Goal: Task Accomplishment & Management: Complete application form

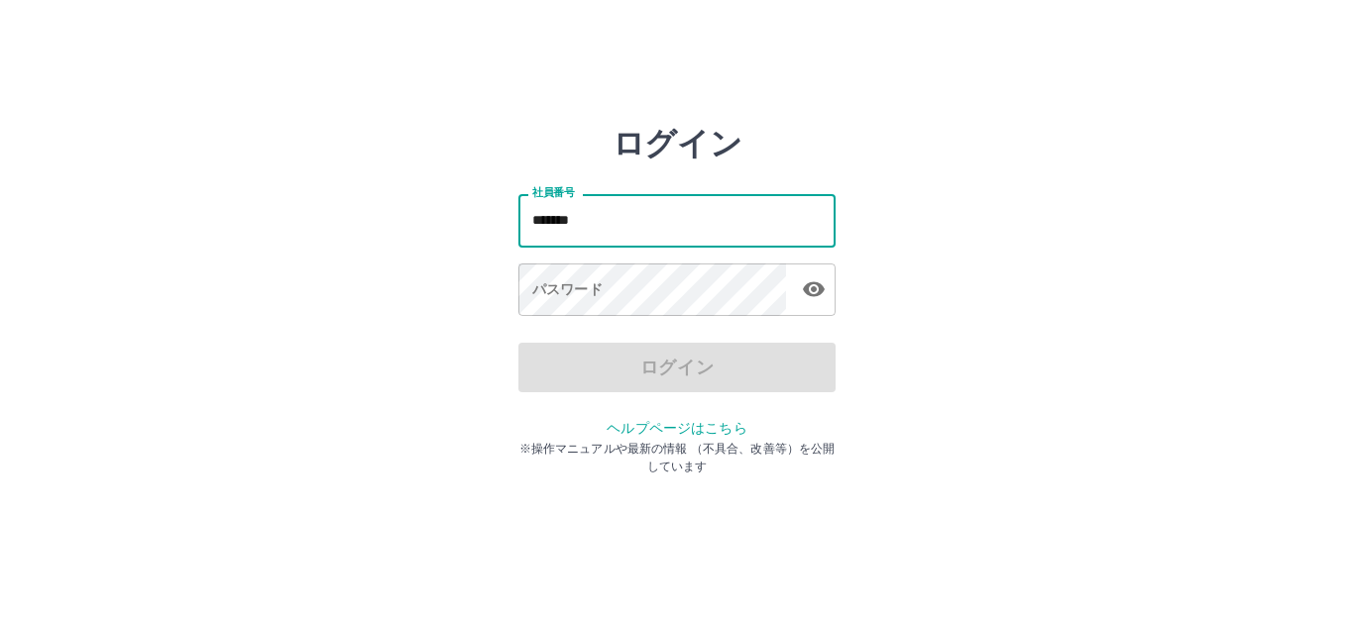
type input "*******"
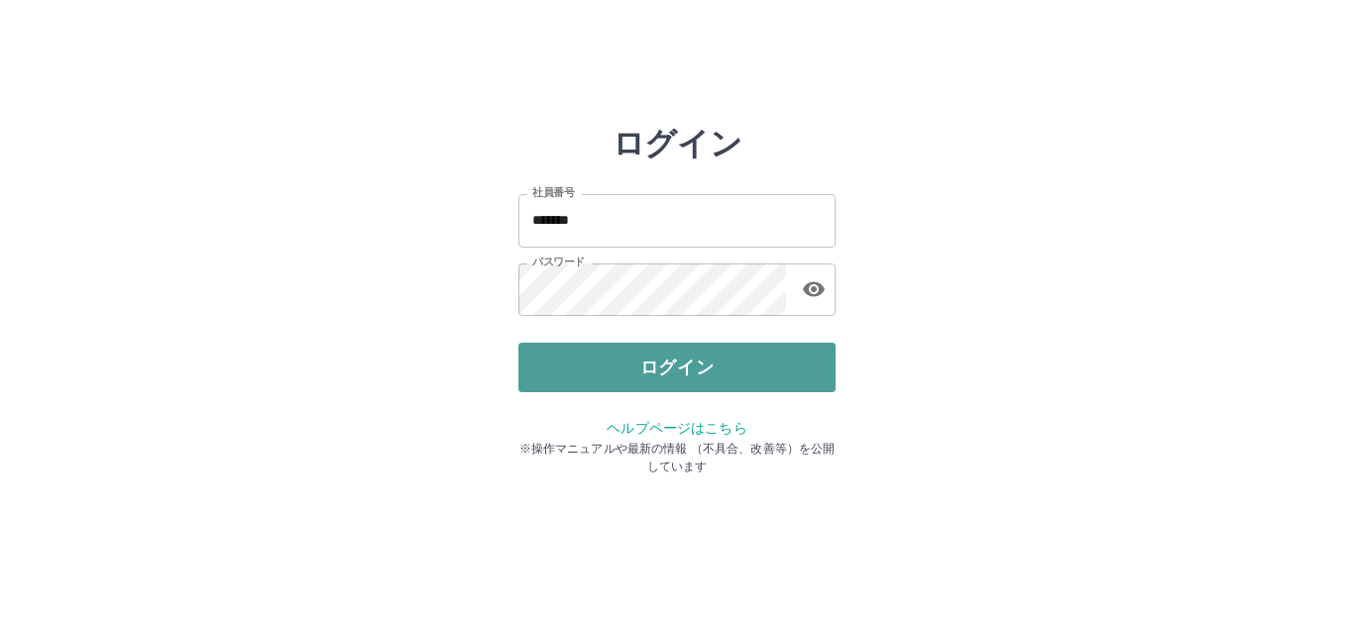
click at [608, 365] on button "ログイン" at bounding box center [676, 368] width 317 height 50
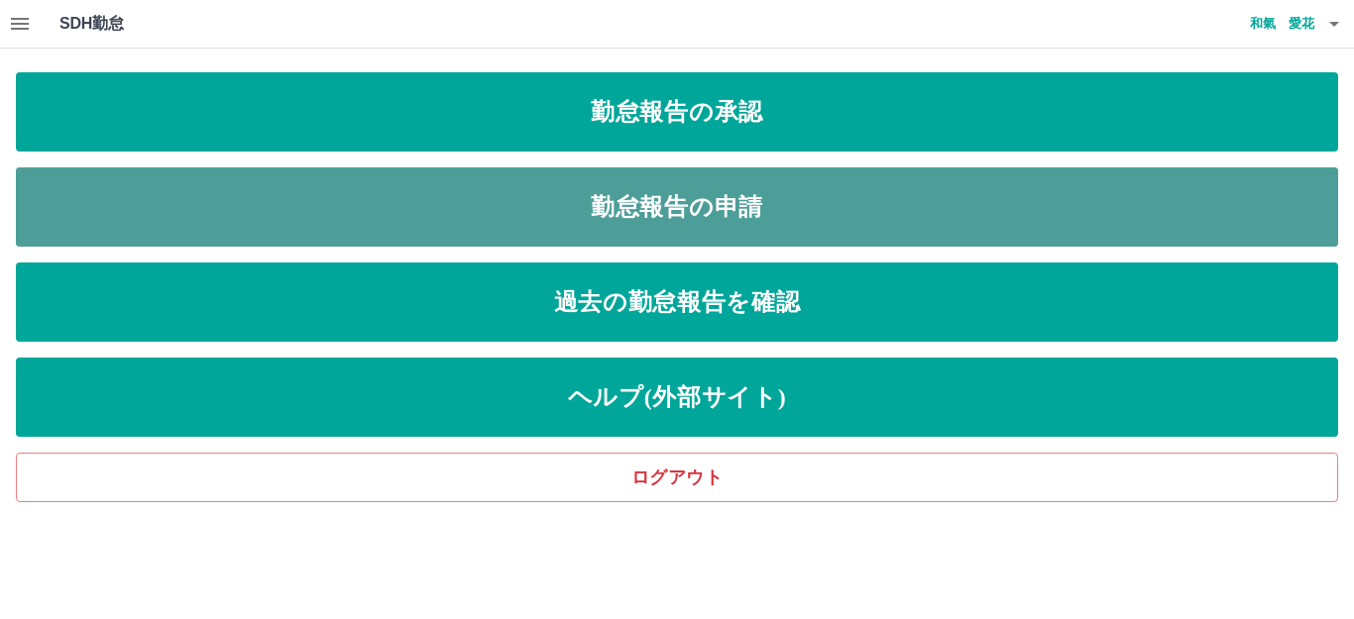
click at [684, 213] on link "勤怠報告の申請" at bounding box center [677, 207] width 1322 height 79
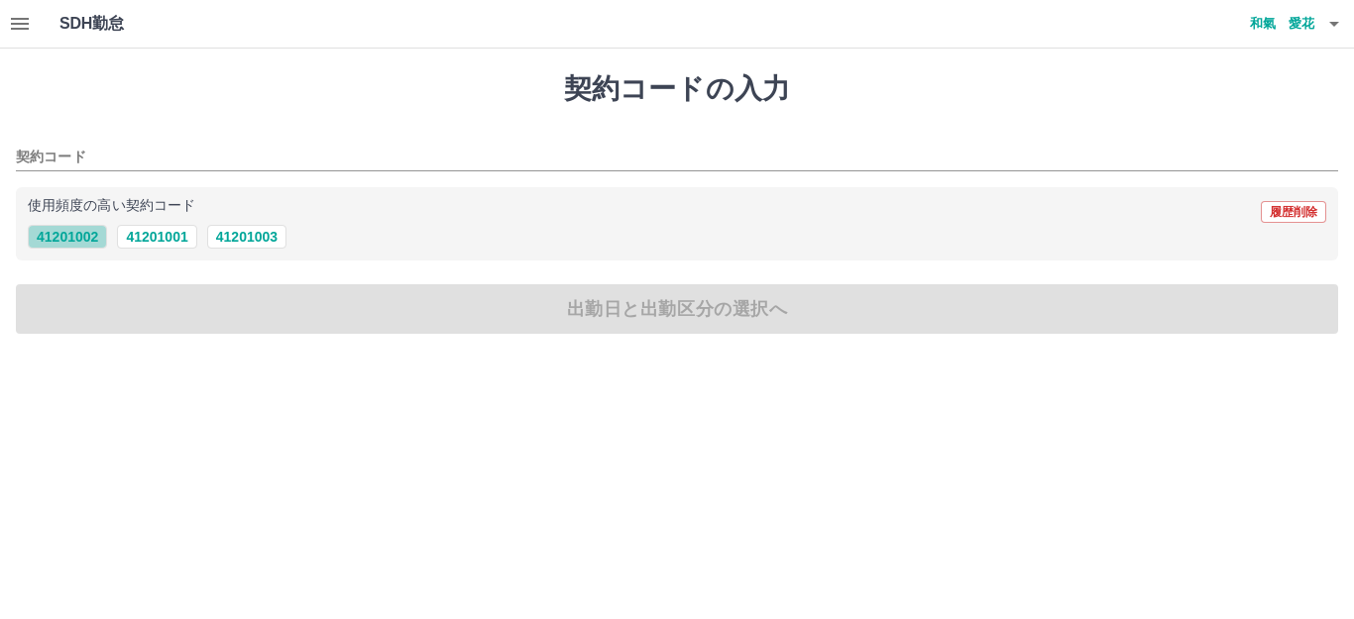
click at [68, 237] on button "41201002" at bounding box center [67, 237] width 79 height 24
type input "********"
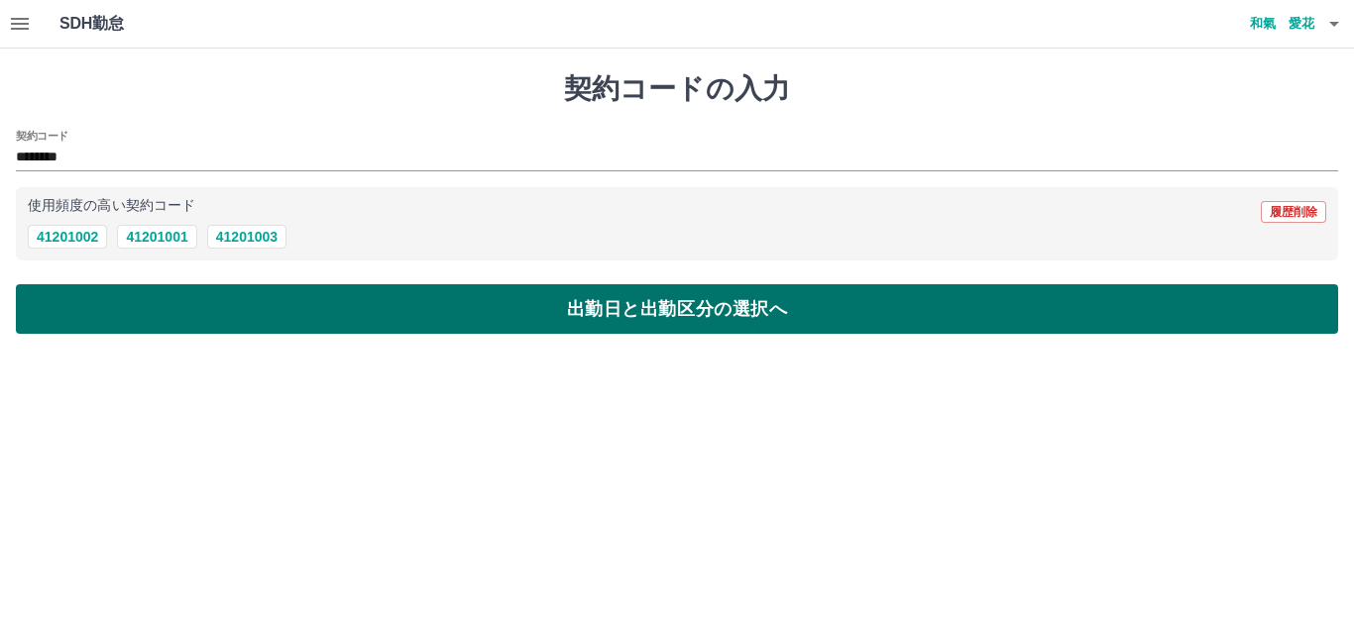
click at [140, 316] on button "出勤日と出勤区分の選択へ" at bounding box center [677, 309] width 1322 height 50
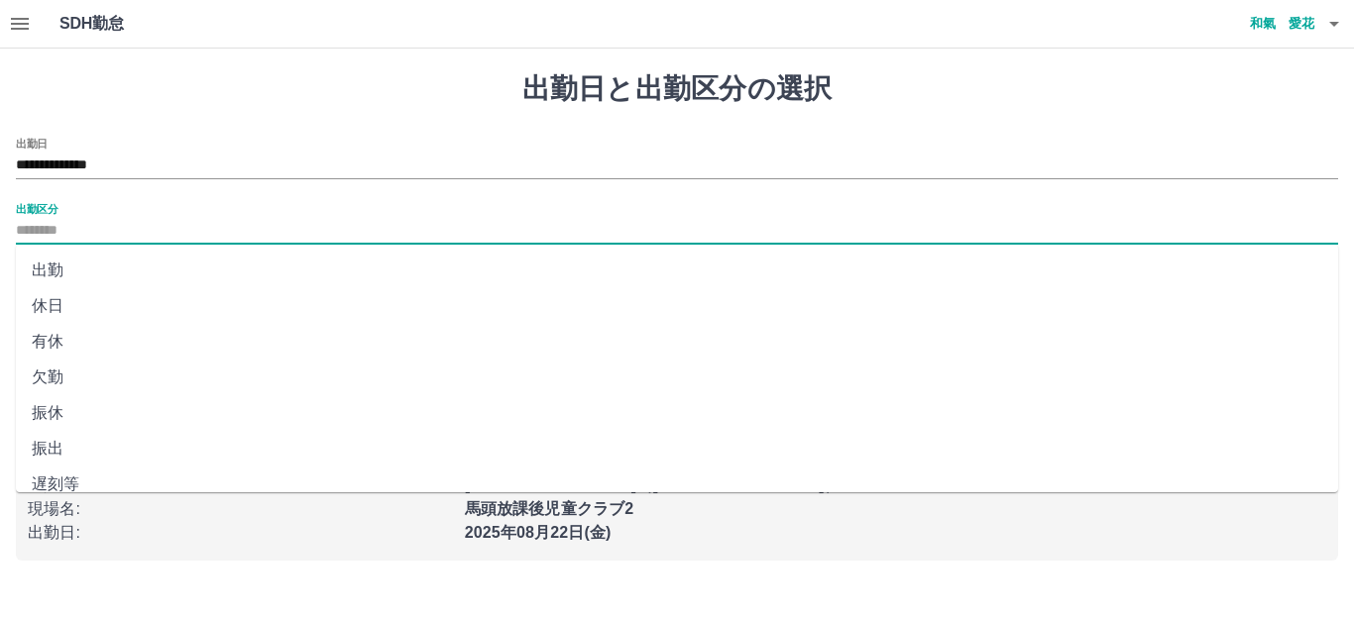
click at [56, 228] on input "出勤区分" at bounding box center [677, 231] width 1322 height 25
click at [68, 269] on li "出勤" at bounding box center [677, 271] width 1322 height 36
type input "**"
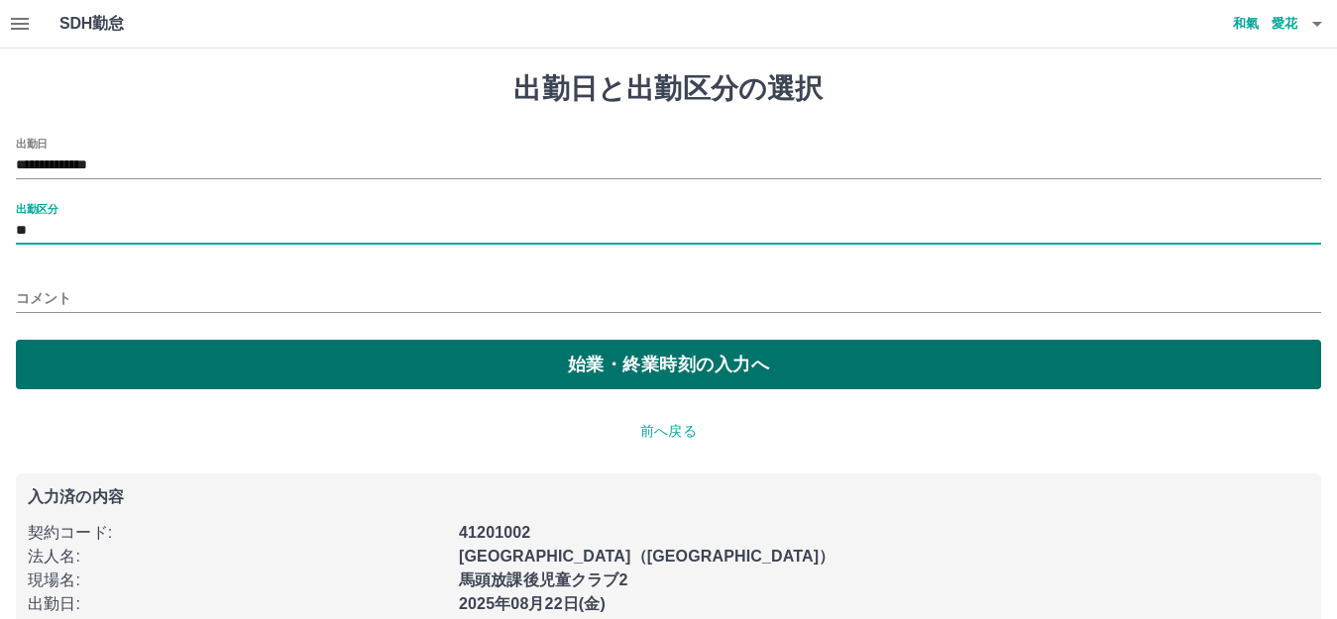
click at [204, 370] on button "始業・終業時刻の入力へ" at bounding box center [668, 365] width 1305 height 50
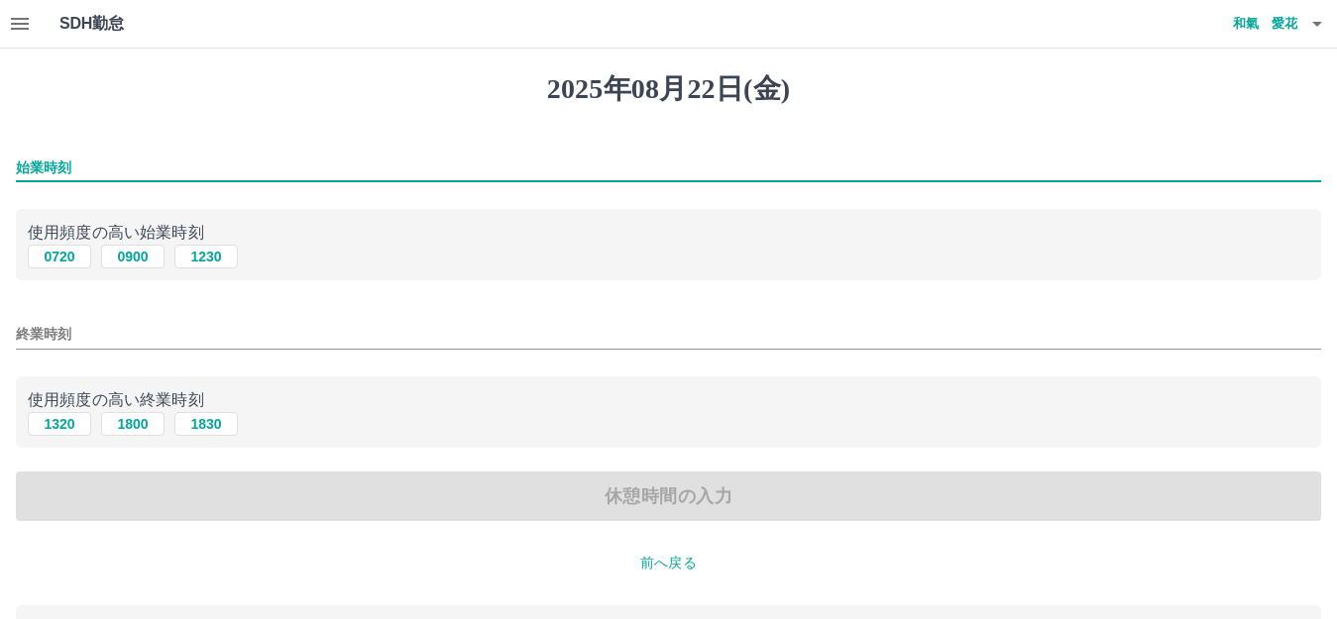
click at [95, 167] on input "始業時刻" at bounding box center [668, 168] width 1305 height 29
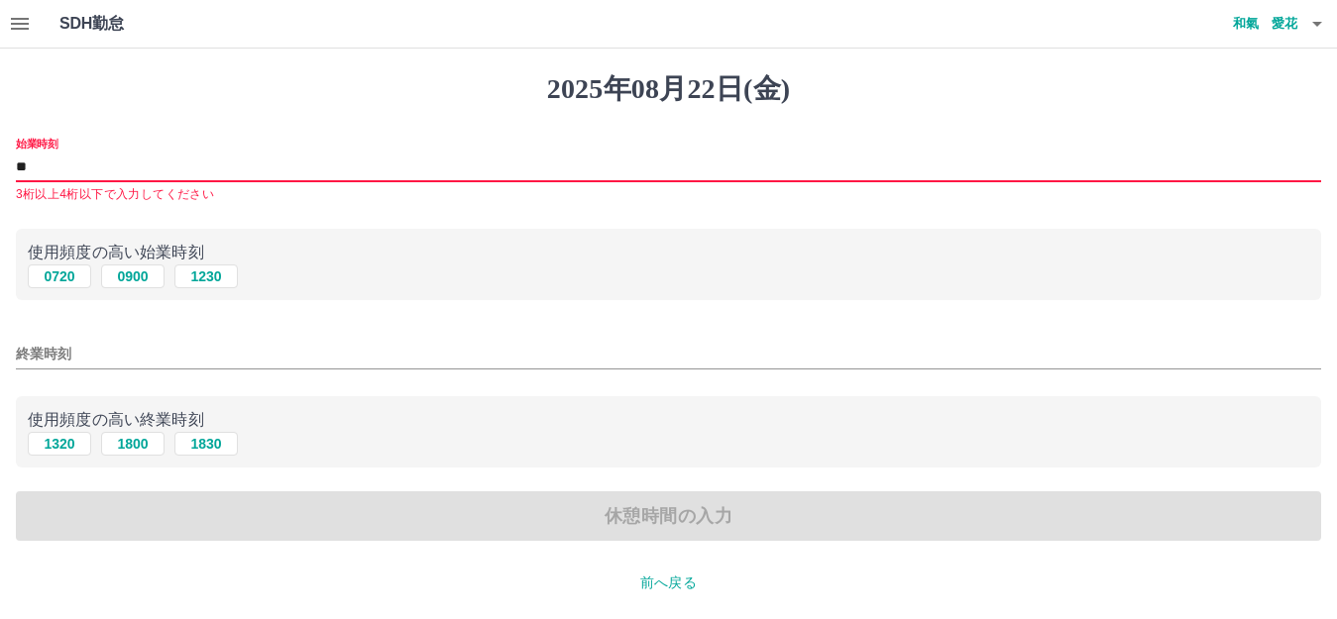
type input "*"
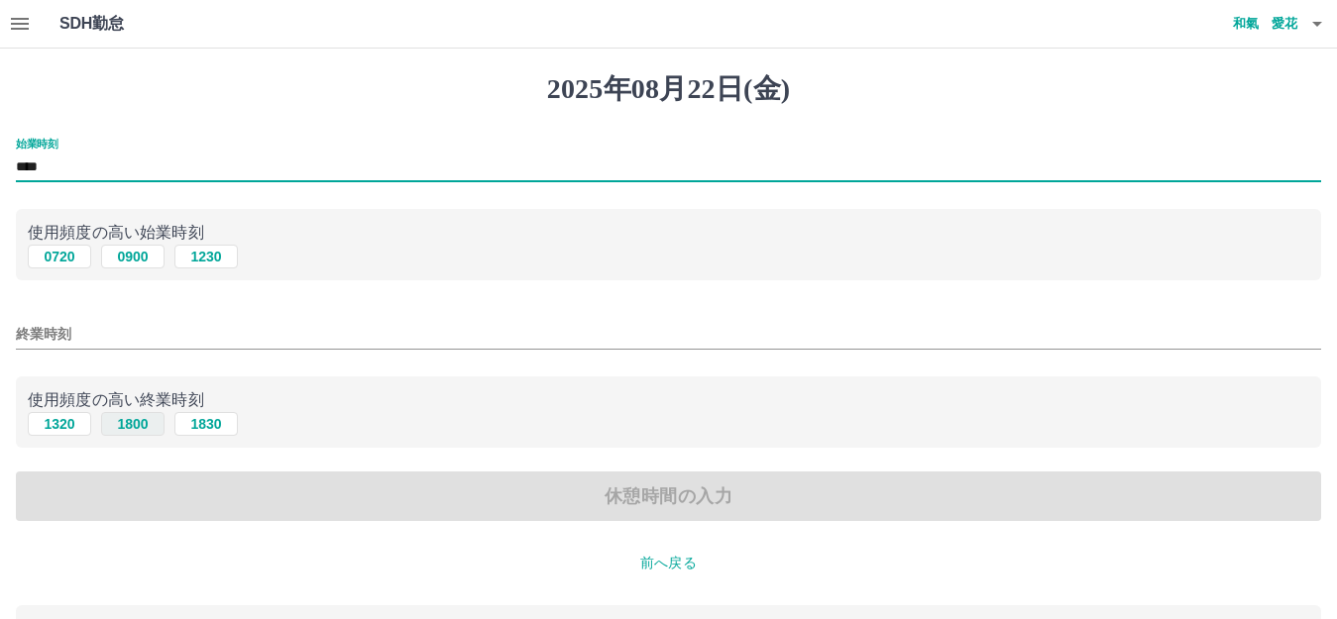
type input "****"
click at [143, 426] on button "1800" at bounding box center [132, 424] width 63 height 24
type input "****"
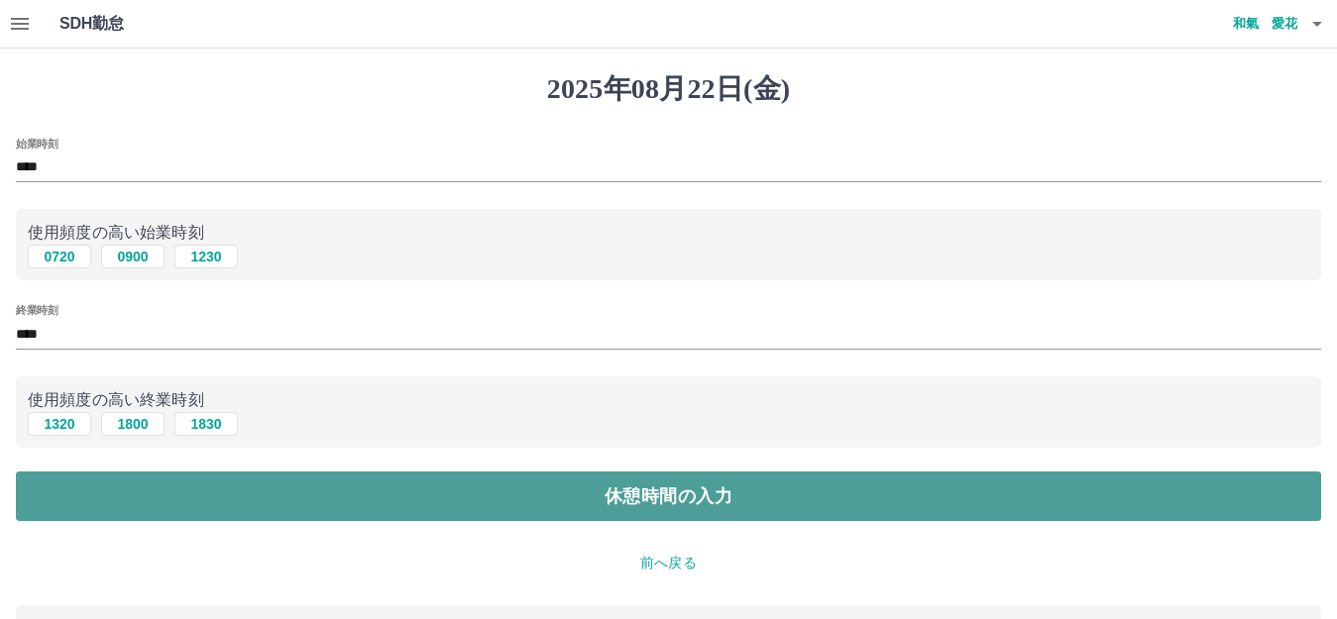
click at [148, 494] on button "休憩時間の入力" at bounding box center [668, 497] width 1305 height 50
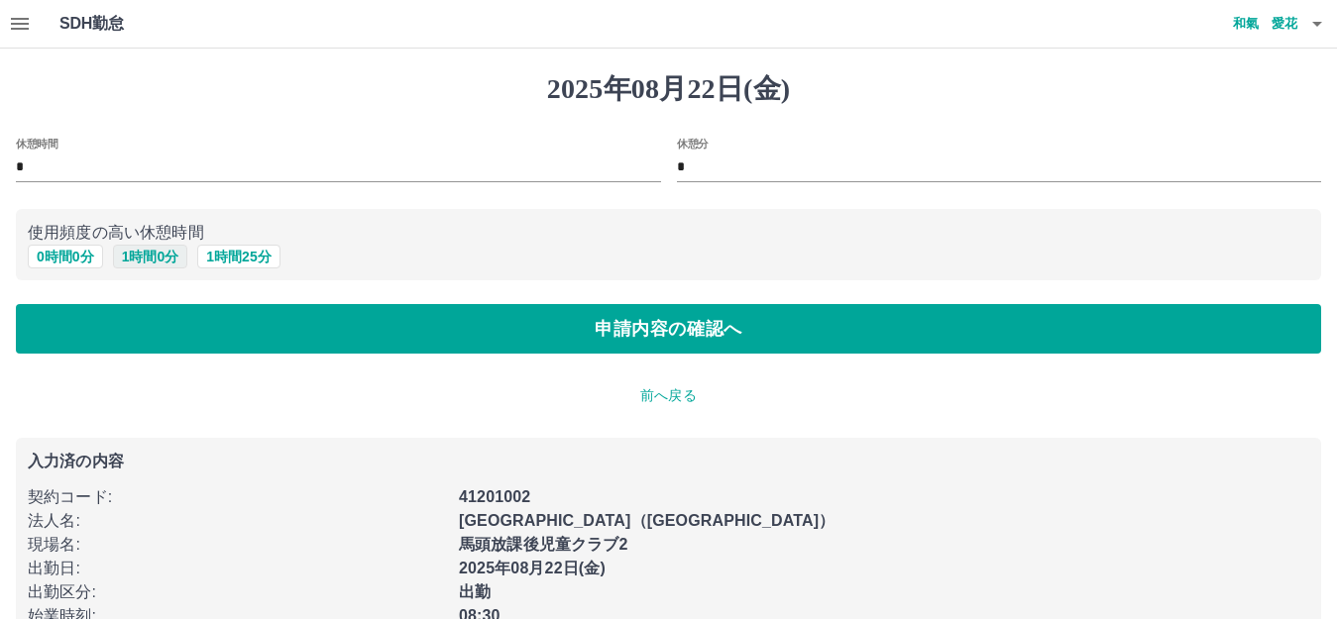
click at [159, 250] on button "1 時間 0 分" at bounding box center [150, 257] width 75 height 24
type input "*"
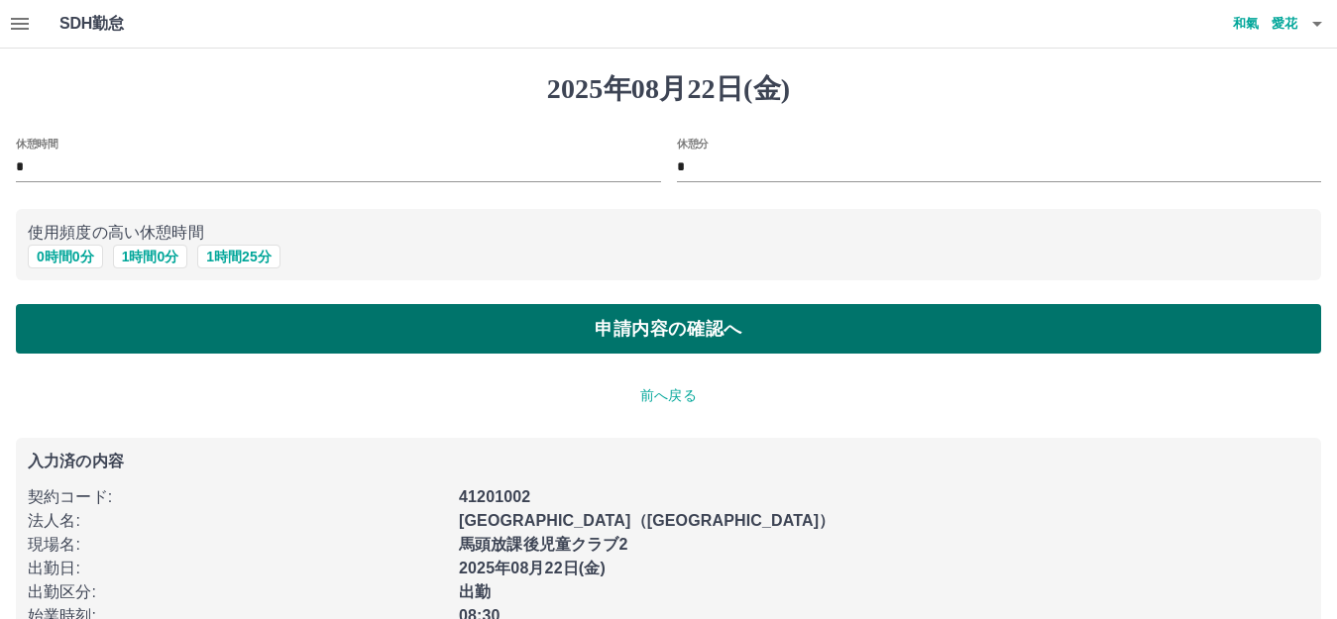
click at [224, 339] on button "申請内容の確認へ" at bounding box center [668, 329] width 1305 height 50
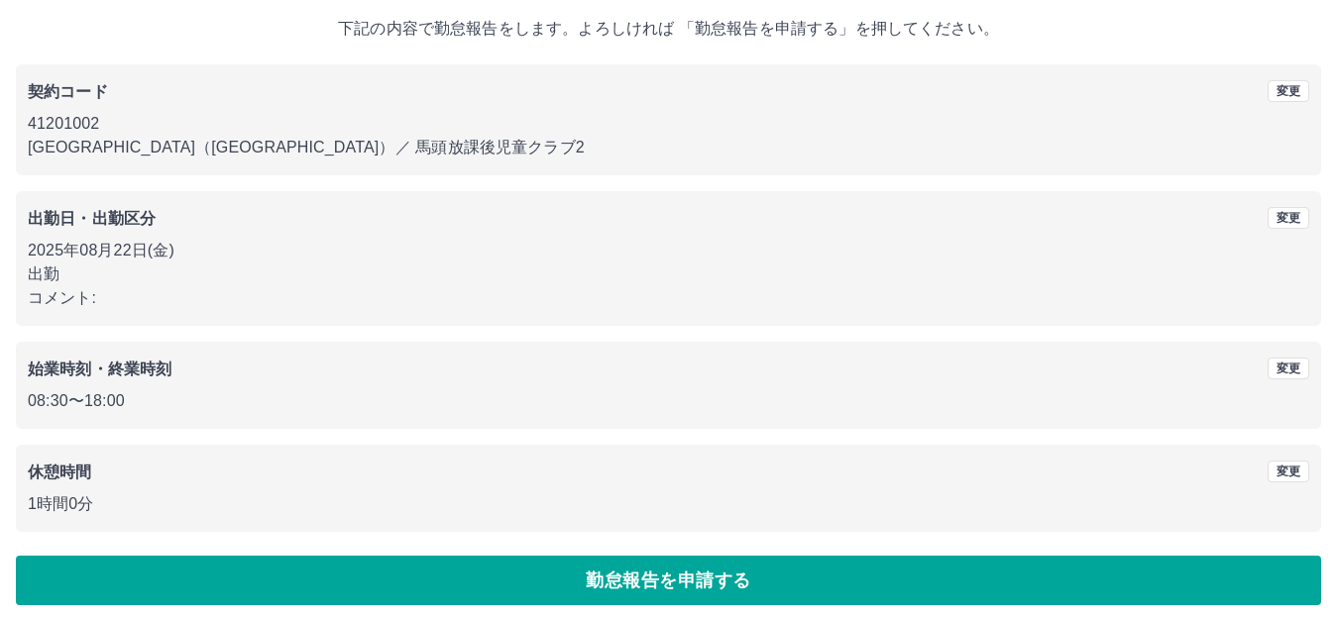
scroll to position [123, 0]
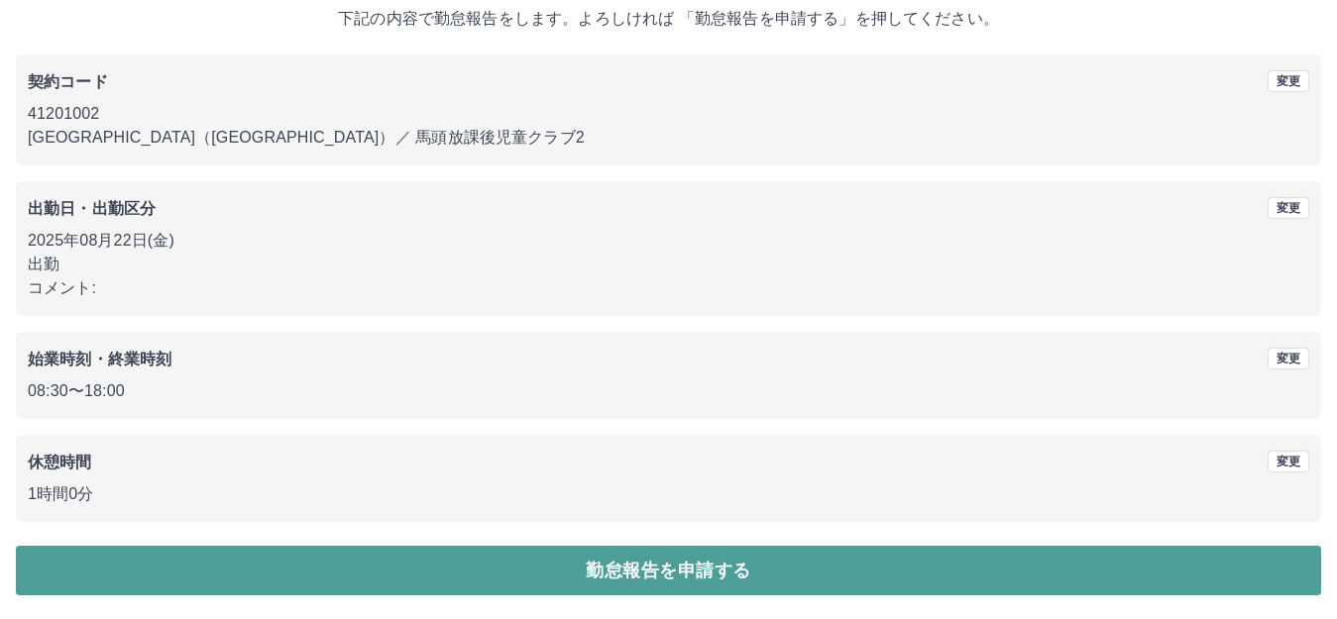
click at [440, 581] on button "勤怠報告を申請する" at bounding box center [668, 571] width 1305 height 50
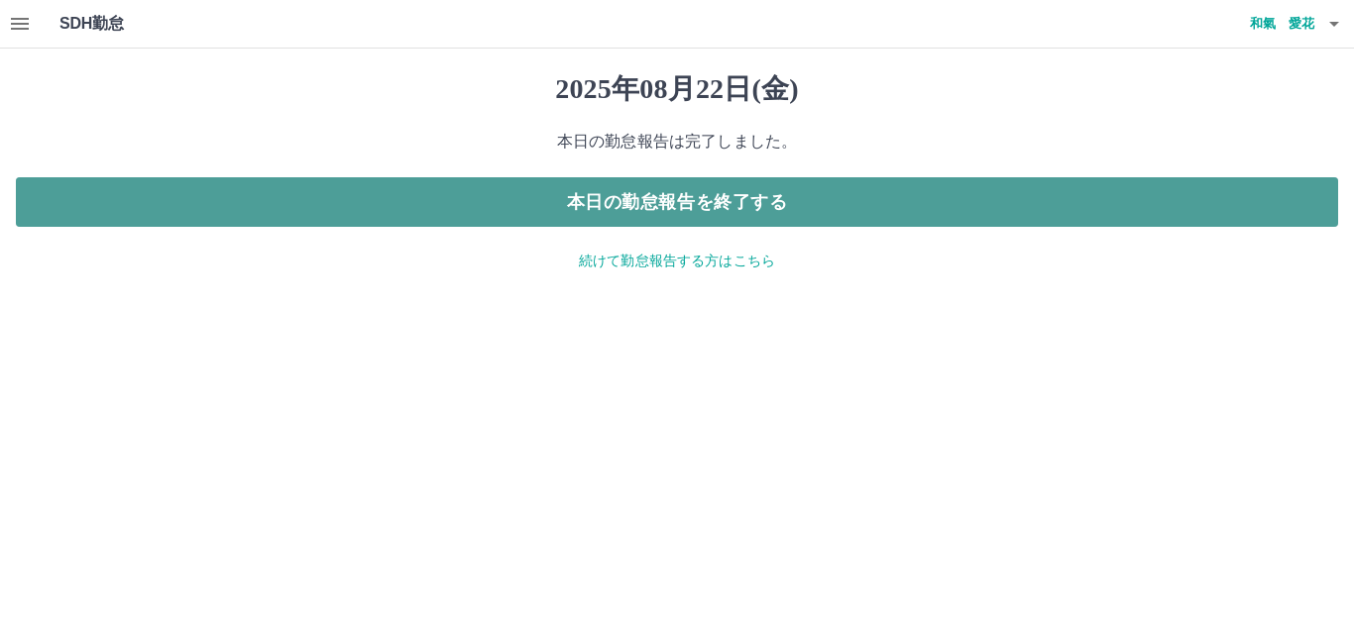
click at [634, 198] on button "本日の勤怠報告を終了する" at bounding box center [677, 202] width 1322 height 50
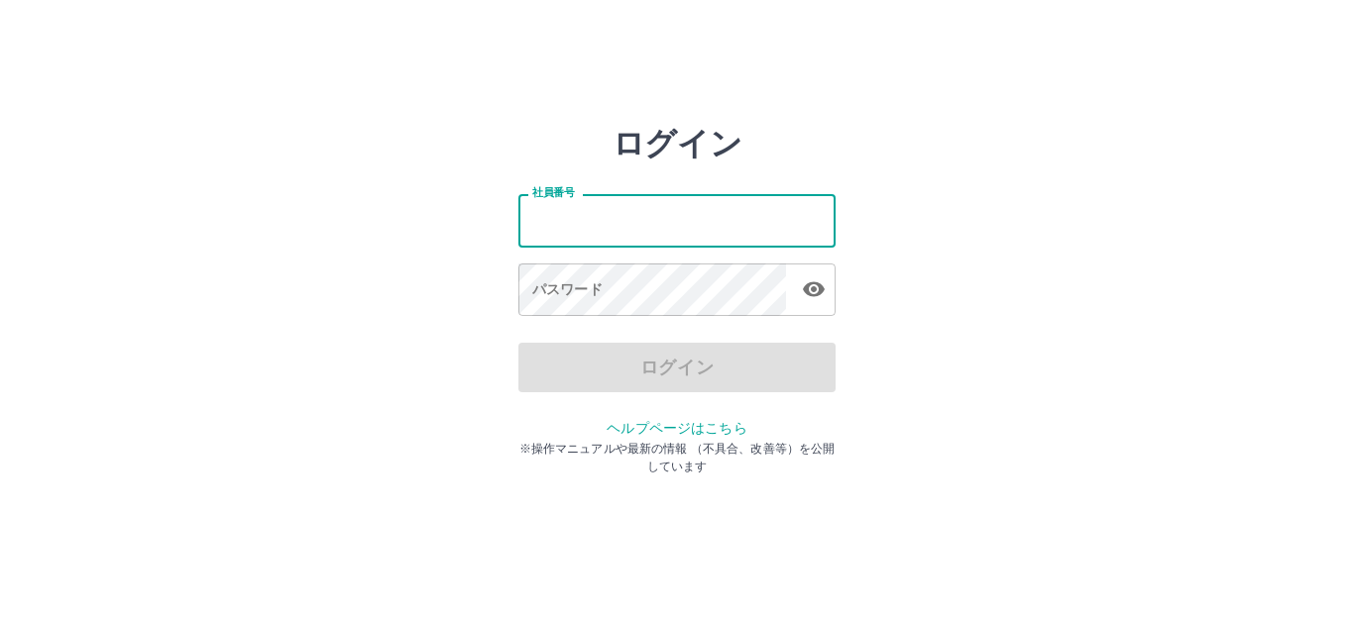
click at [629, 205] on input "社員番号" at bounding box center [676, 220] width 317 height 53
type input "*******"
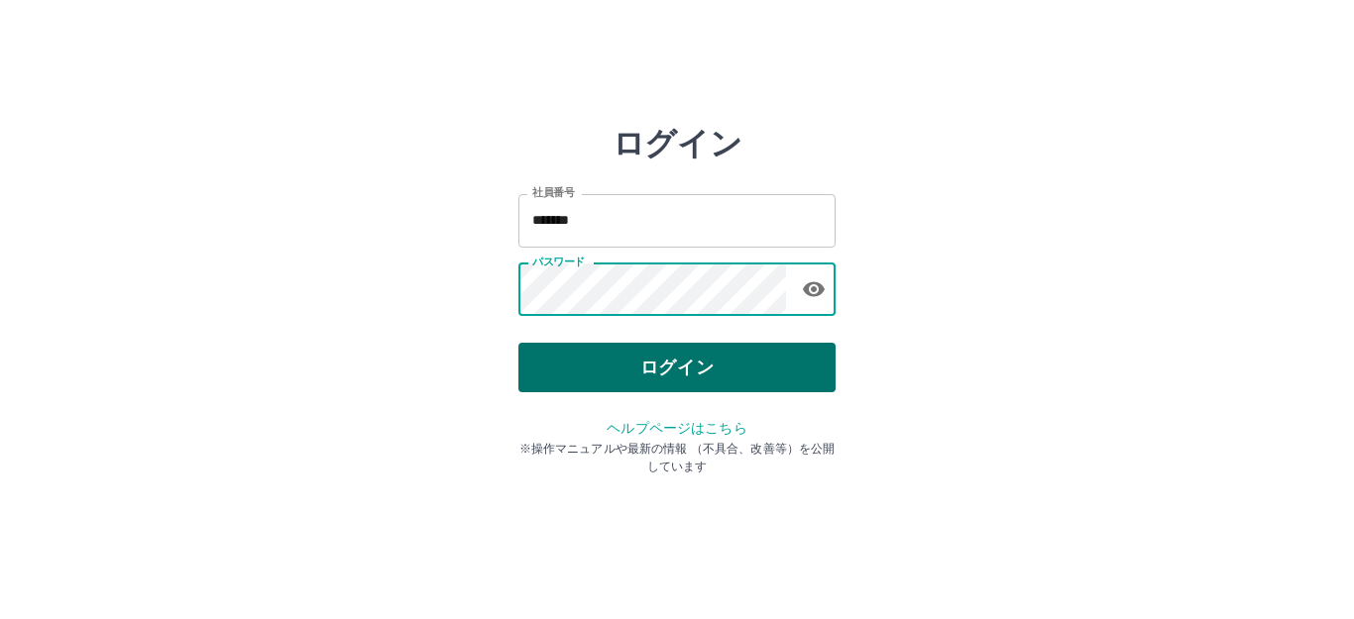
click at [603, 365] on button "ログイン" at bounding box center [676, 368] width 317 height 50
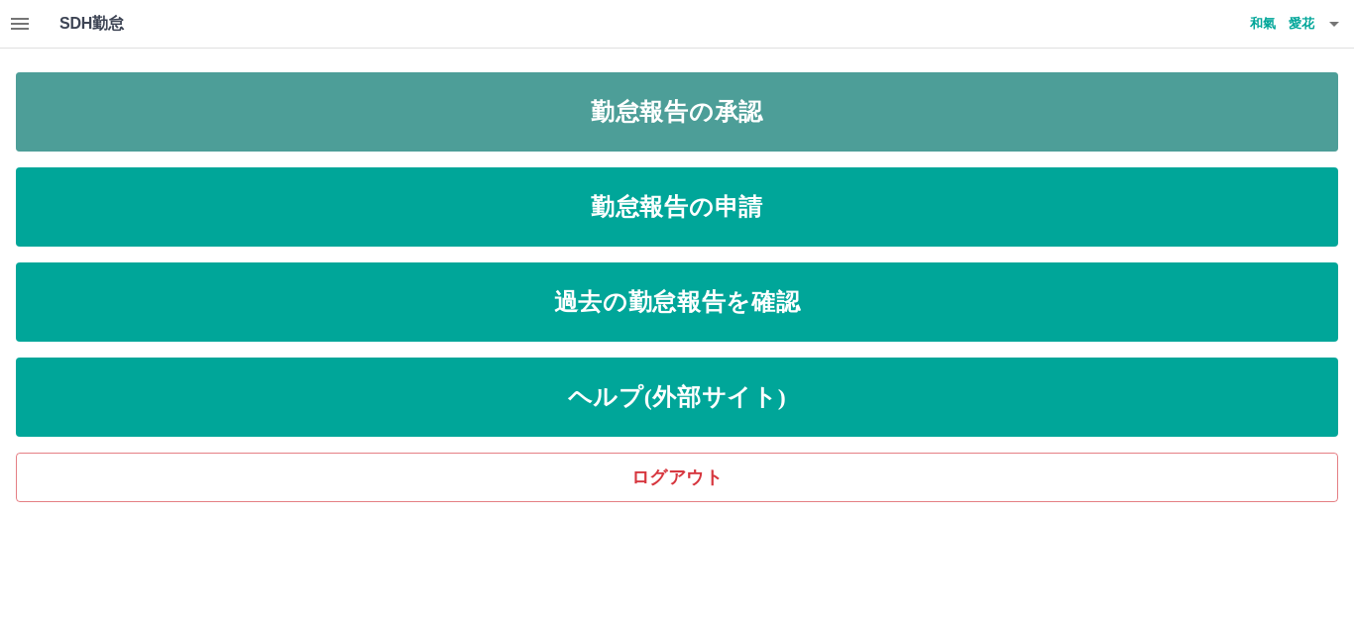
click at [664, 106] on link "勤怠報告の承認" at bounding box center [677, 111] width 1322 height 79
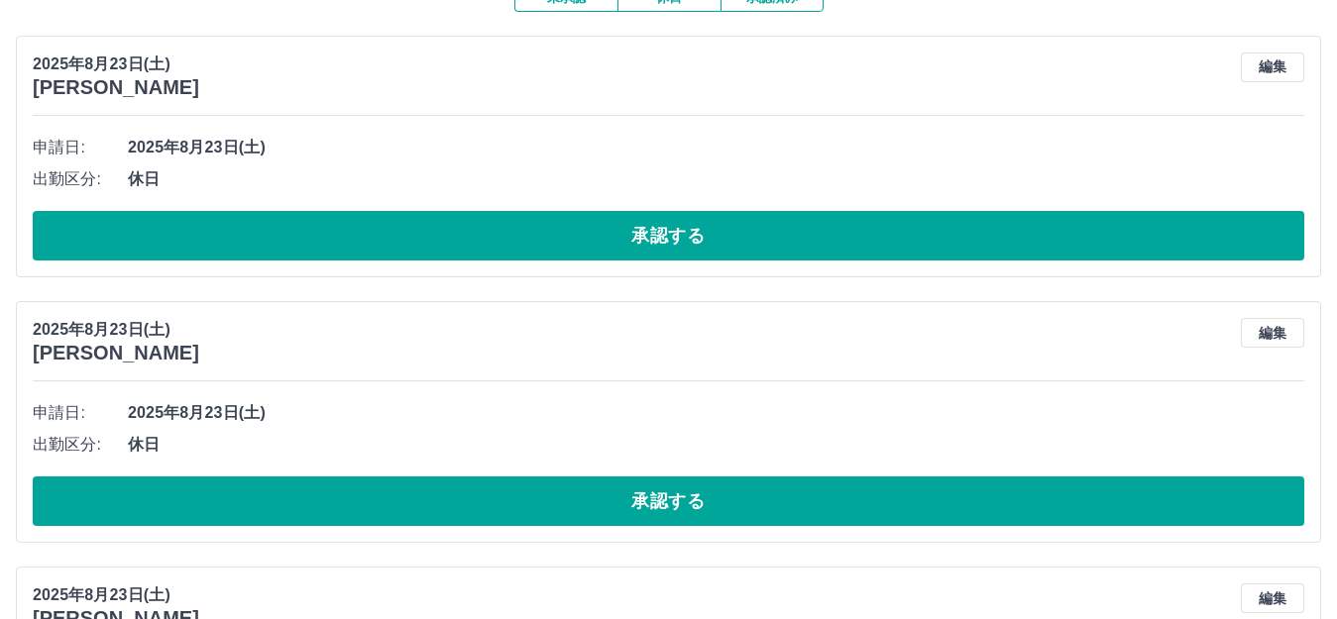
scroll to position [99, 0]
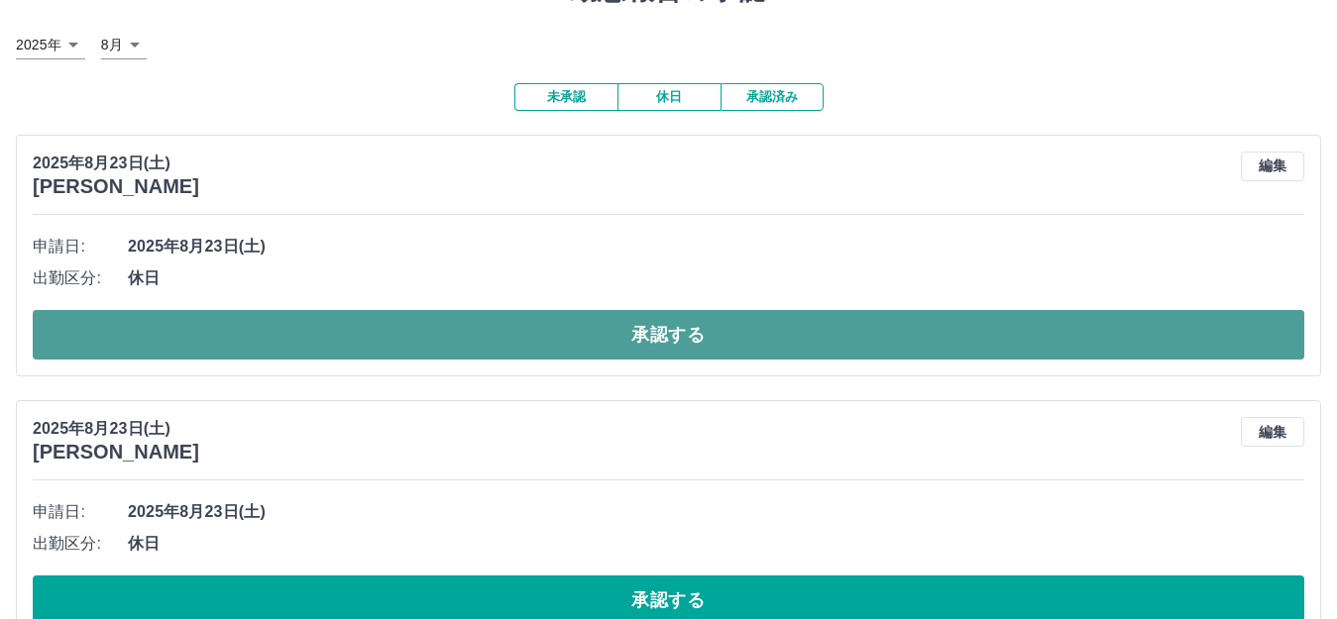
click at [648, 328] on button "承認する" at bounding box center [669, 335] width 1272 height 50
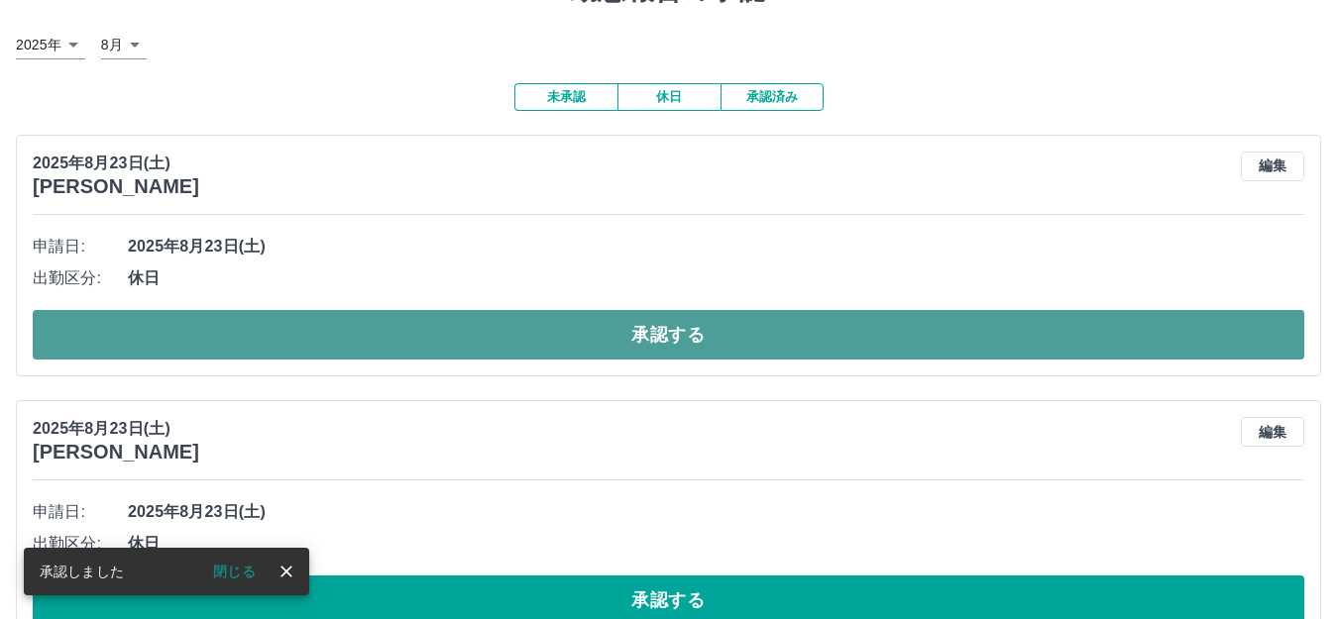
click at [655, 335] on button "承認する" at bounding box center [669, 335] width 1272 height 50
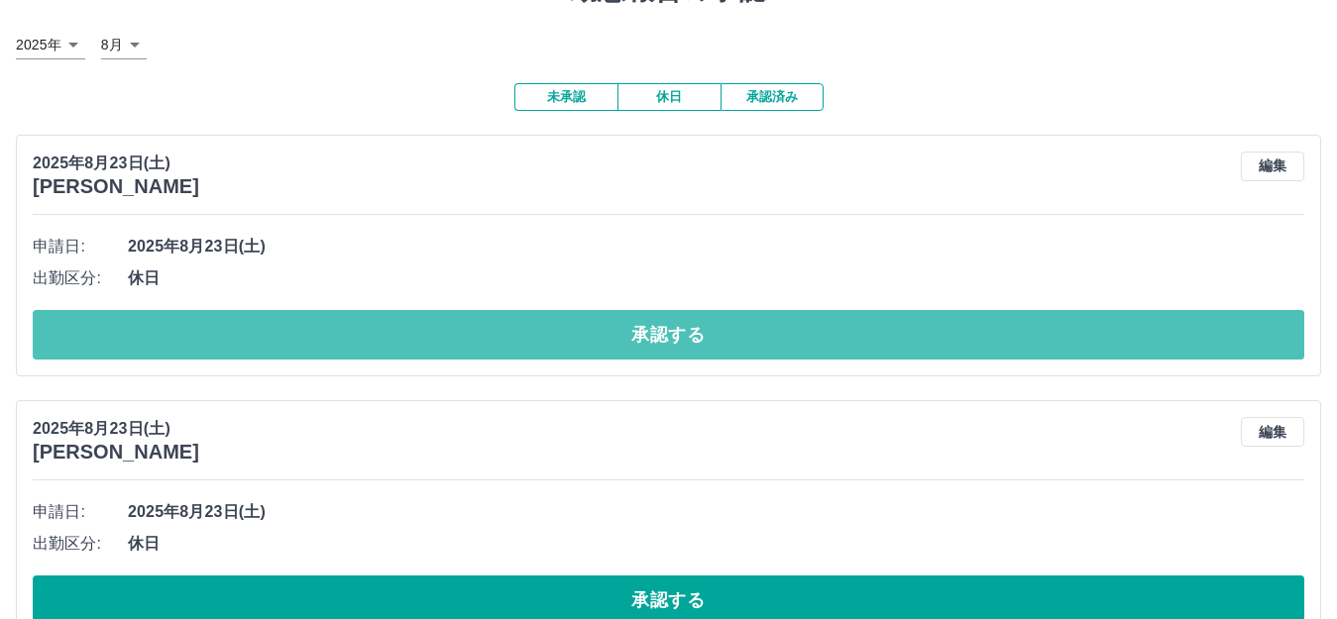
click at [655, 338] on button "承認する" at bounding box center [669, 335] width 1272 height 50
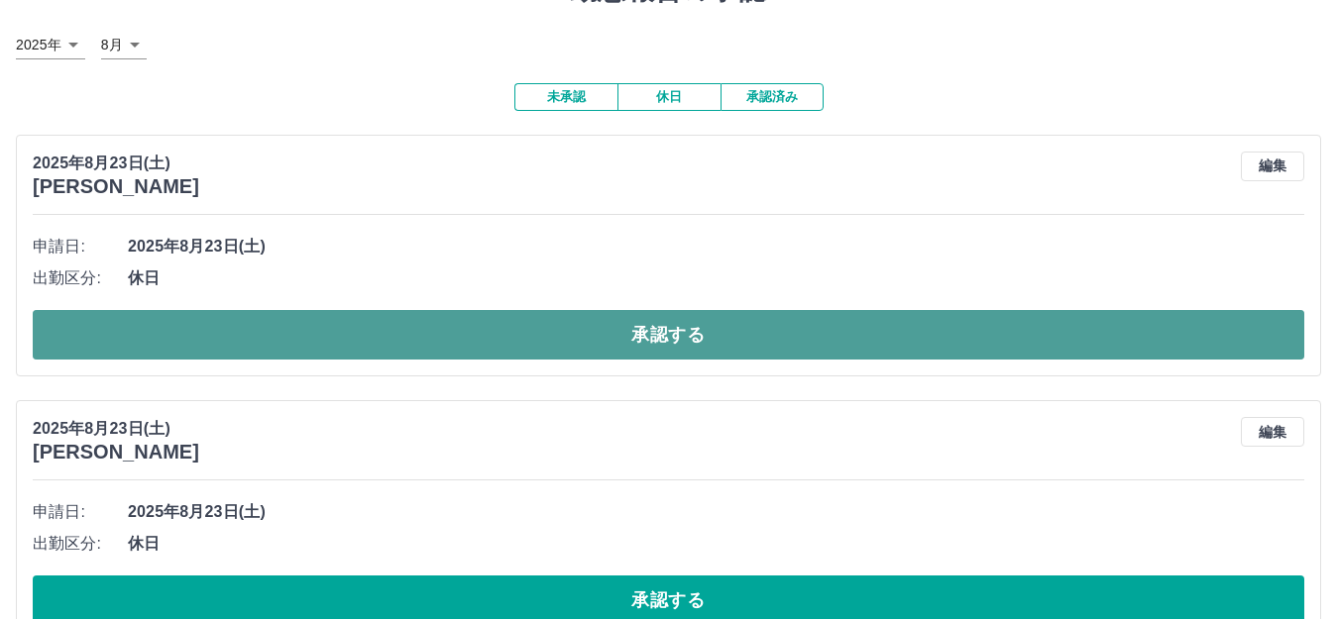
click at [656, 340] on button "承認する" at bounding box center [669, 335] width 1272 height 50
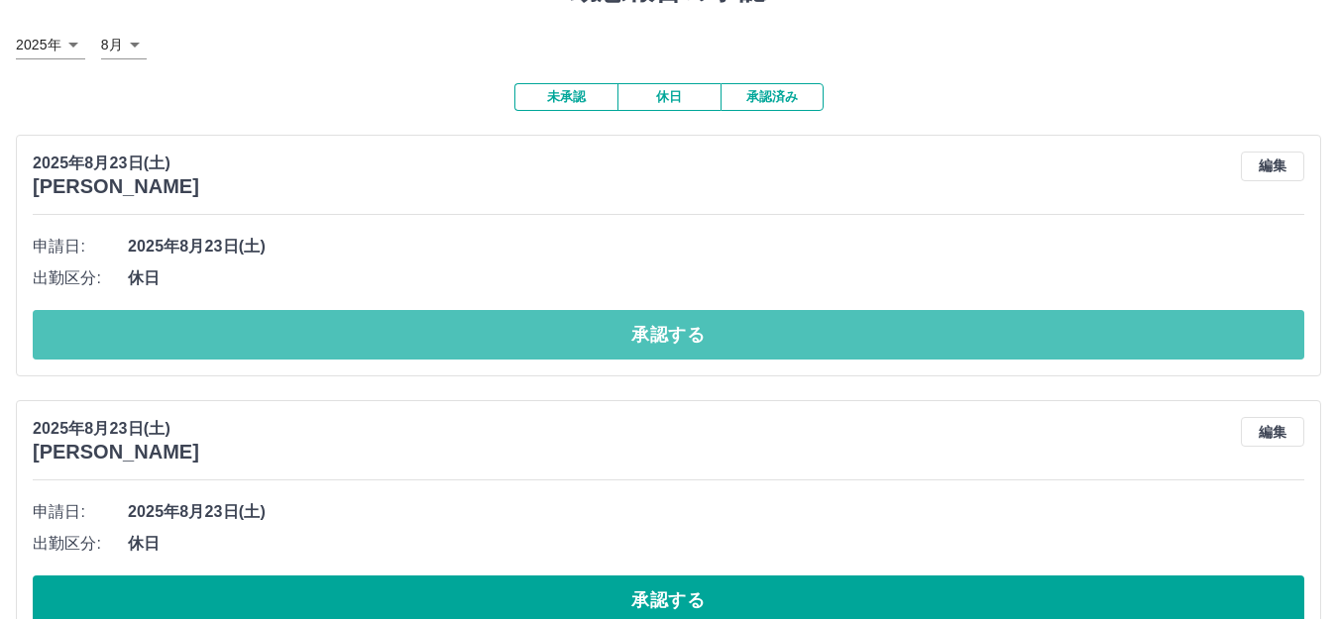
click at [656, 341] on button "承認する" at bounding box center [669, 335] width 1272 height 50
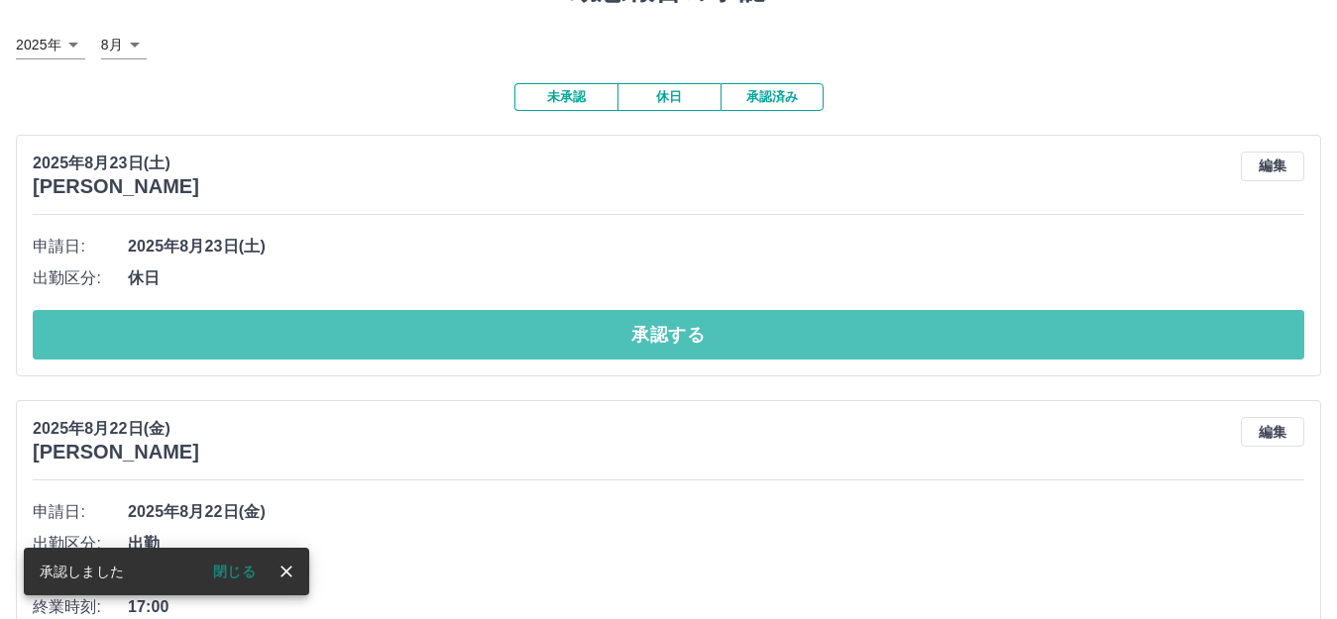
click at [656, 341] on button "承認する" at bounding box center [669, 335] width 1272 height 50
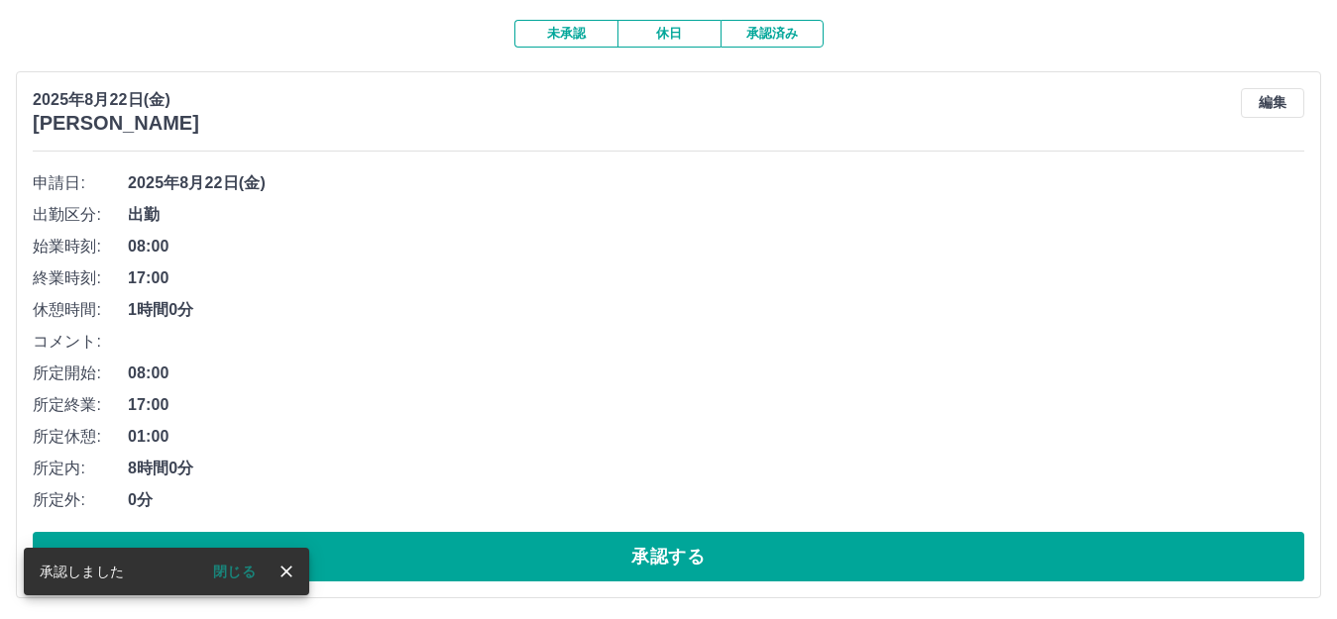
scroll to position [198, 0]
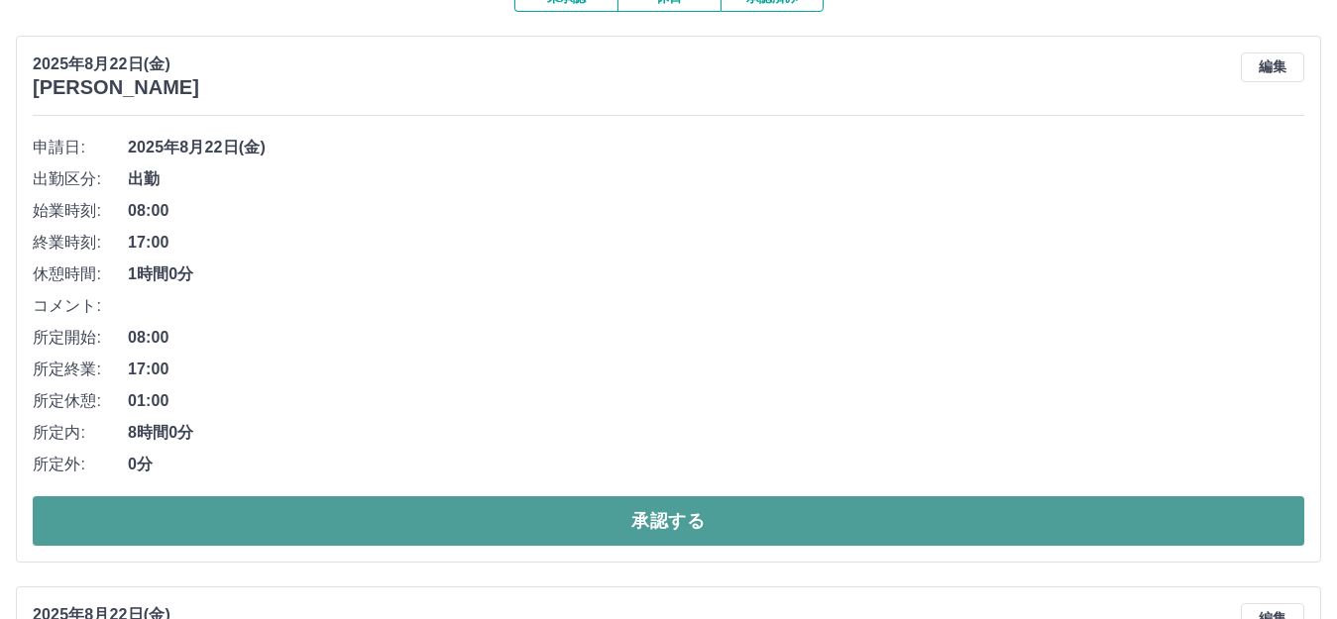
click at [606, 516] on button "承認する" at bounding box center [669, 522] width 1272 height 50
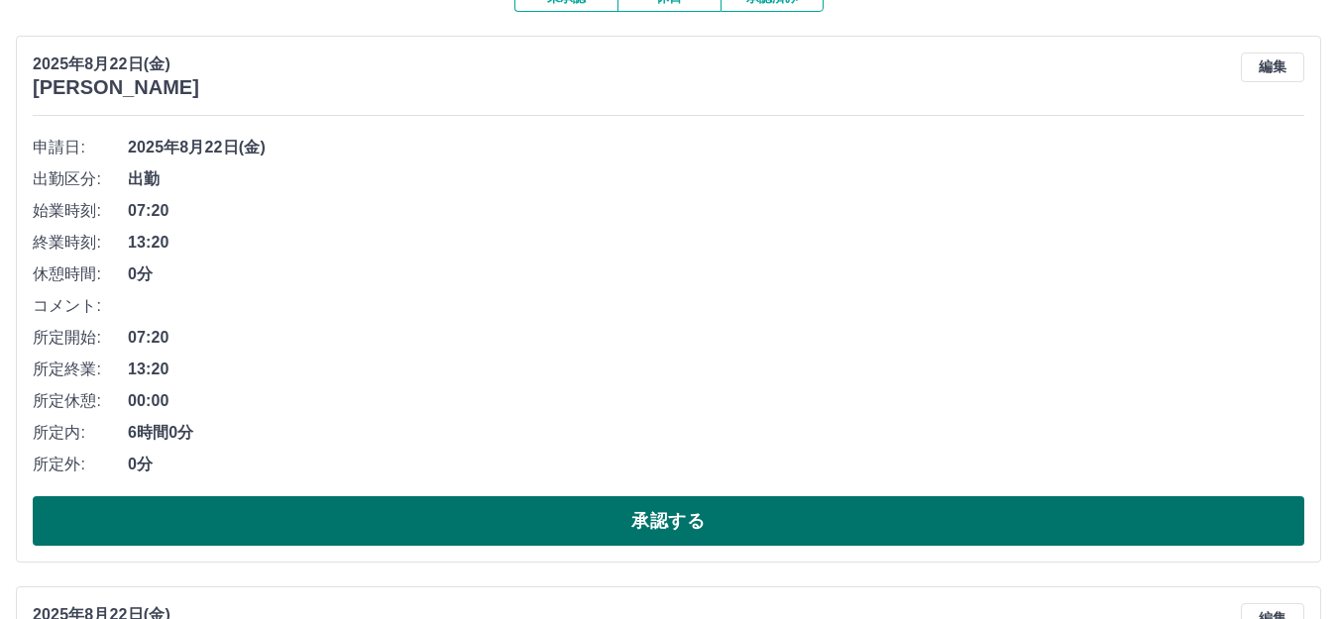
click at [599, 513] on button "承認する" at bounding box center [669, 522] width 1272 height 50
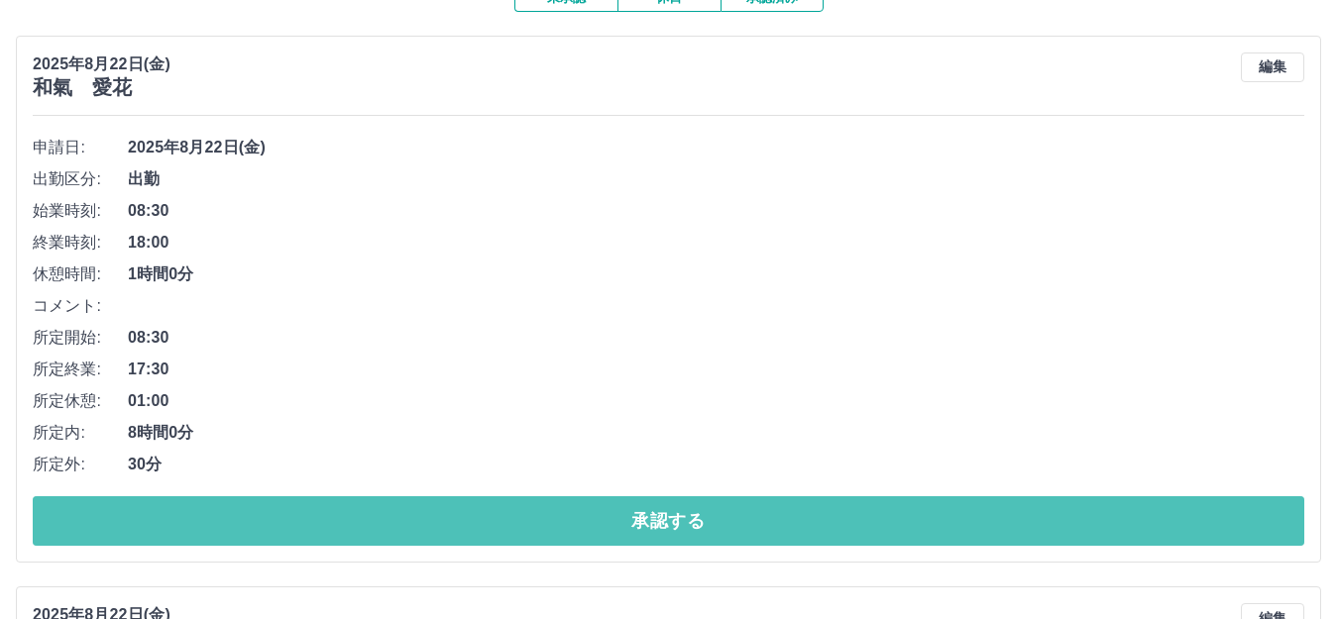
click at [599, 513] on button "承認する" at bounding box center [669, 522] width 1272 height 50
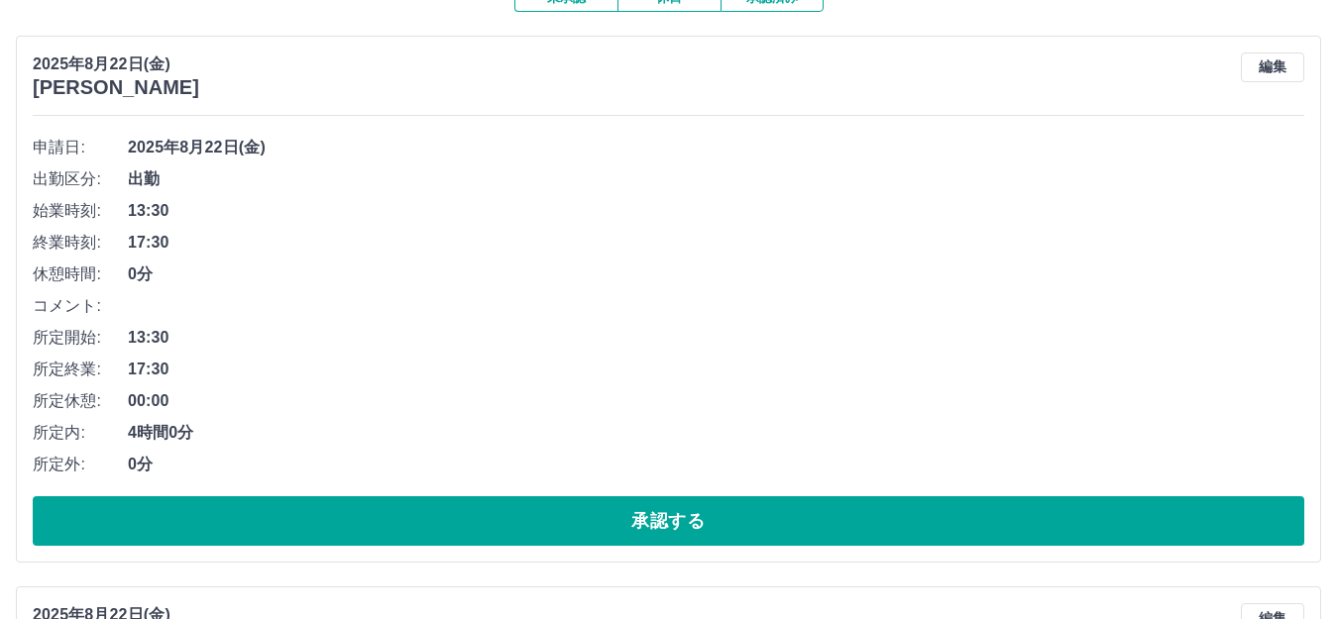
click at [599, 513] on button "承認する" at bounding box center [669, 522] width 1272 height 50
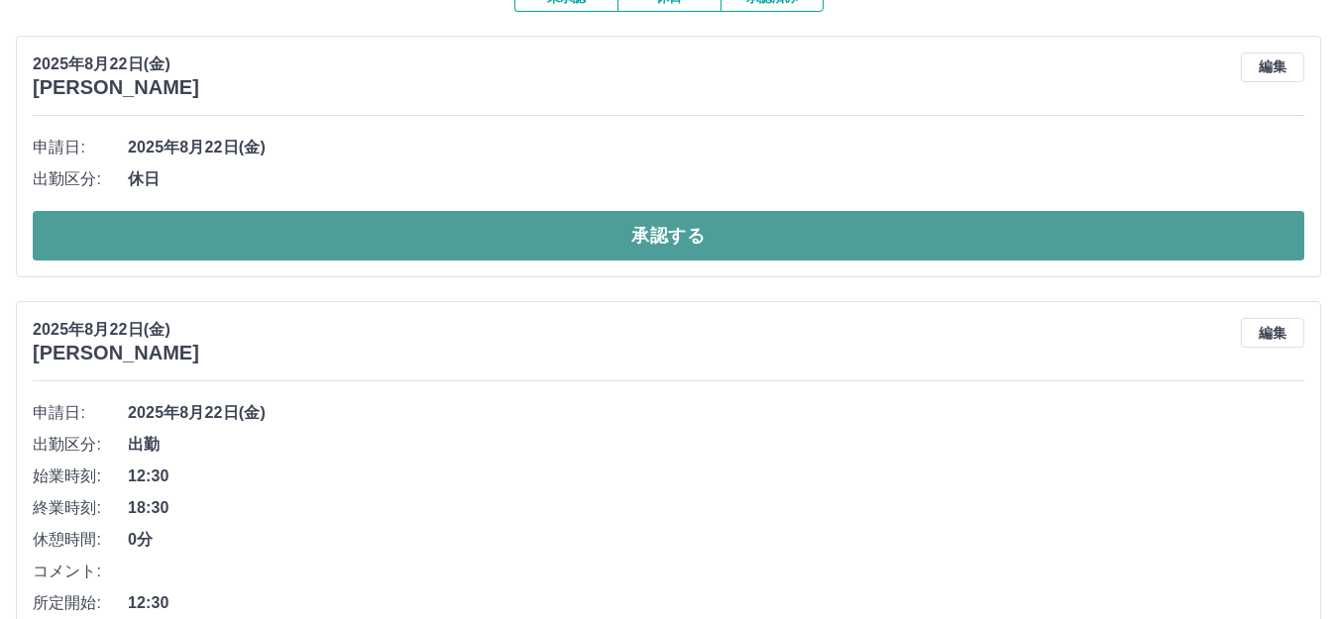
click at [605, 236] on button "承認する" at bounding box center [669, 236] width 1272 height 50
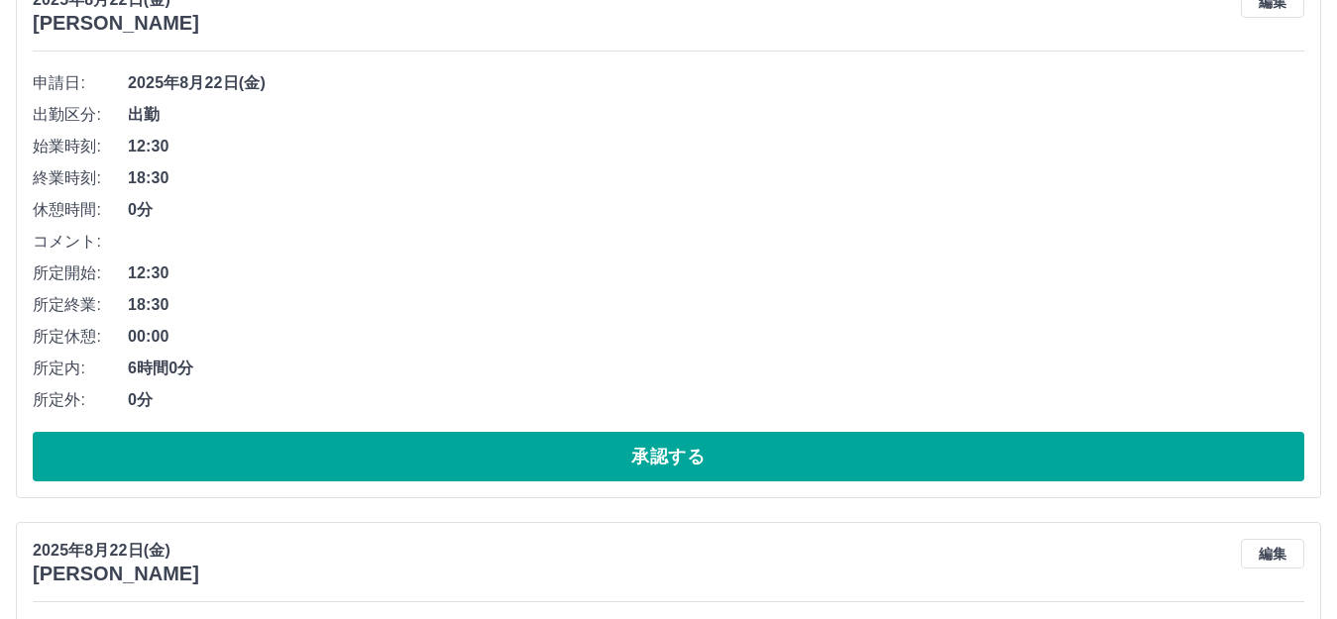
scroll to position [297, 0]
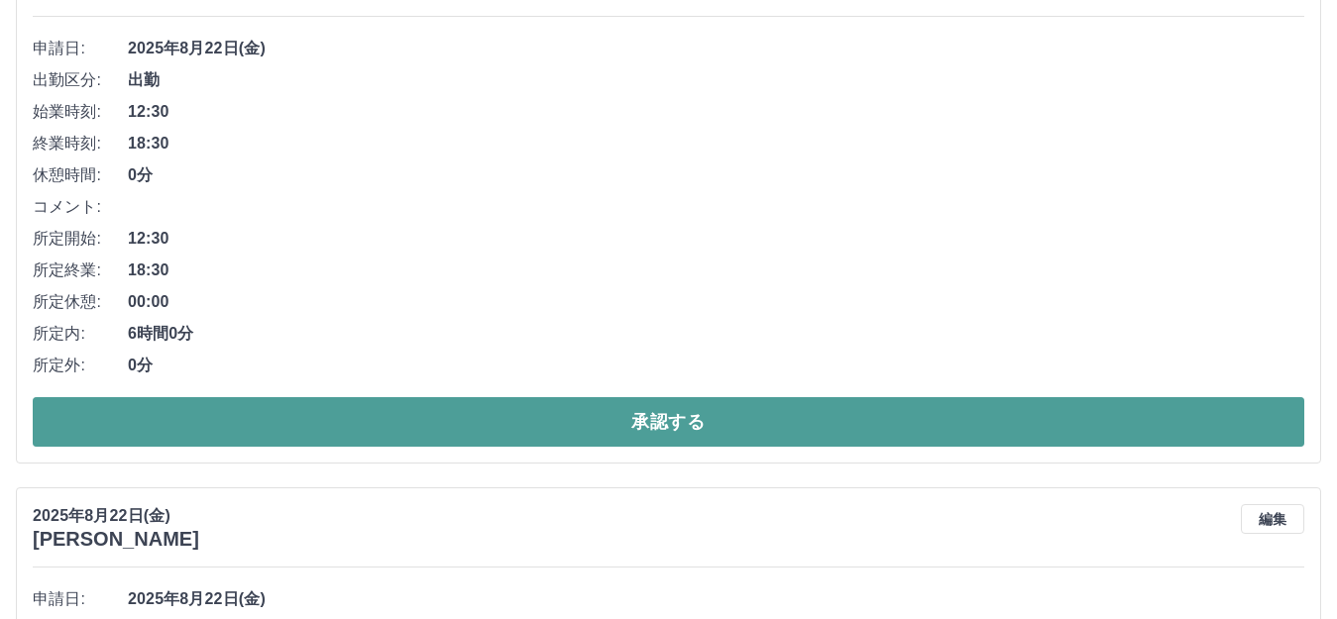
click at [601, 414] on button "承認する" at bounding box center [669, 422] width 1272 height 50
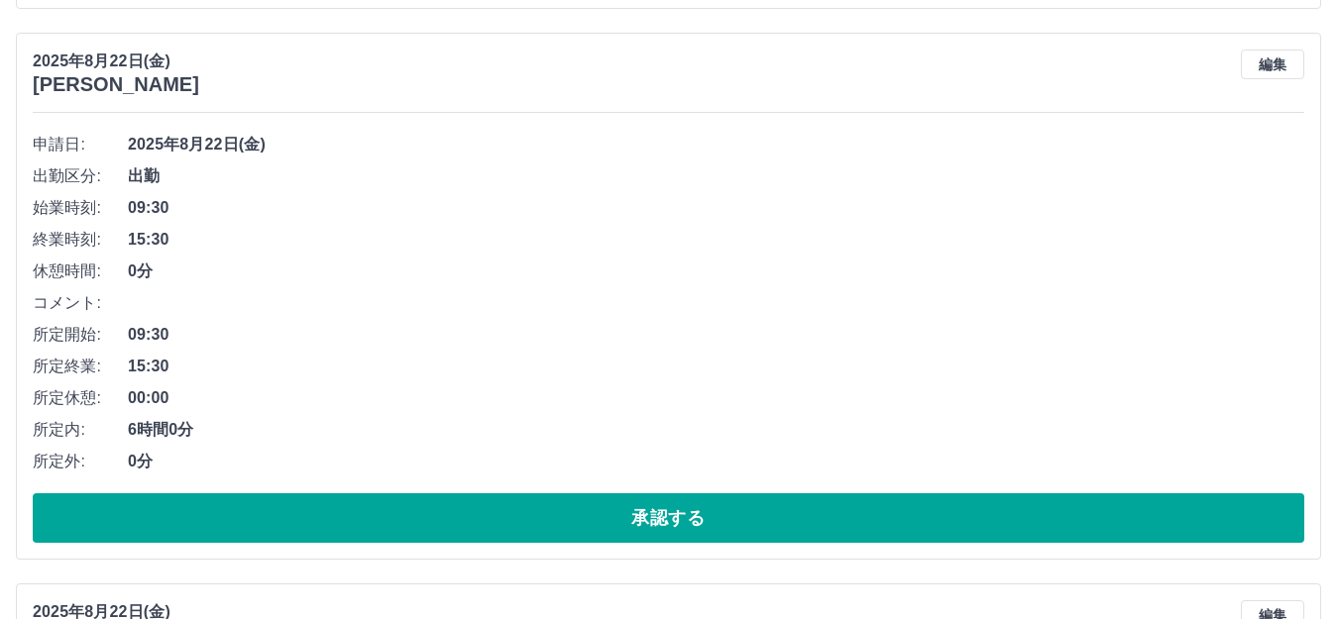
scroll to position [793, 0]
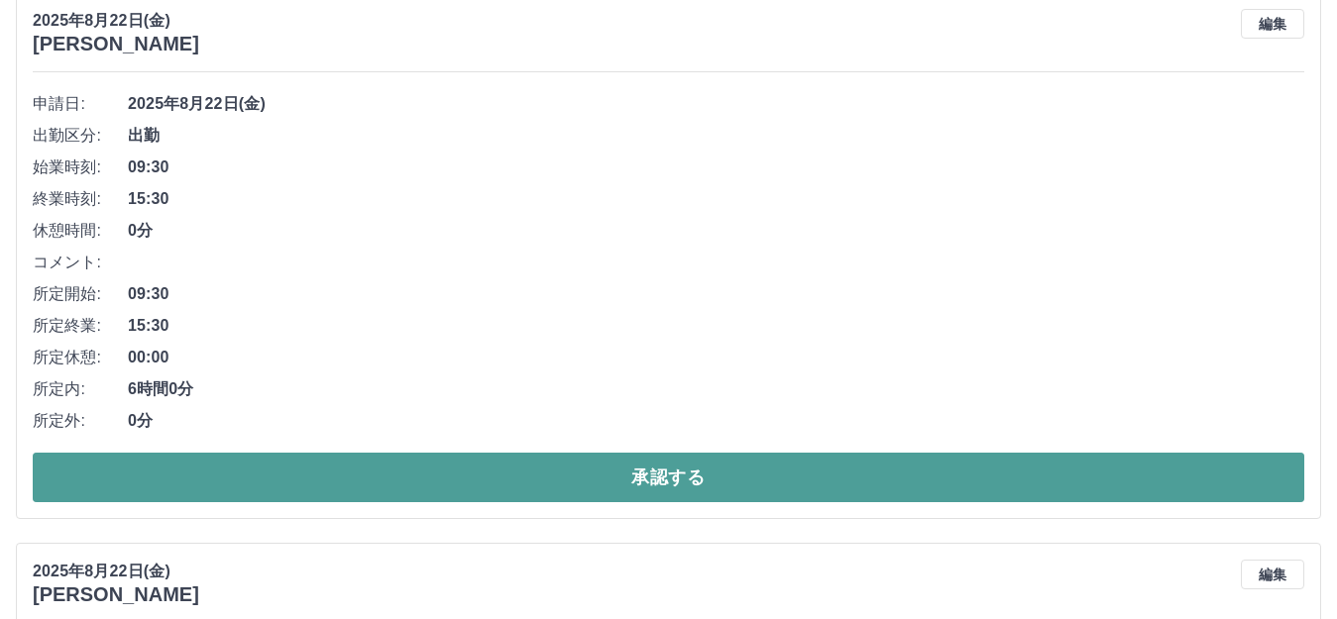
click at [602, 467] on button "承認する" at bounding box center [669, 478] width 1272 height 50
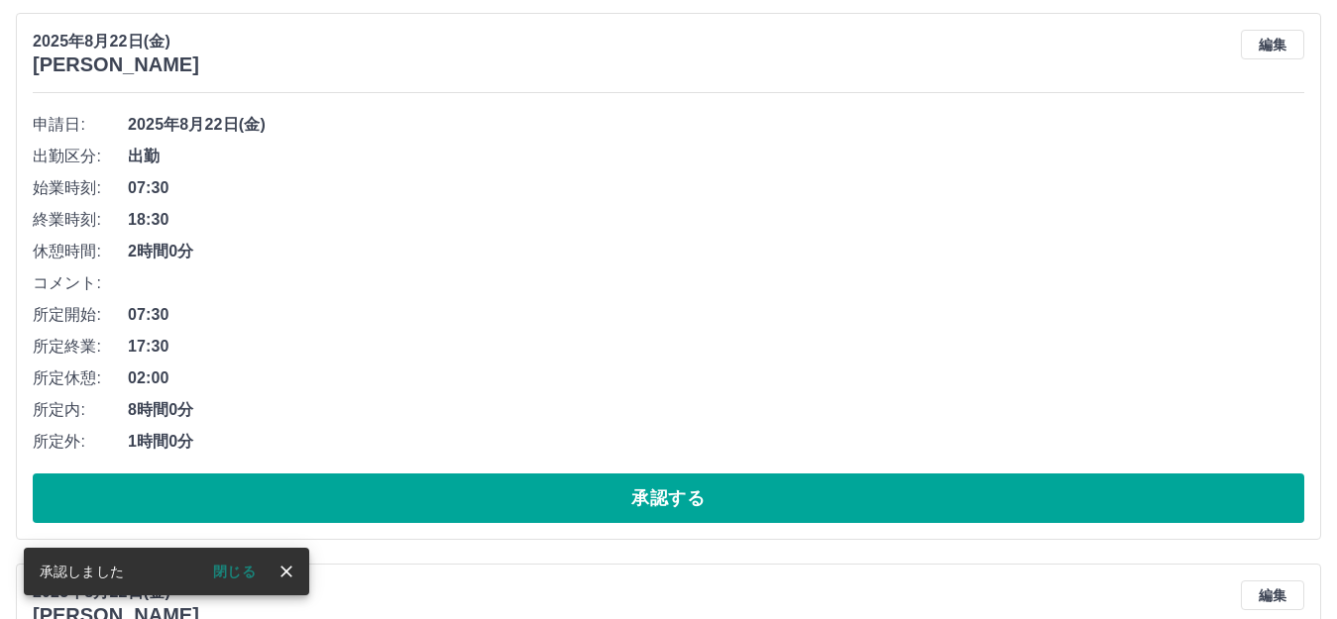
scroll to position [737, 0]
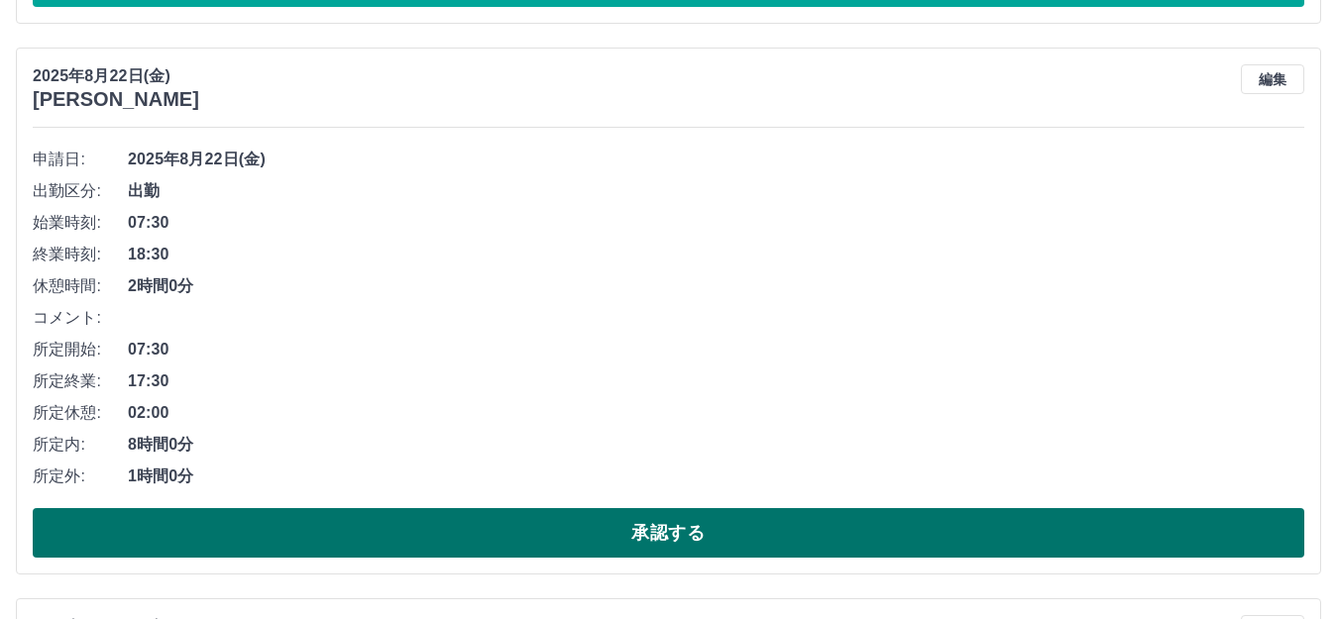
click at [611, 524] on button "承認する" at bounding box center [669, 533] width 1272 height 50
click at [613, 520] on button "承認する" at bounding box center [669, 533] width 1272 height 50
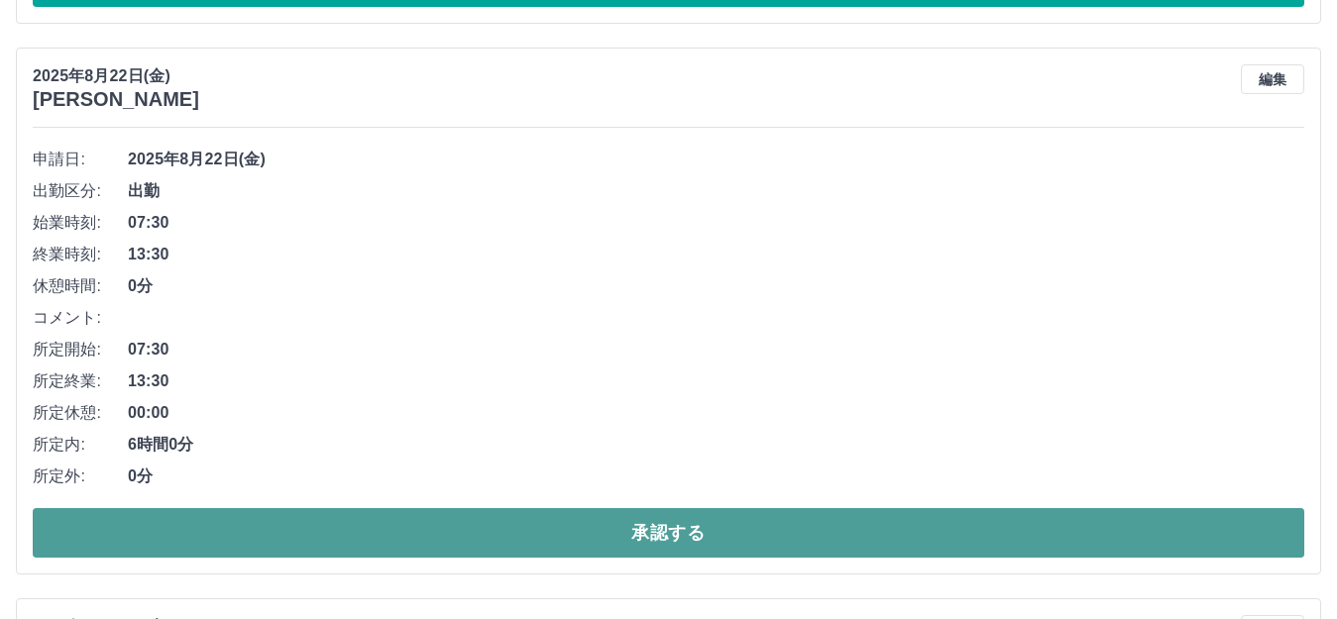
click at [616, 528] on button "承認する" at bounding box center [669, 533] width 1272 height 50
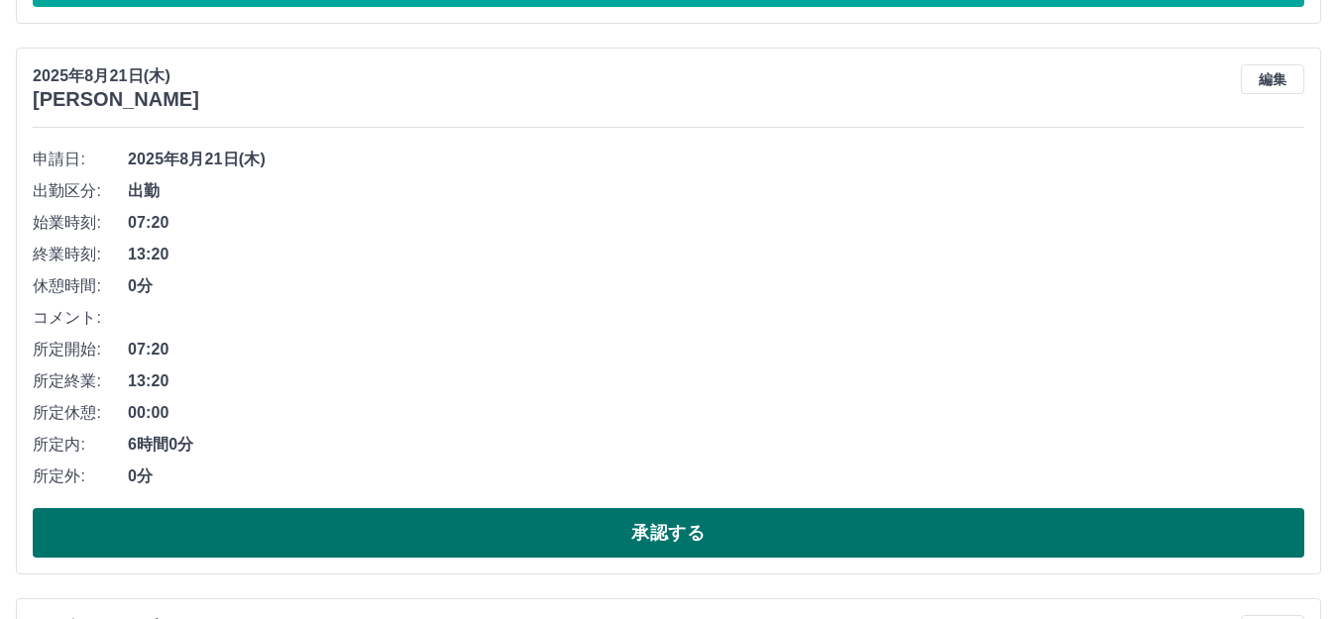
click at [618, 532] on button "承認する" at bounding box center [669, 533] width 1272 height 50
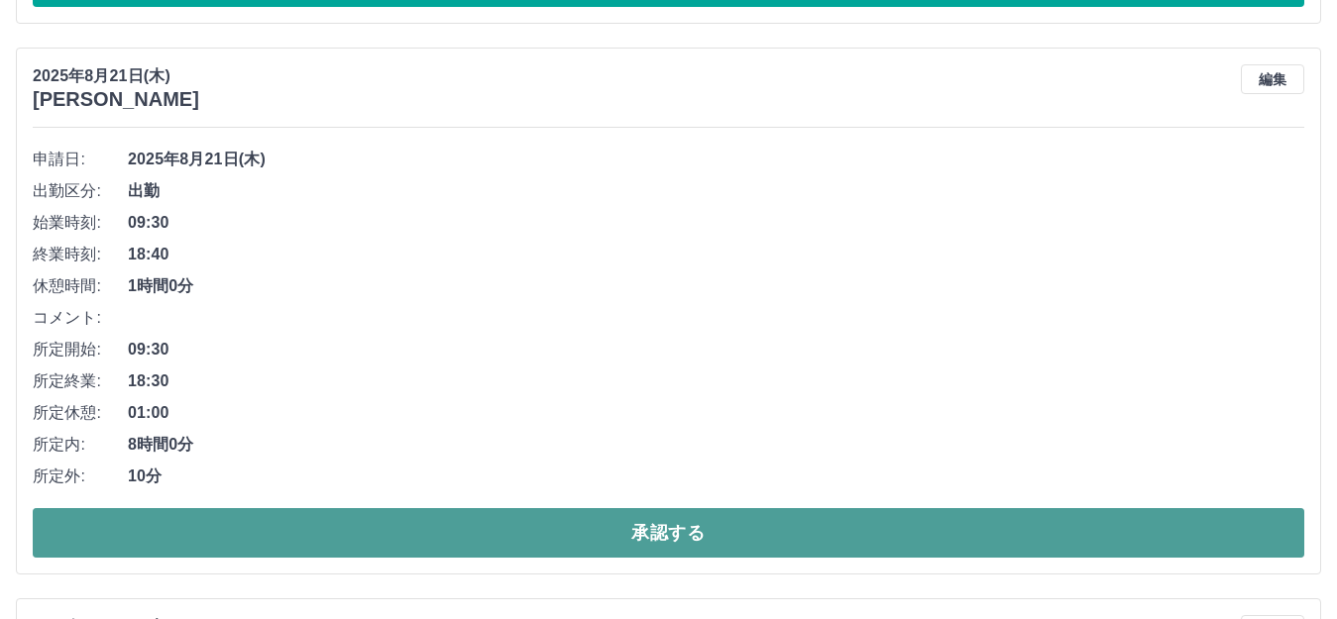
click at [607, 523] on button "承認する" at bounding box center [669, 533] width 1272 height 50
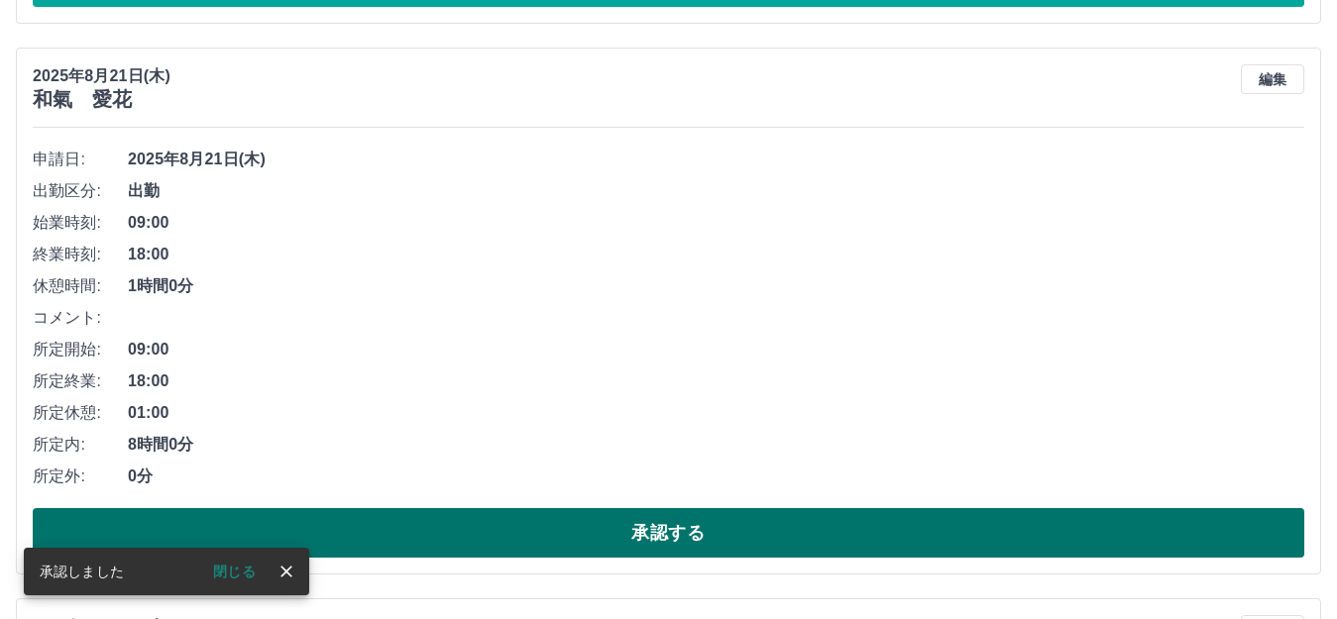
click at [602, 531] on button "承認する" at bounding box center [669, 533] width 1272 height 50
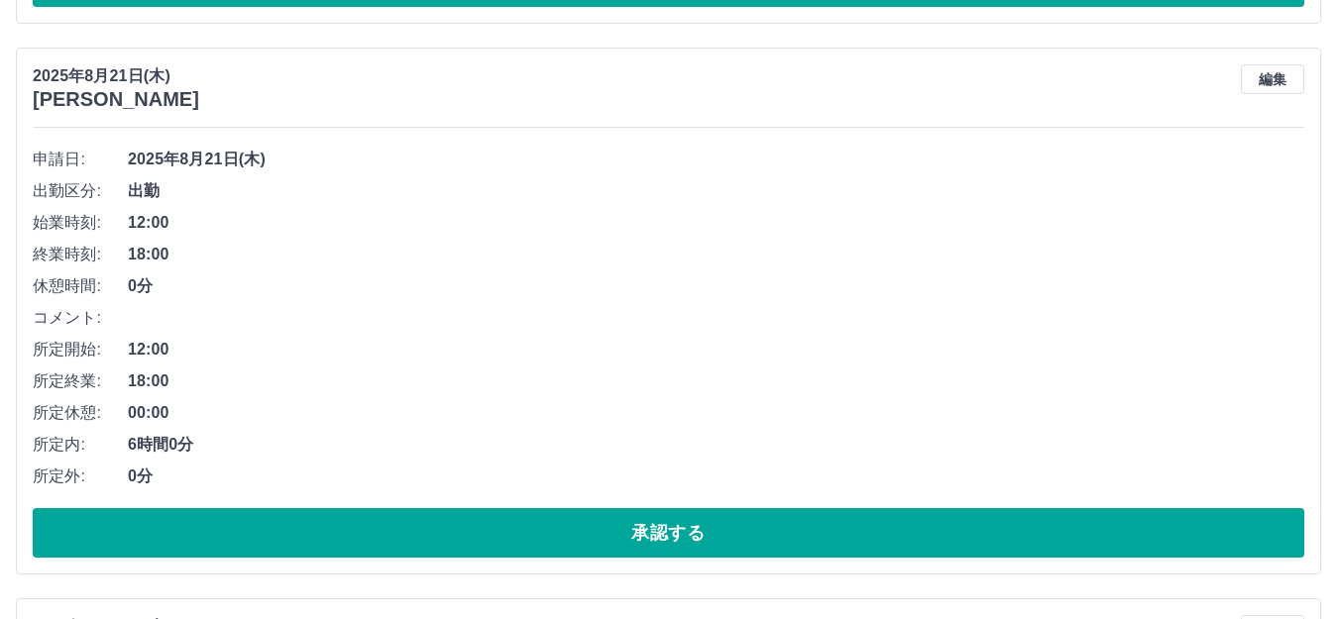
click at [600, 532] on button "承認する" at bounding box center [669, 533] width 1272 height 50
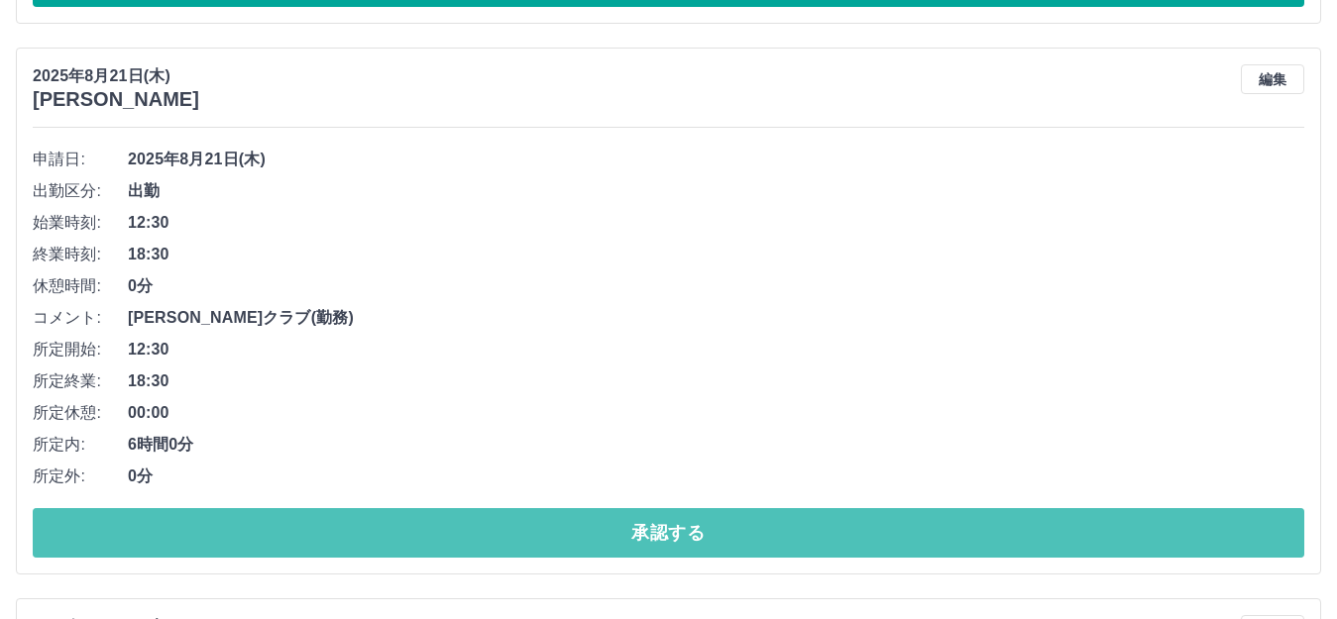
click at [593, 529] on button "承認する" at bounding box center [669, 533] width 1272 height 50
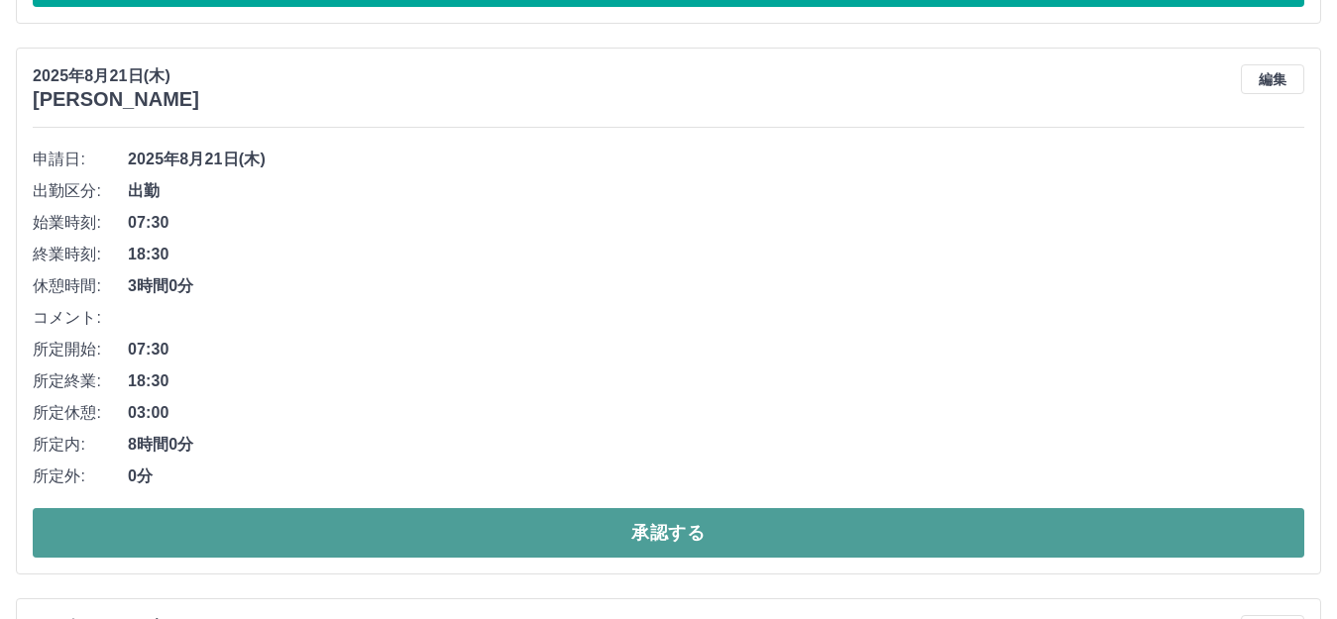
click at [590, 528] on button "承認する" at bounding box center [669, 533] width 1272 height 50
click at [596, 533] on button "承認する" at bounding box center [669, 533] width 1272 height 50
click at [596, 534] on button "承認する" at bounding box center [669, 533] width 1272 height 50
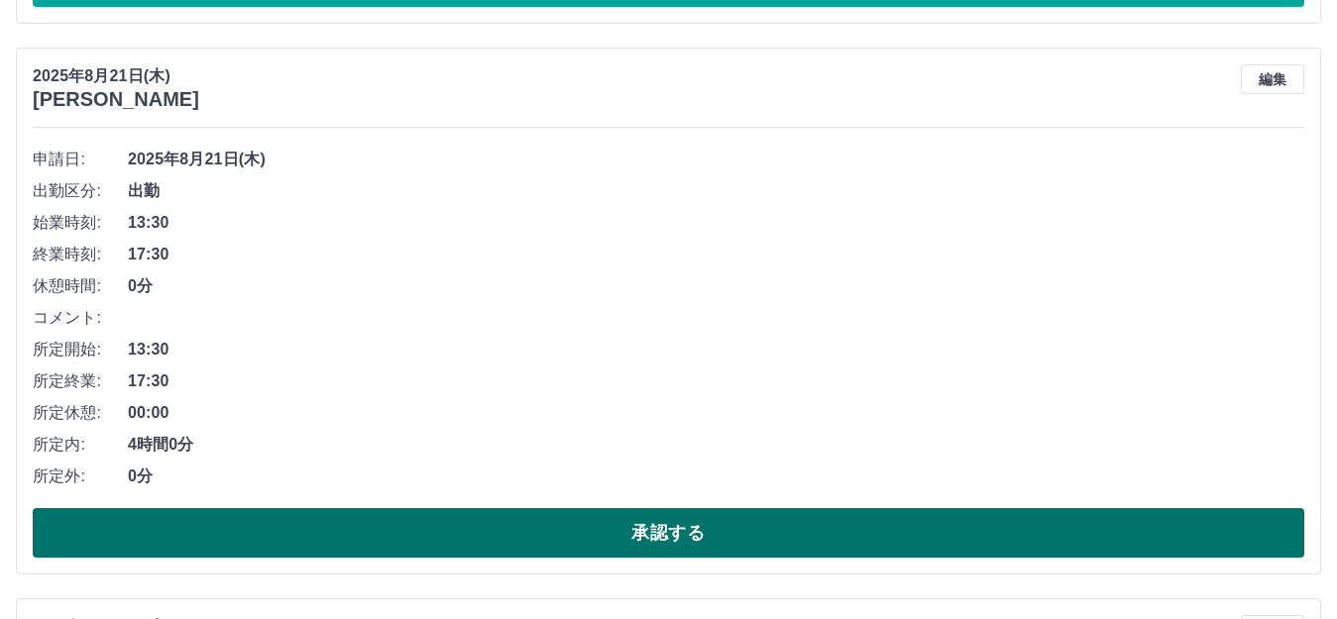
click at [595, 530] on button "承認する" at bounding box center [669, 533] width 1272 height 50
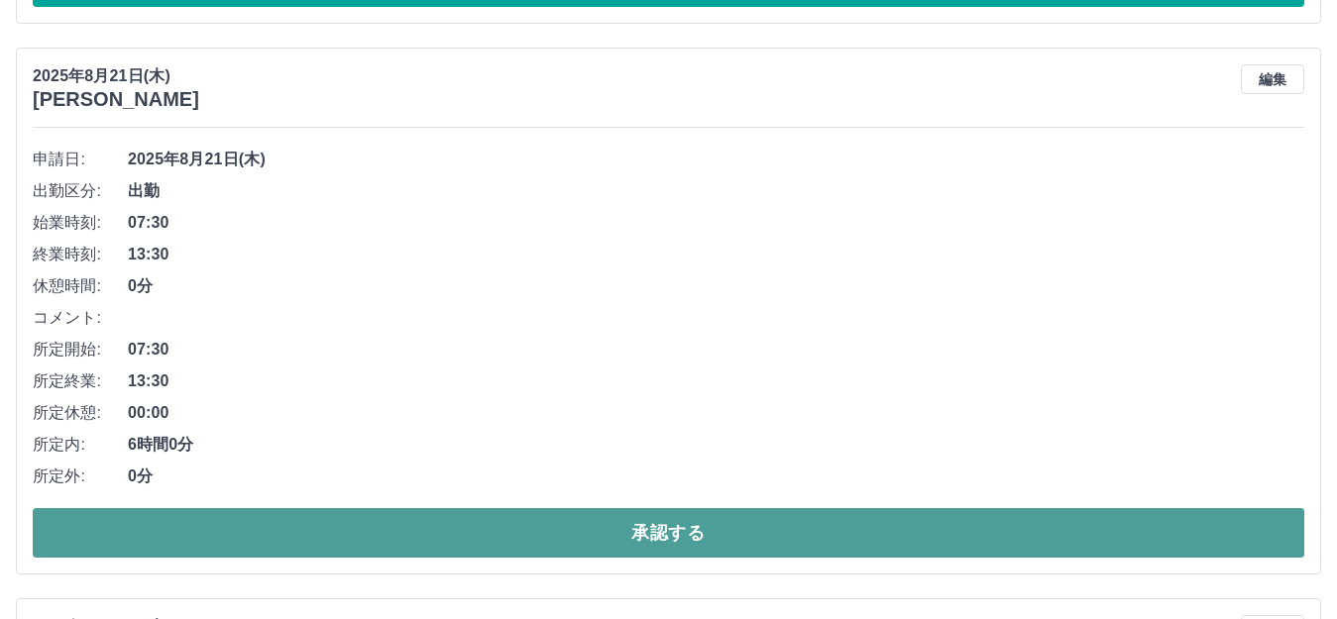
click at [598, 533] on button "承認する" at bounding box center [669, 533] width 1272 height 50
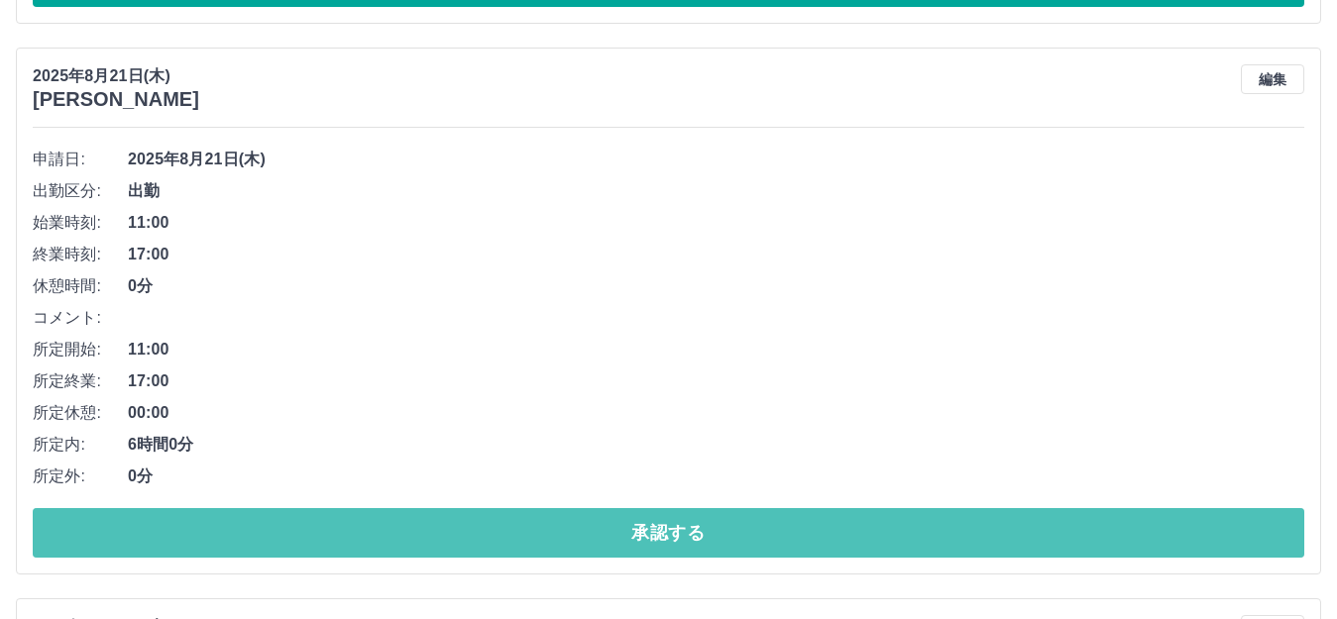
click at [598, 533] on button "承認する" at bounding box center [669, 533] width 1272 height 50
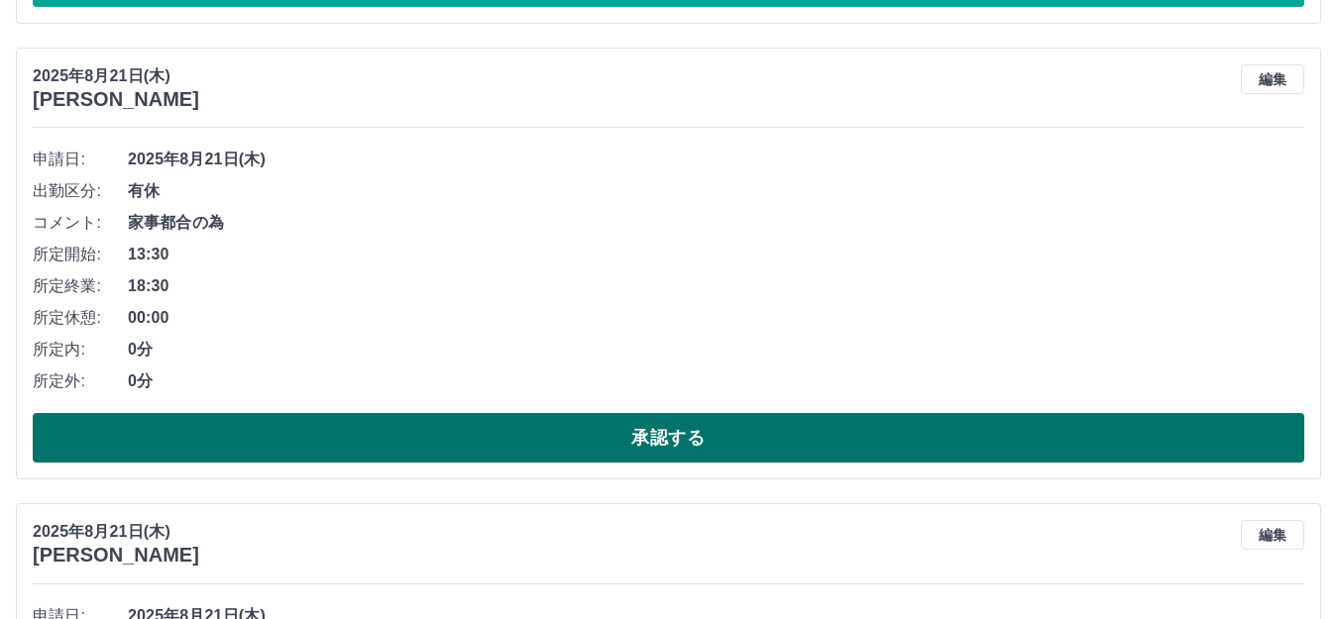
click at [610, 434] on button "承認する" at bounding box center [669, 438] width 1272 height 50
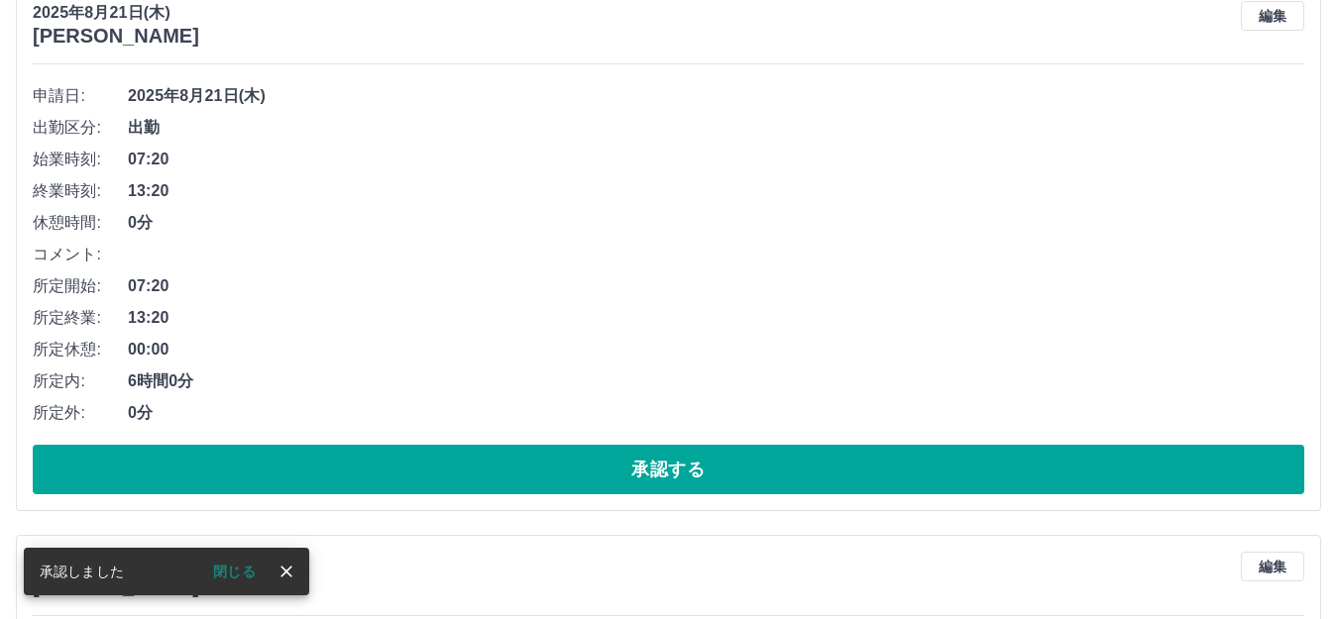
scroll to position [837, 0]
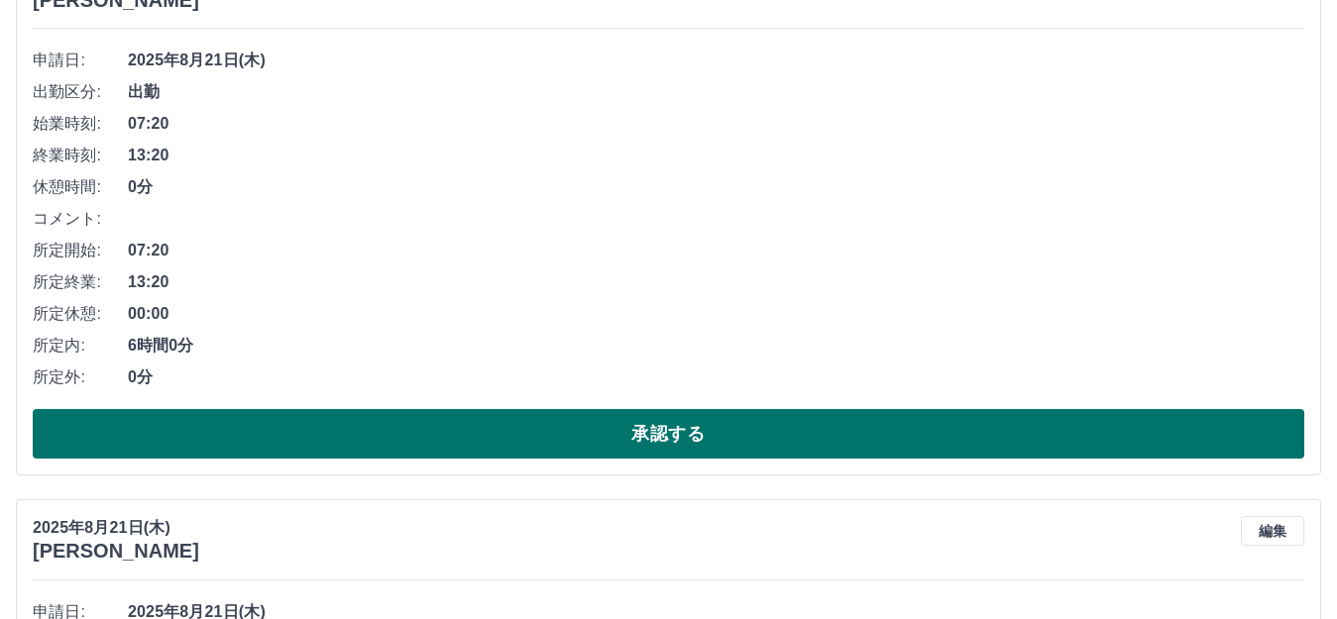
click at [643, 436] on button "承認する" at bounding box center [669, 434] width 1272 height 50
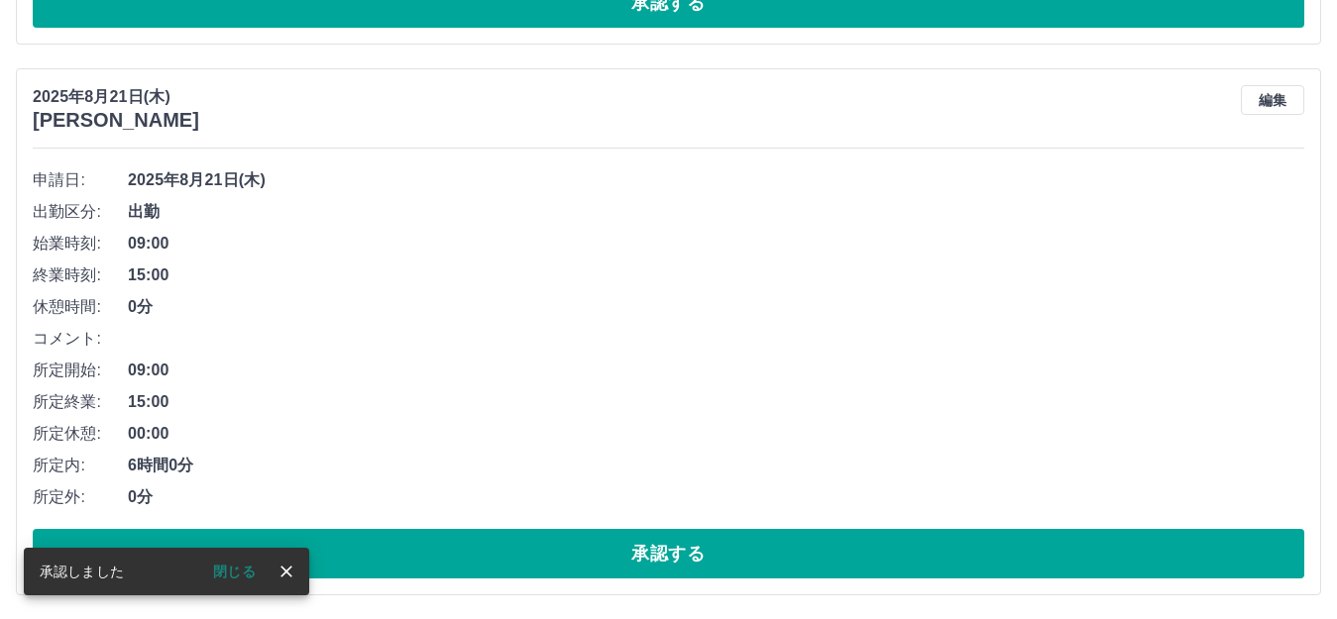
scroll to position [781, 0]
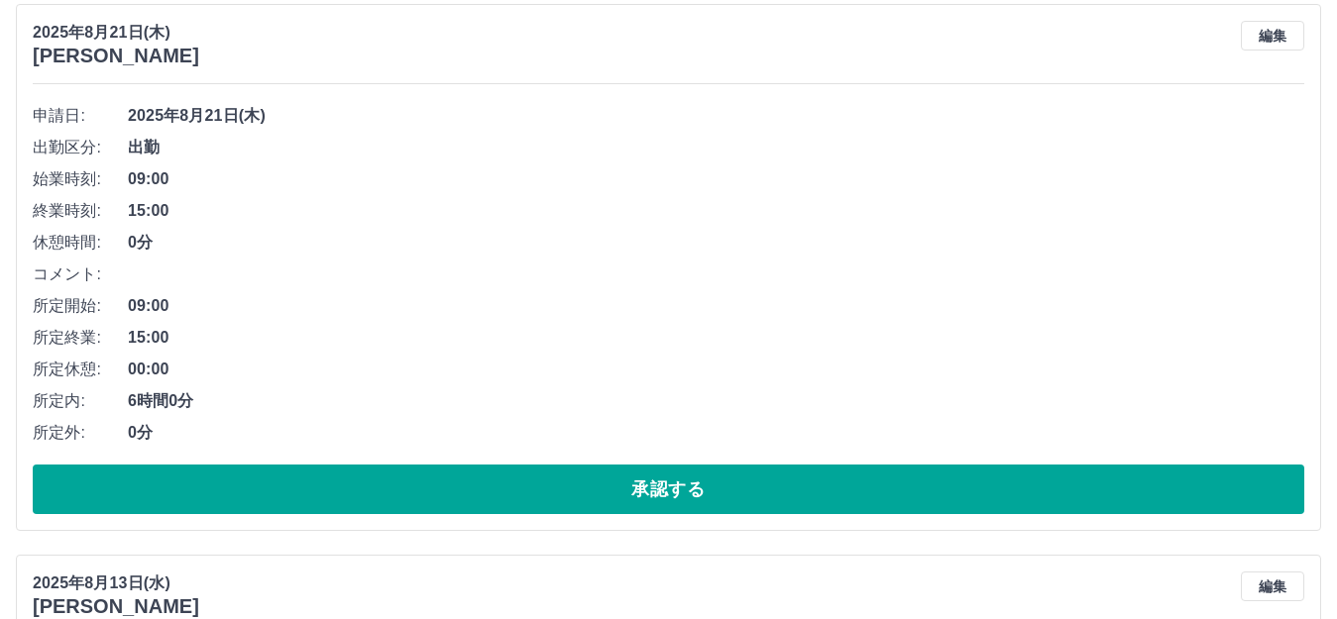
click at [639, 462] on div "申請日: 2025年8月21日(木) 出勤区分: 出勤 始業時刻: 09:00 終業時刻: 15:00 休憩時間: 0分 コメント: 所定開始: 09:00 …" at bounding box center [669, 307] width 1272 height 414
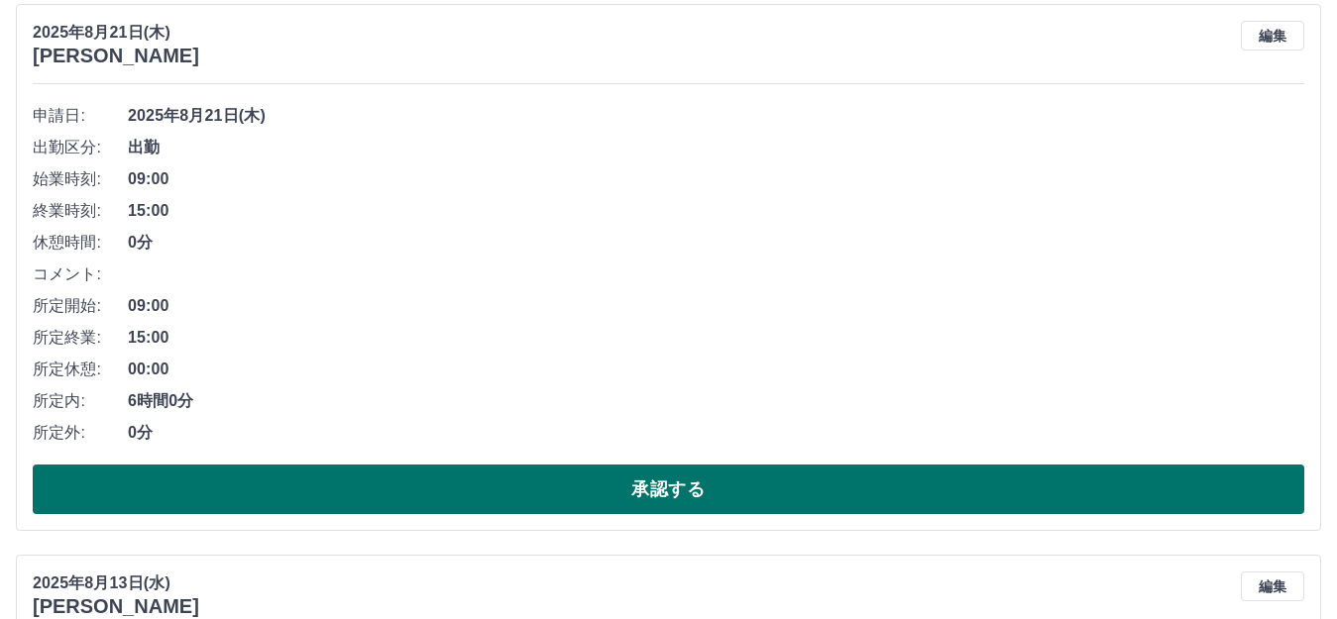
click at [643, 484] on button "承認する" at bounding box center [669, 490] width 1272 height 50
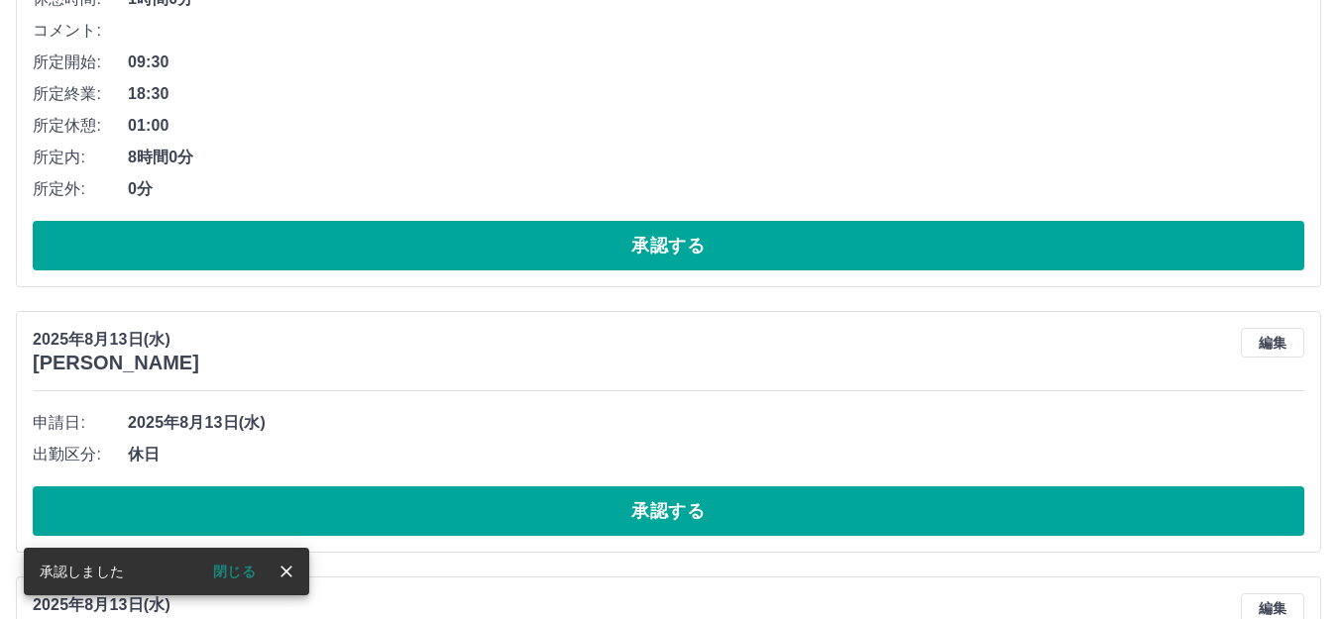
scroll to position [527, 0]
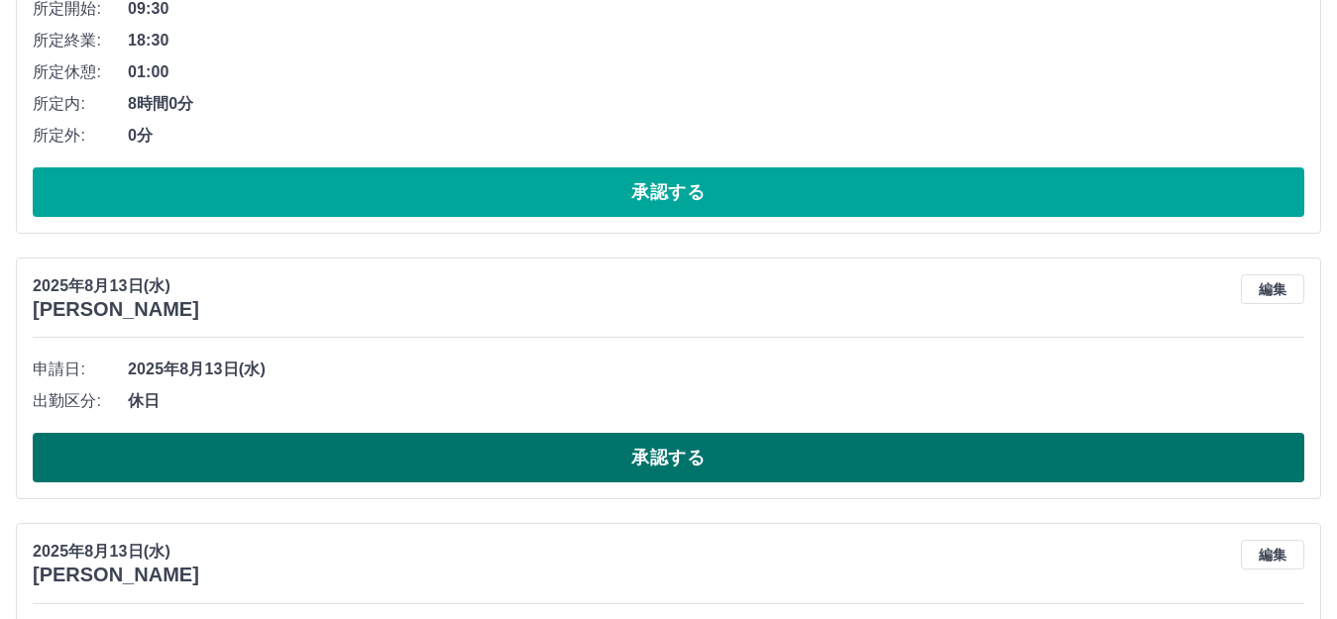
click at [658, 475] on button "承認する" at bounding box center [669, 458] width 1272 height 50
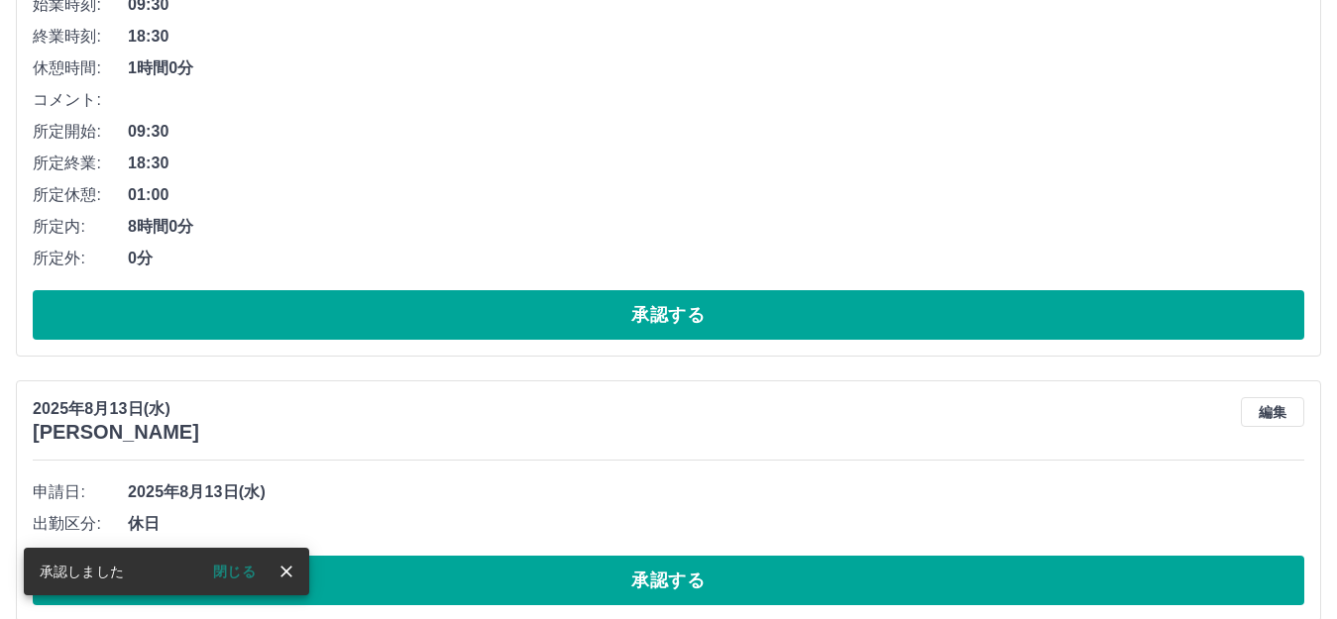
scroll to position [433, 0]
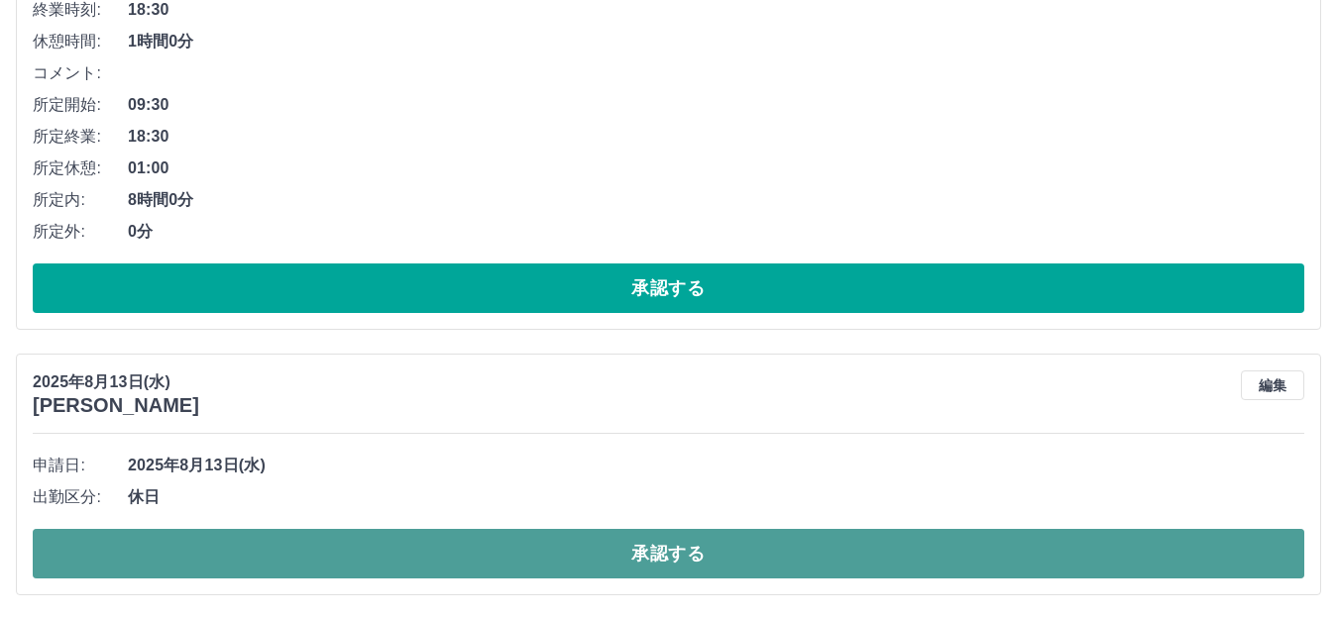
click at [670, 563] on button "承認する" at bounding box center [669, 554] width 1272 height 50
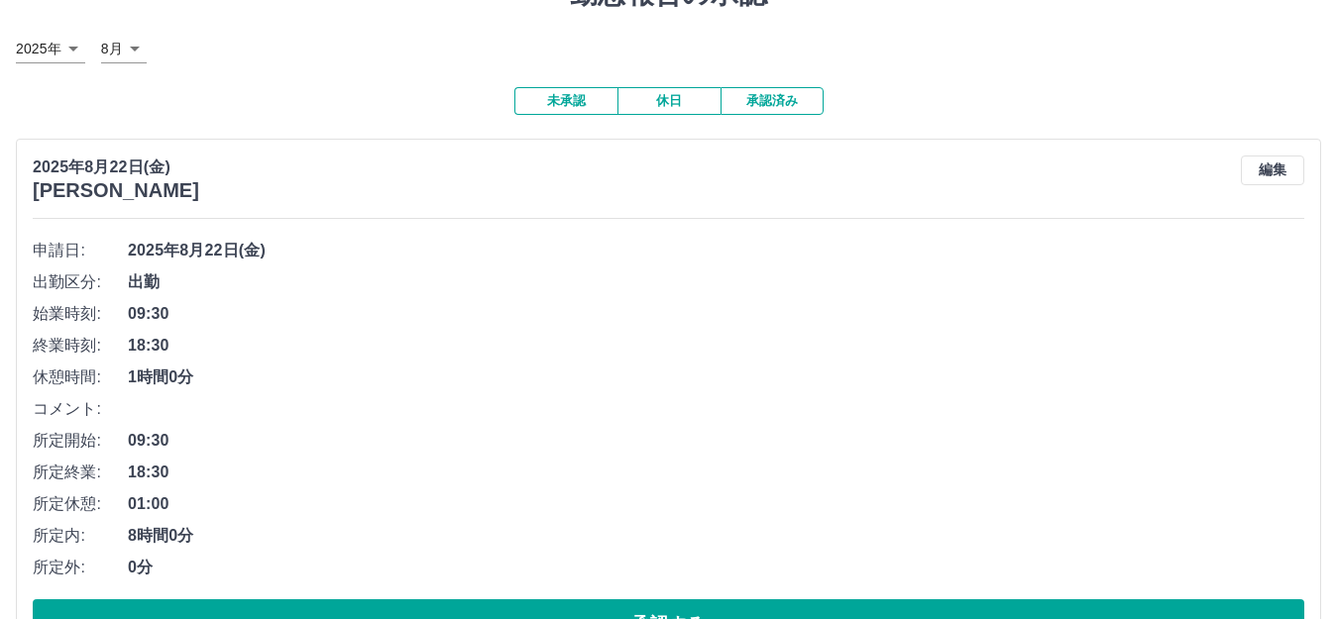
scroll to position [0, 0]
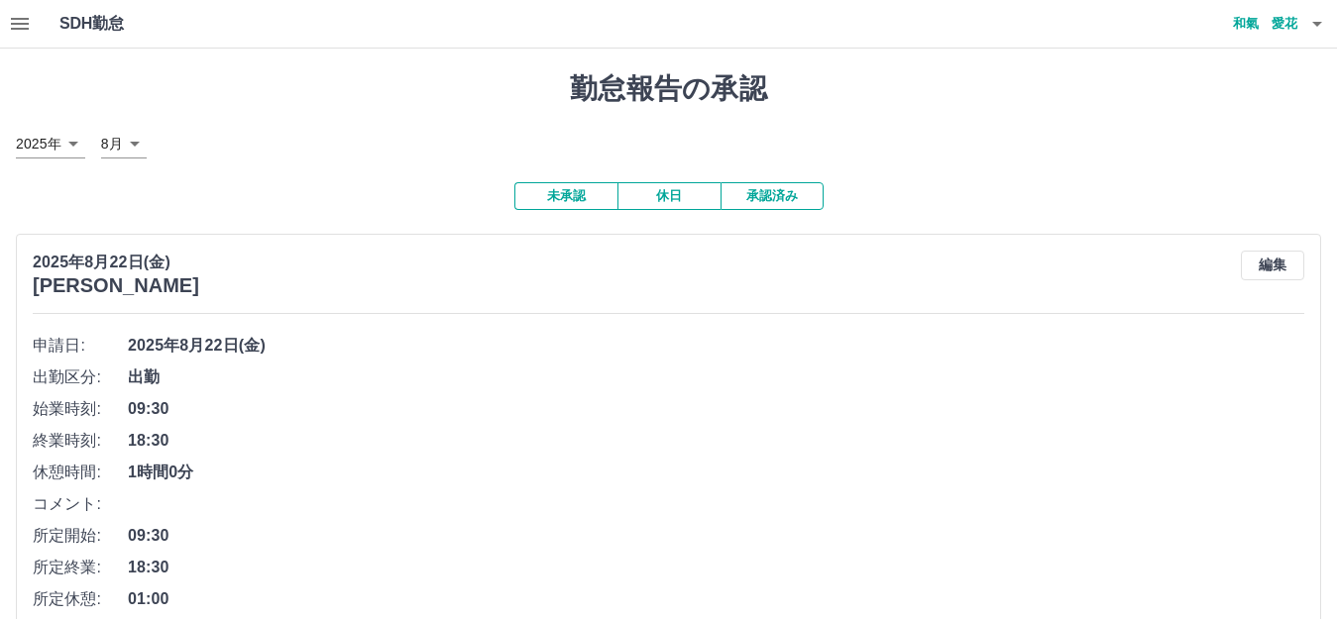
click at [776, 196] on button "承認済み" at bounding box center [772, 196] width 103 height 28
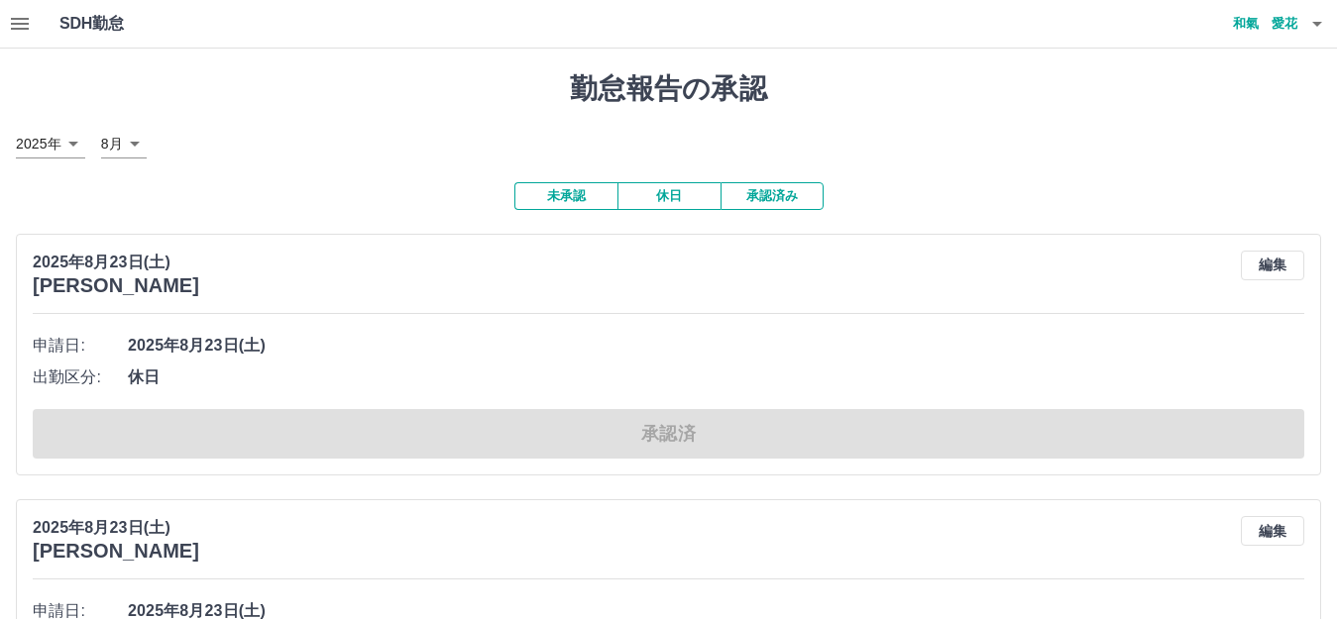
click at [1315, 19] on icon "button" at bounding box center [1317, 24] width 24 height 24
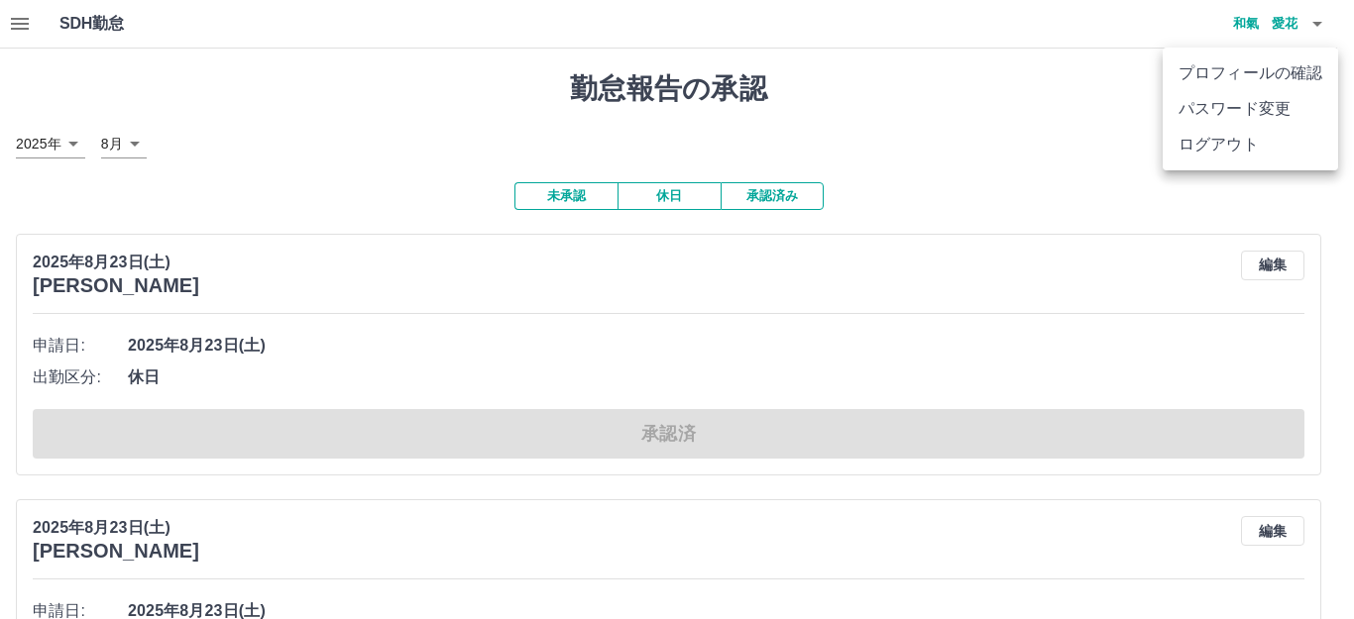
click at [1255, 131] on li "ログアウト" at bounding box center [1250, 145] width 175 height 36
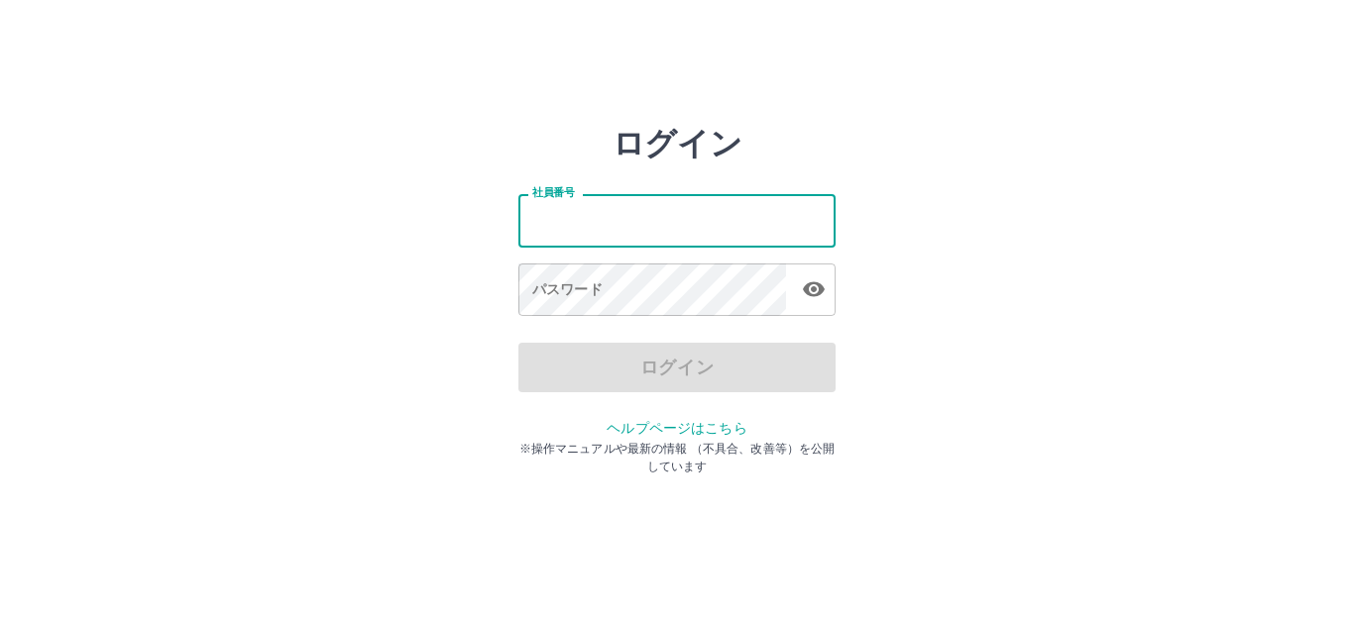
drag, startPoint x: 0, startPoint y: 0, endPoint x: 613, endPoint y: 221, distance: 651.2
click at [613, 221] on input "社員番号" at bounding box center [676, 220] width 317 height 53
type input "*******"
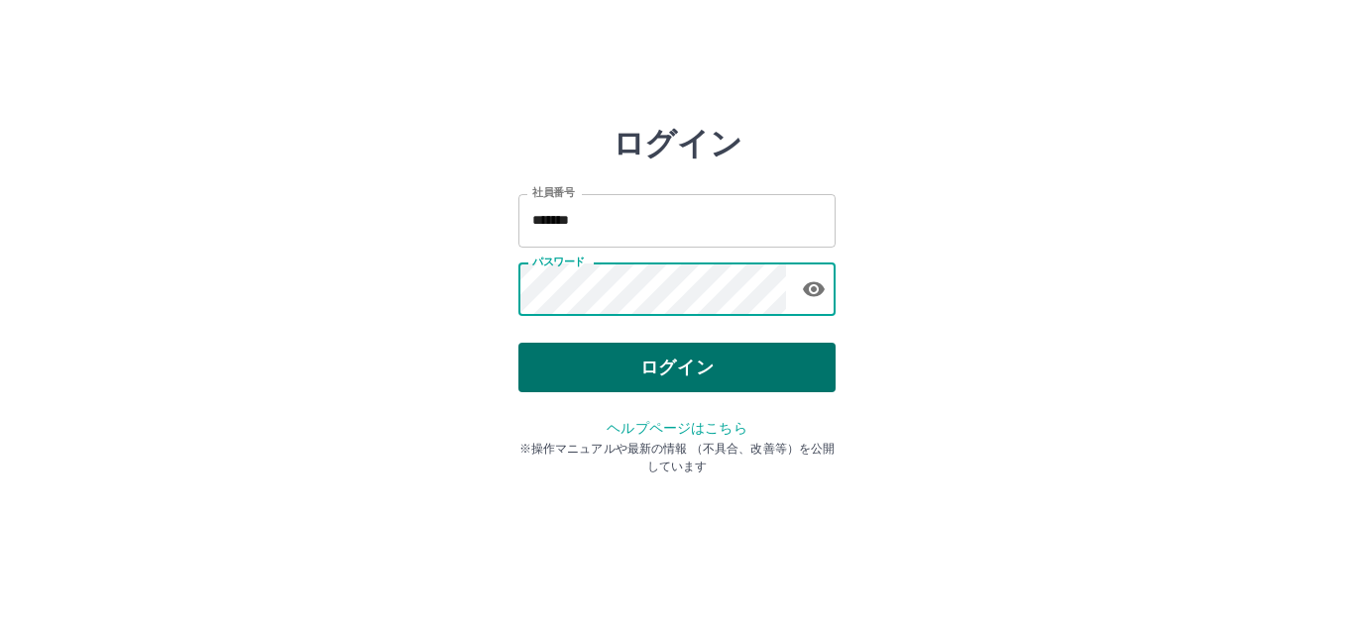
click at [594, 369] on button "ログイン" at bounding box center [676, 368] width 317 height 50
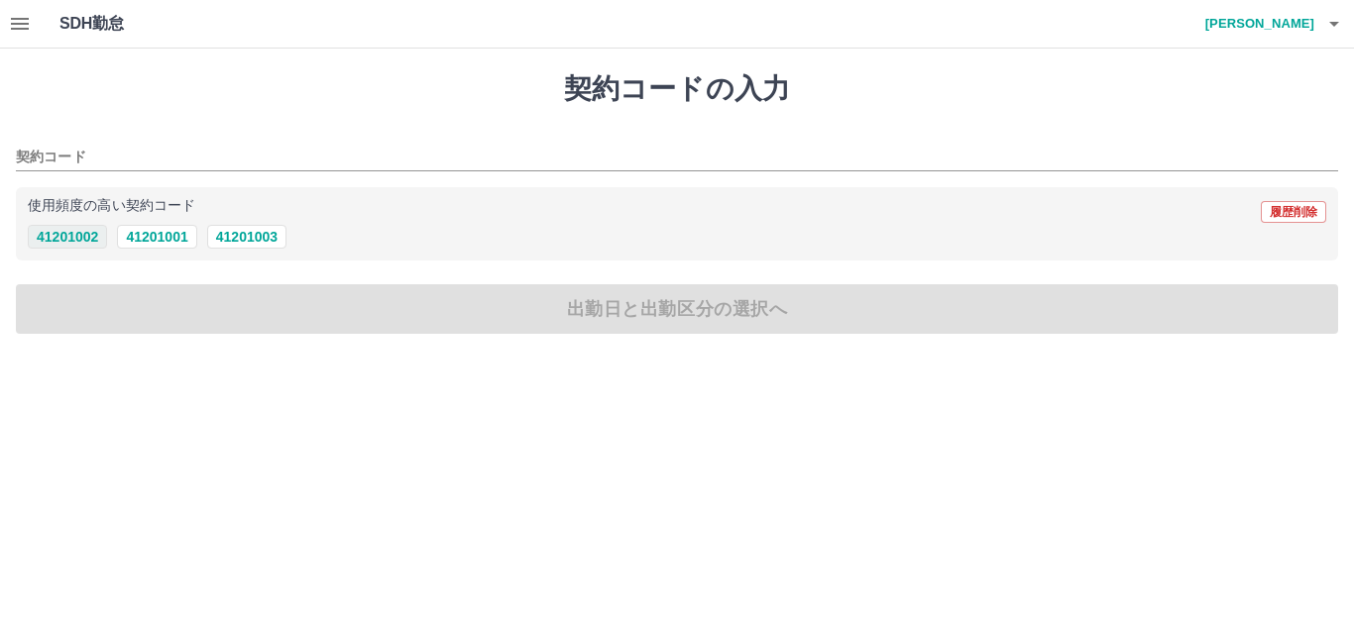
click at [75, 238] on button "41201002" at bounding box center [67, 237] width 79 height 24
type input "********"
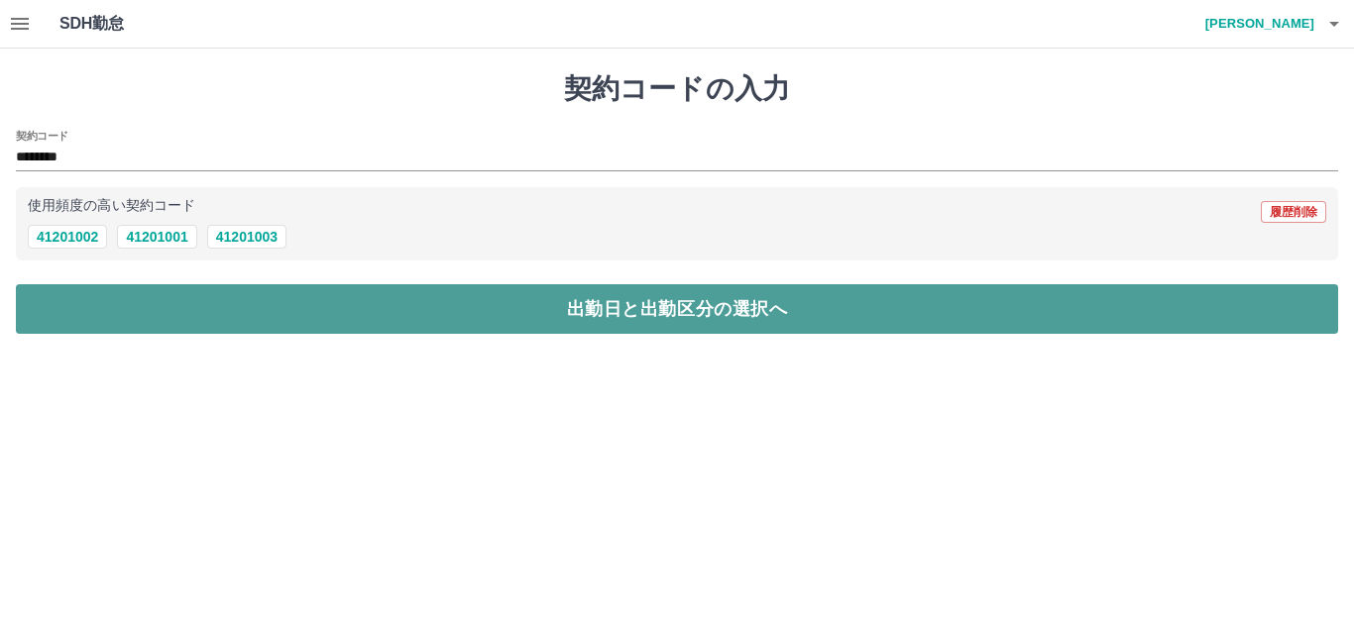
click at [128, 301] on button "出勤日と出勤区分の選択へ" at bounding box center [677, 309] width 1322 height 50
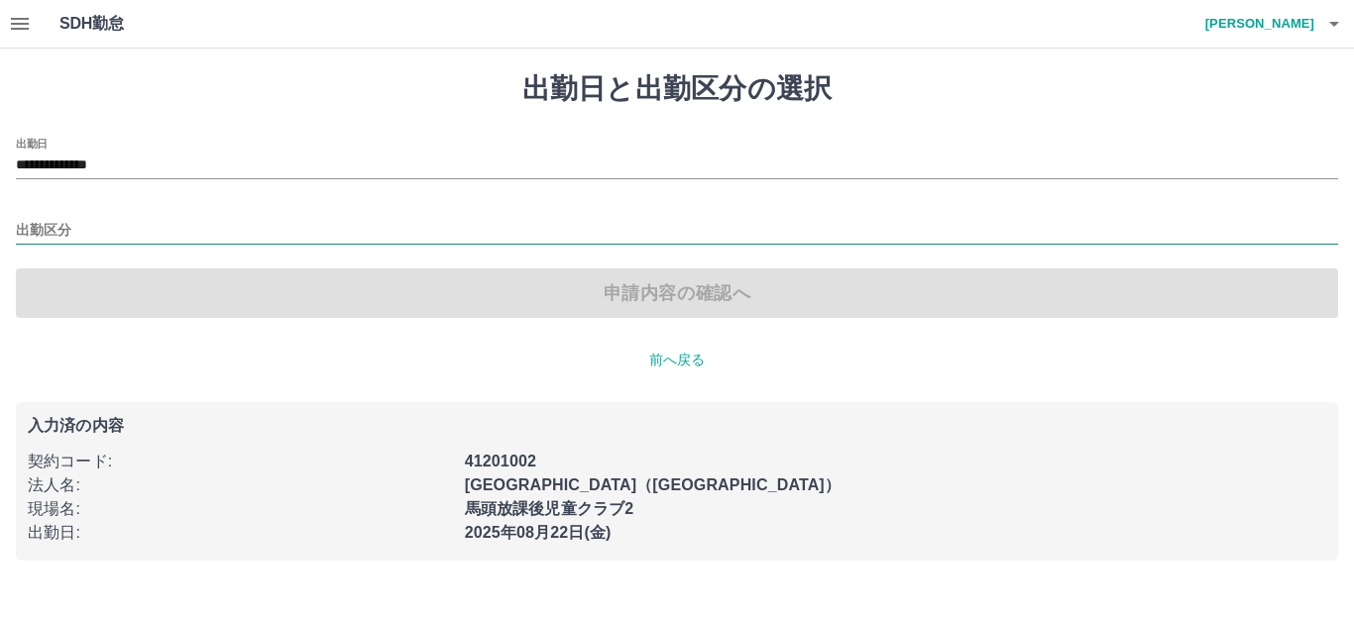
click at [73, 228] on input "出勤区分" at bounding box center [677, 231] width 1322 height 25
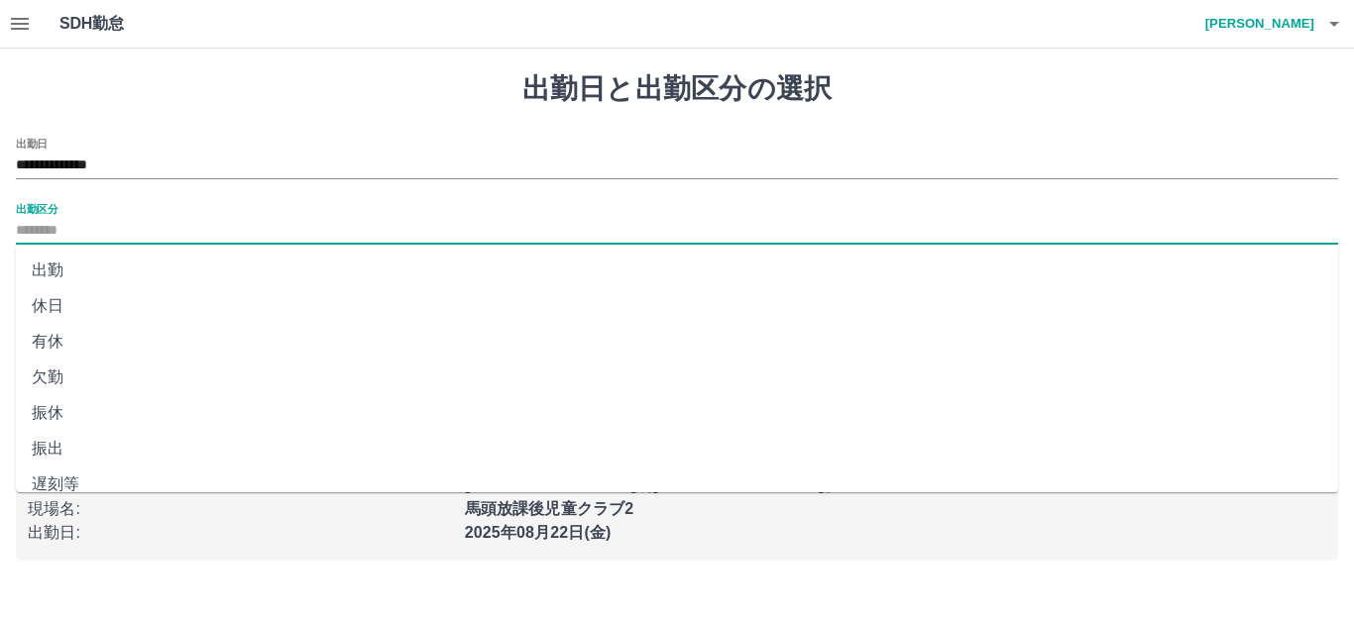
click at [74, 271] on li "出勤" at bounding box center [677, 271] width 1322 height 36
type input "**"
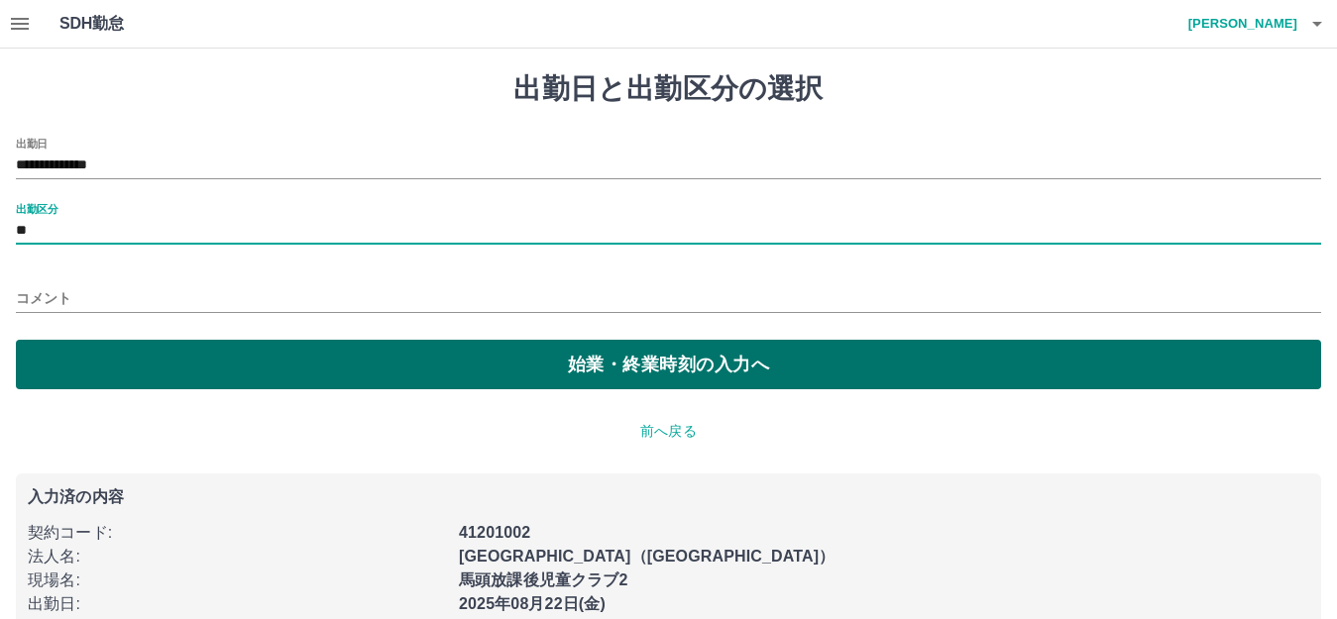
click at [147, 372] on button "始業・終業時刻の入力へ" at bounding box center [668, 365] width 1305 height 50
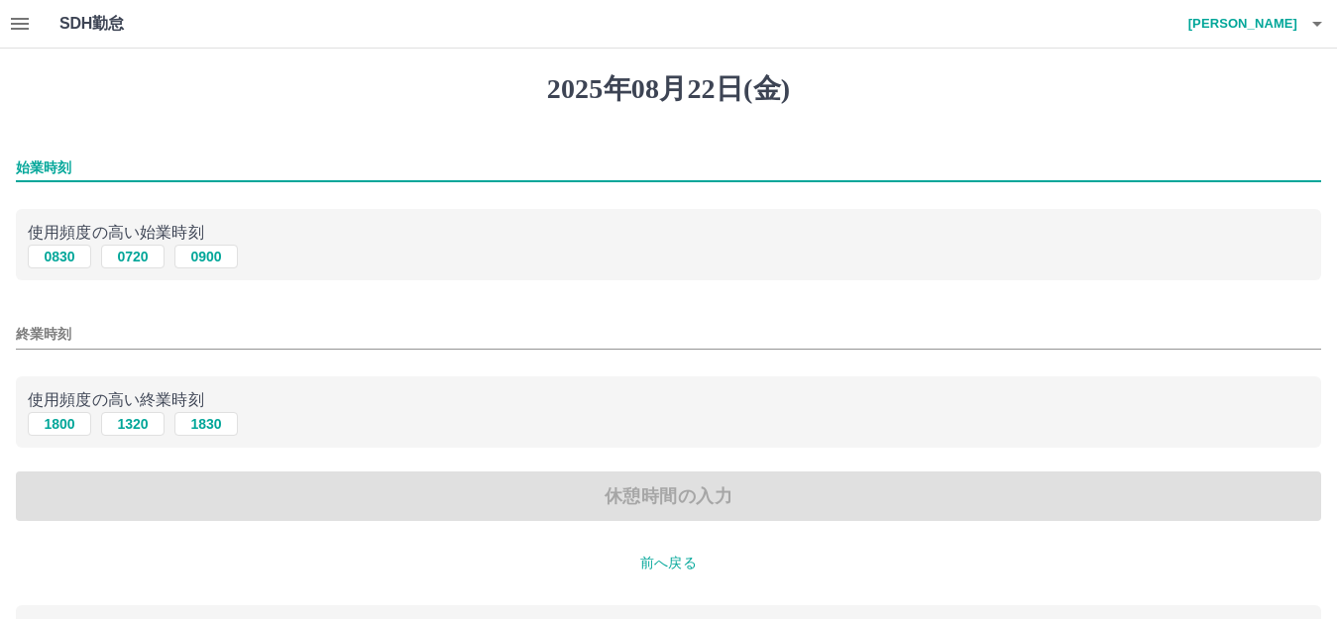
click at [67, 162] on input "始業時刻" at bounding box center [668, 168] width 1305 height 29
type input "****"
click at [56, 419] on button "1800" at bounding box center [59, 424] width 63 height 24
type input "****"
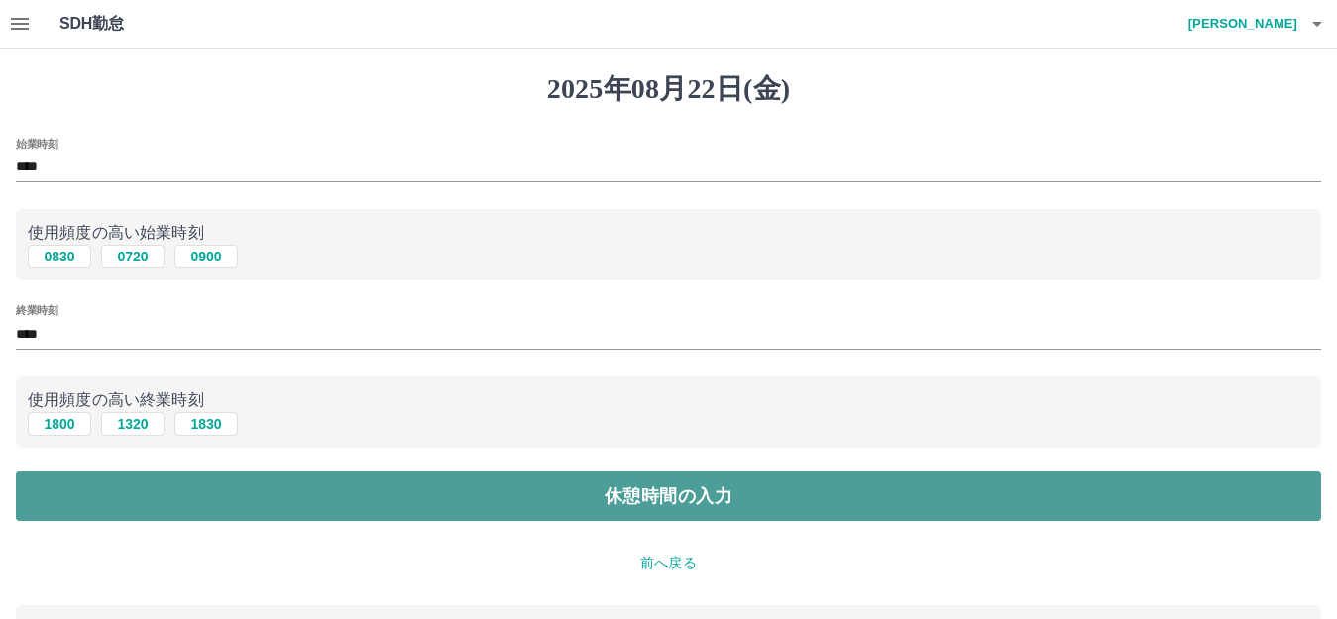
click at [141, 495] on button "休憩時間の入力" at bounding box center [668, 497] width 1305 height 50
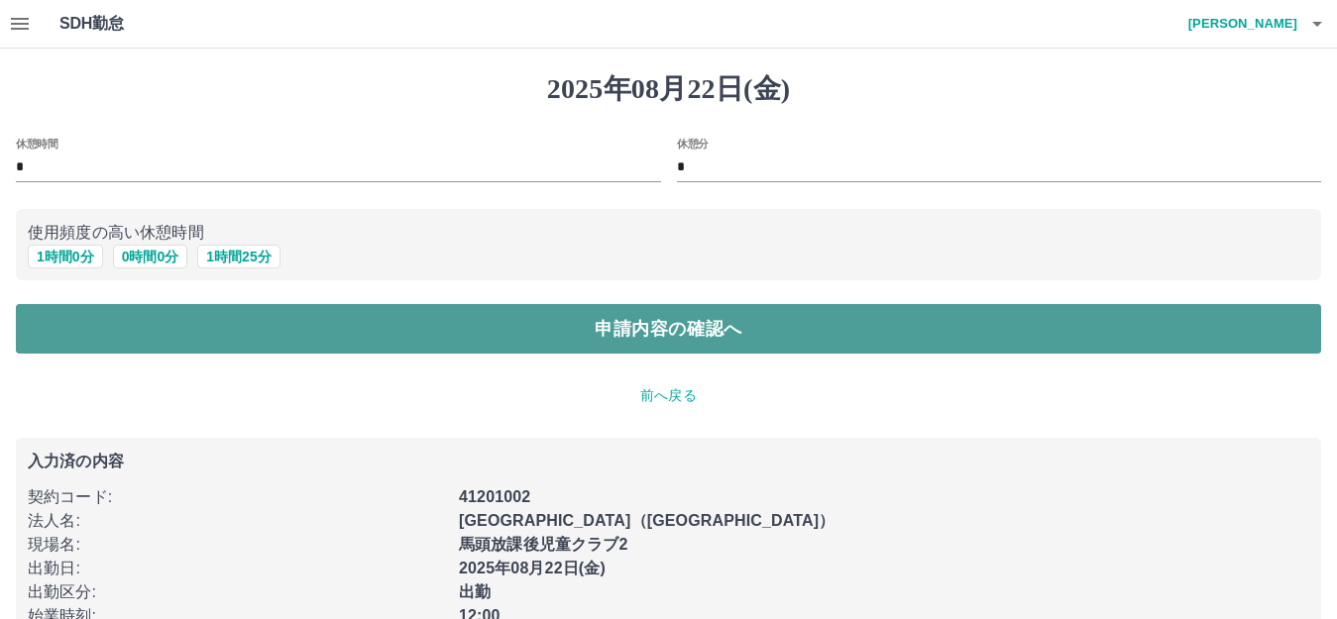
click at [201, 341] on button "申請内容の確認へ" at bounding box center [668, 329] width 1305 height 50
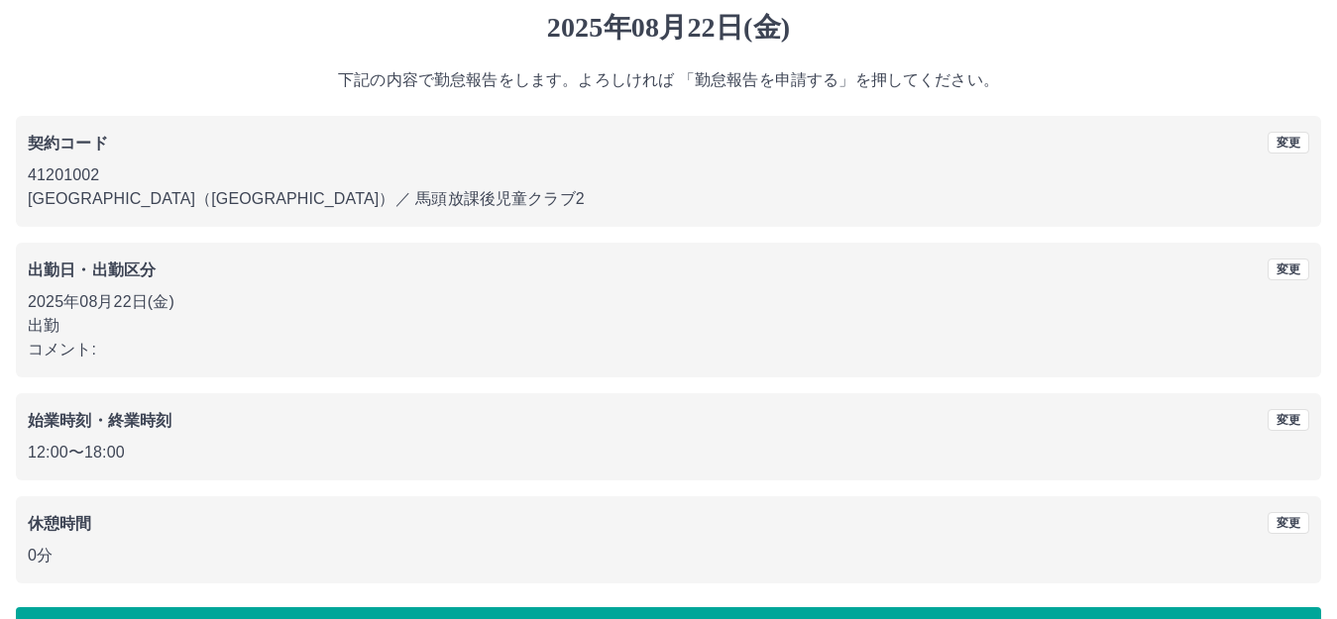
scroll to position [123, 0]
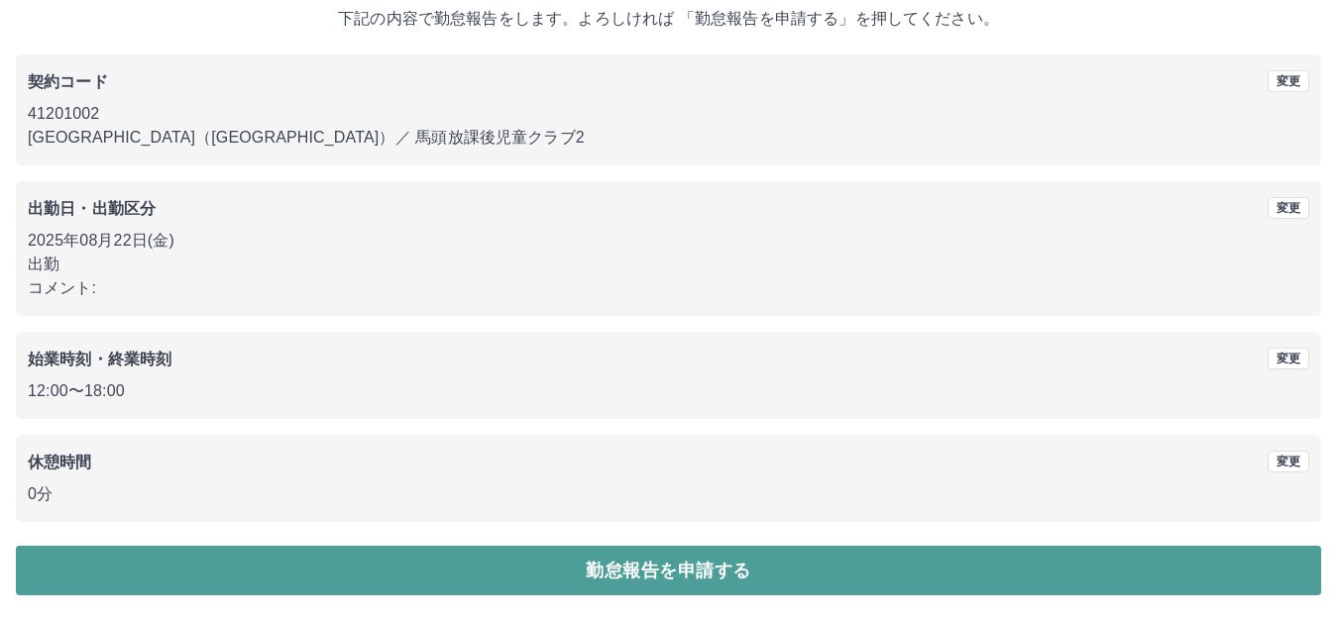
click at [625, 565] on button "勤怠報告を申請する" at bounding box center [668, 571] width 1305 height 50
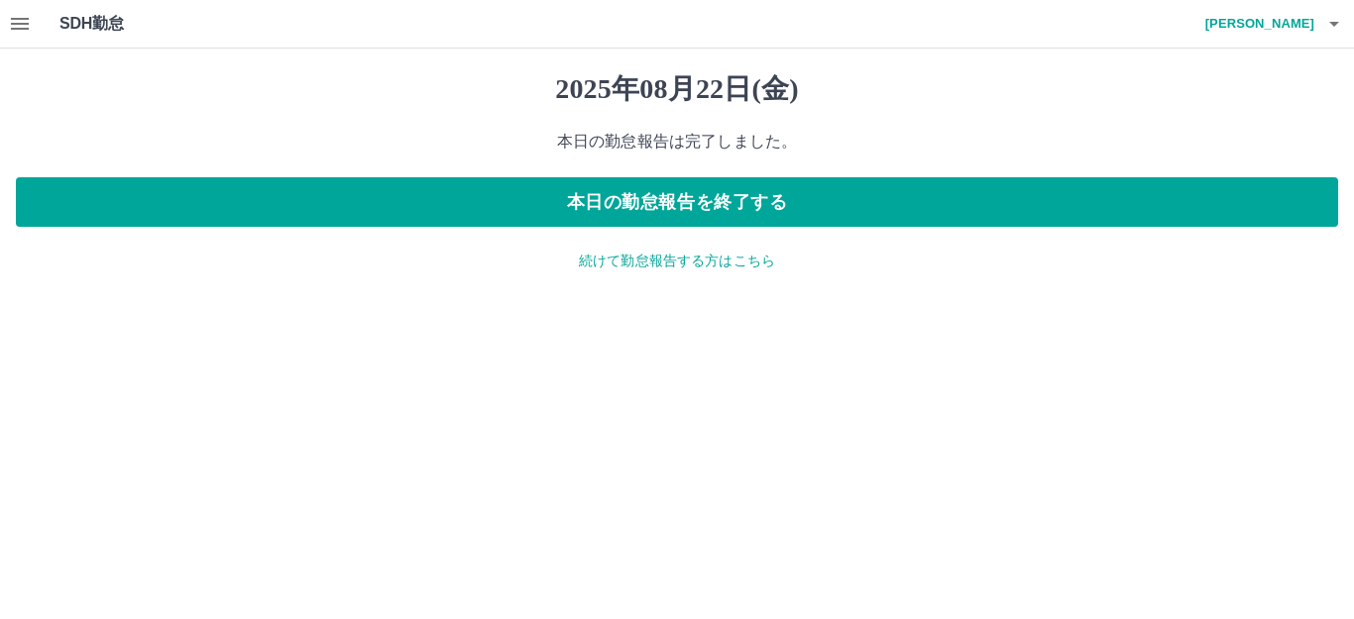
click at [736, 266] on p "続けて勤怠報告する方はこちら" at bounding box center [677, 261] width 1322 height 21
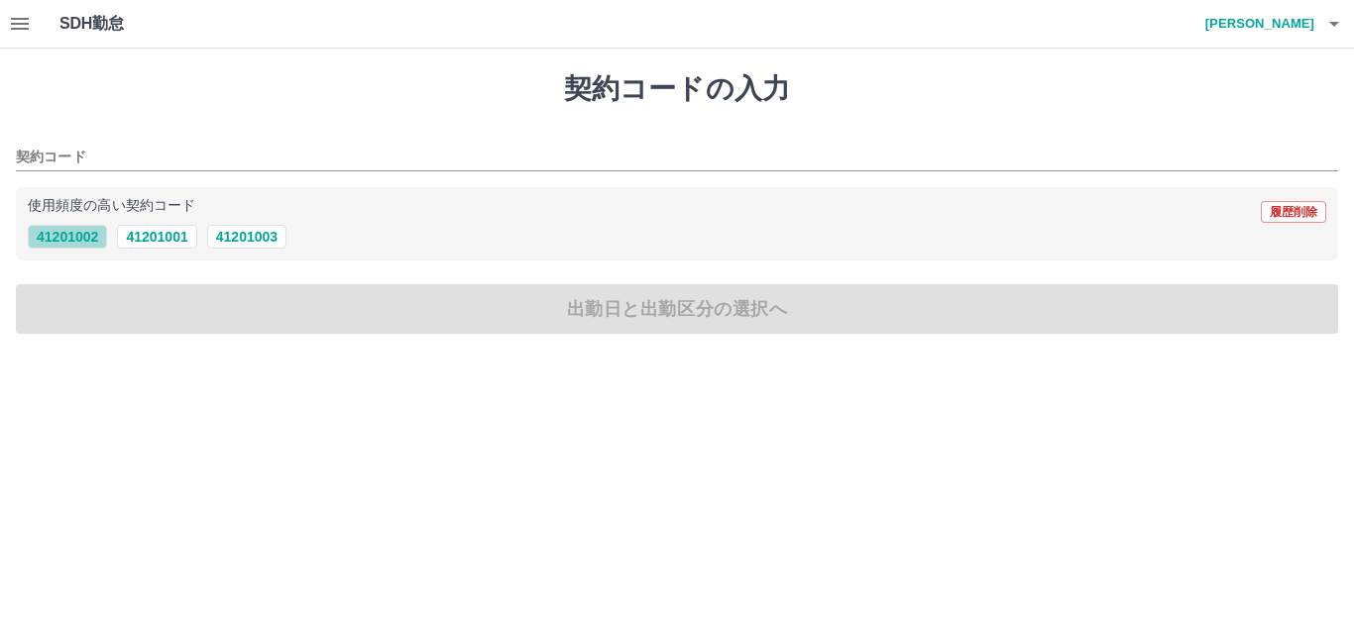
click at [98, 237] on button "41201002" at bounding box center [67, 237] width 79 height 24
type input "********"
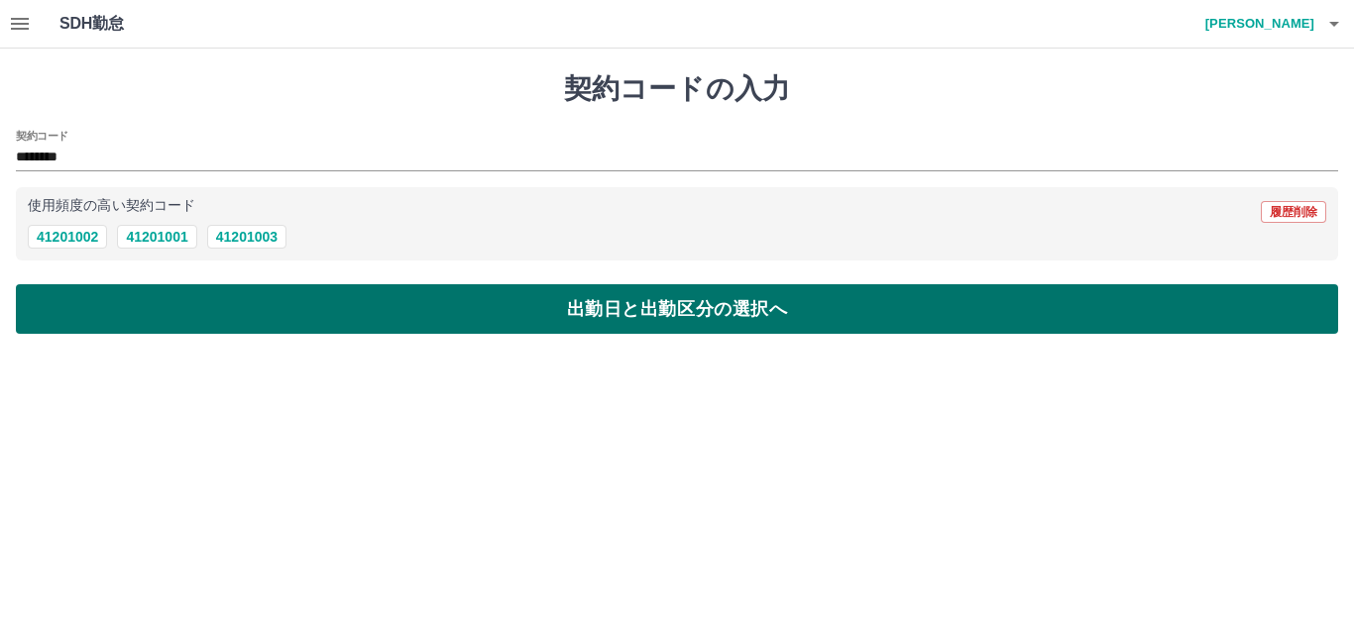
click at [144, 302] on button "出勤日と出勤区分の選択へ" at bounding box center [677, 309] width 1322 height 50
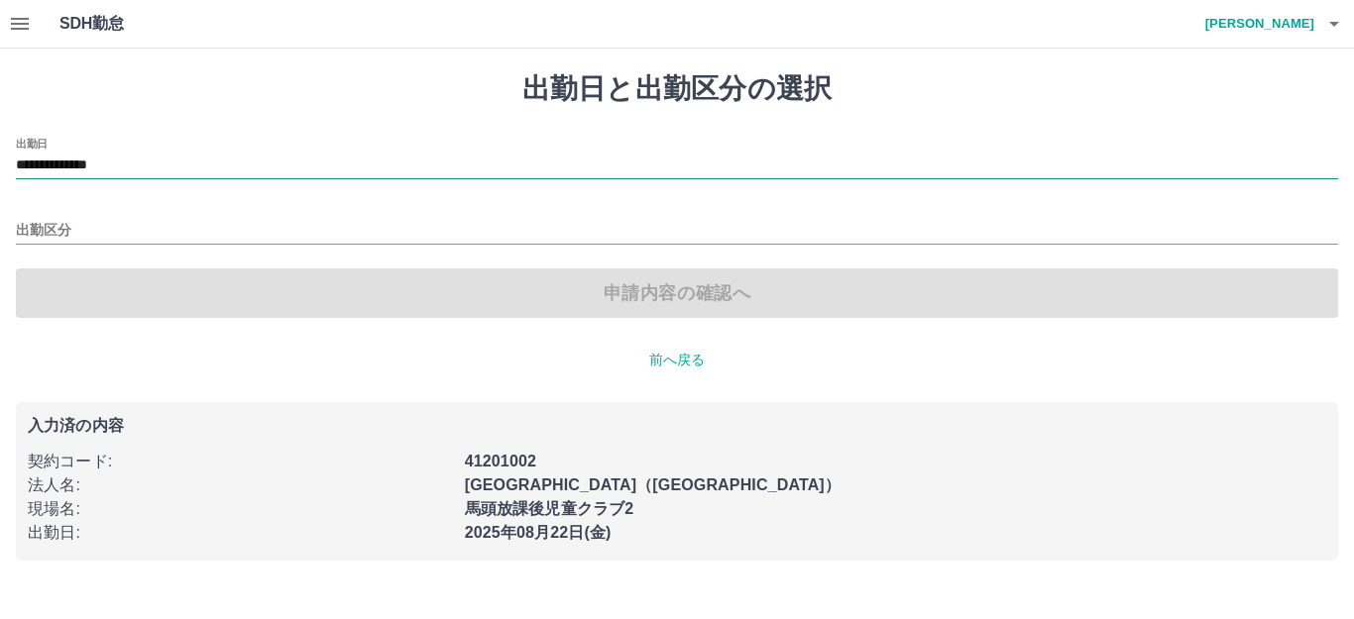
click at [128, 163] on input "**********" at bounding box center [677, 166] width 1322 height 25
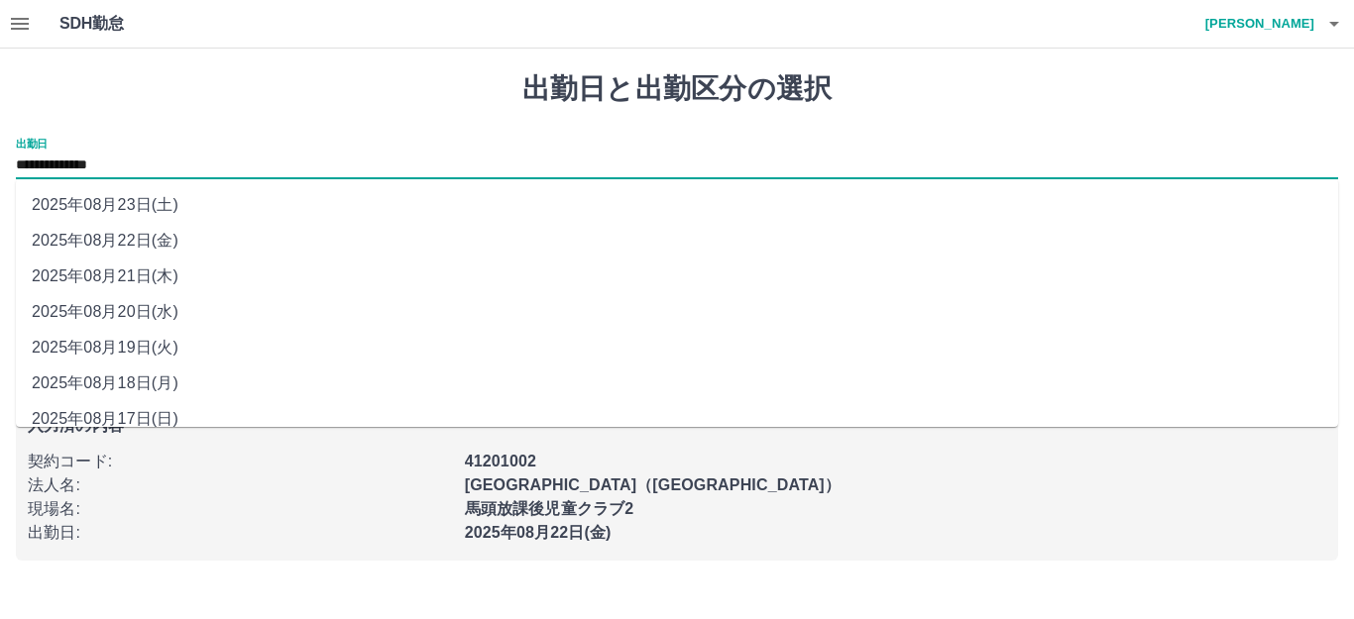
click at [169, 202] on li "2025年08月23日(土)" at bounding box center [677, 205] width 1322 height 36
type input "**********"
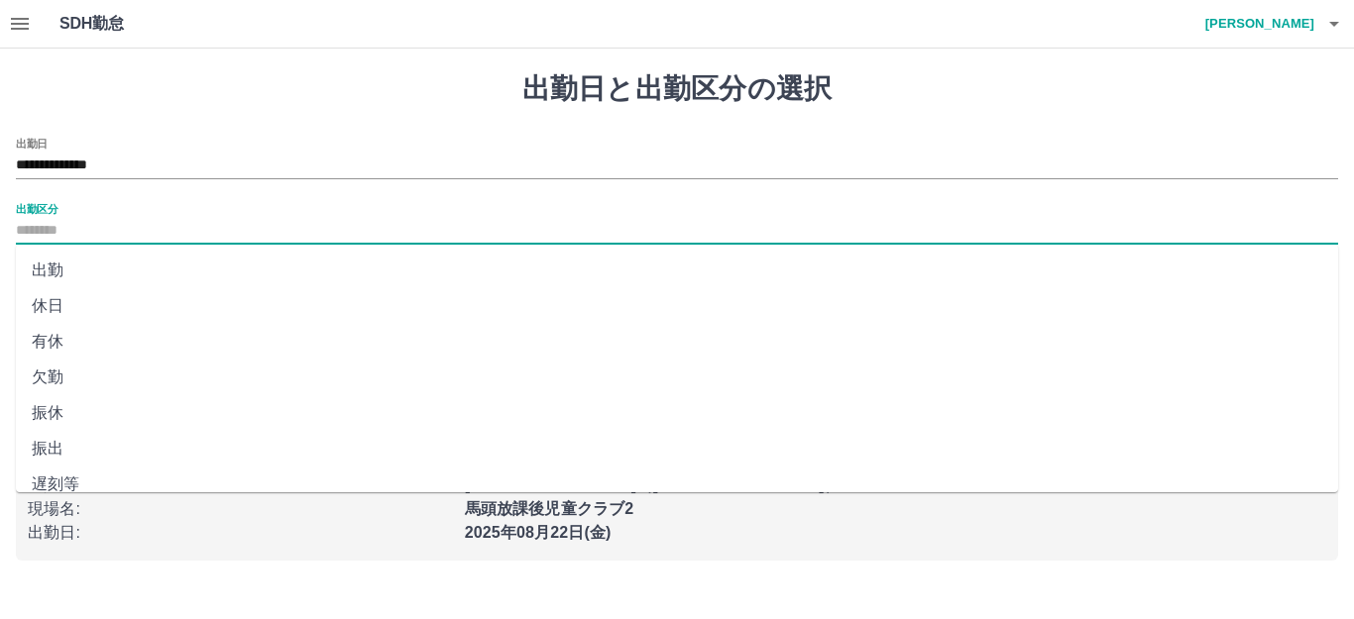
click at [90, 220] on input "出勤区分" at bounding box center [677, 231] width 1322 height 25
click at [73, 308] on li "休日" at bounding box center [677, 306] width 1322 height 36
type input "**"
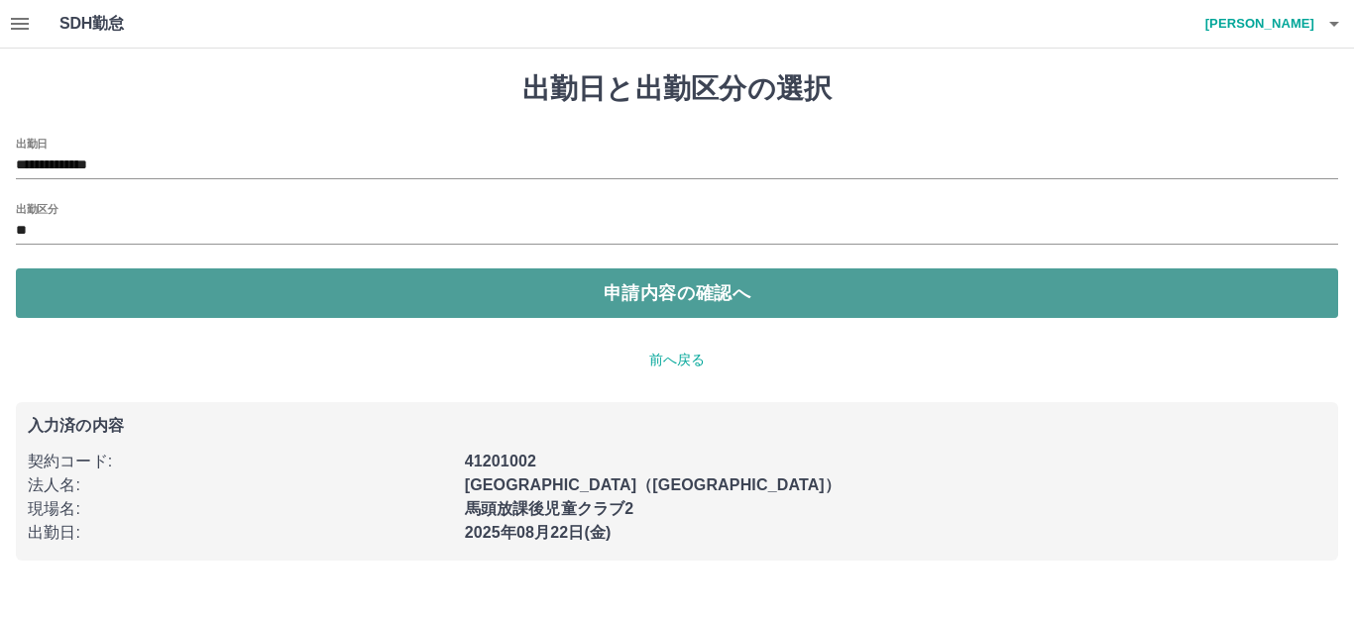
click at [141, 299] on button "申請内容の確認へ" at bounding box center [677, 294] width 1322 height 50
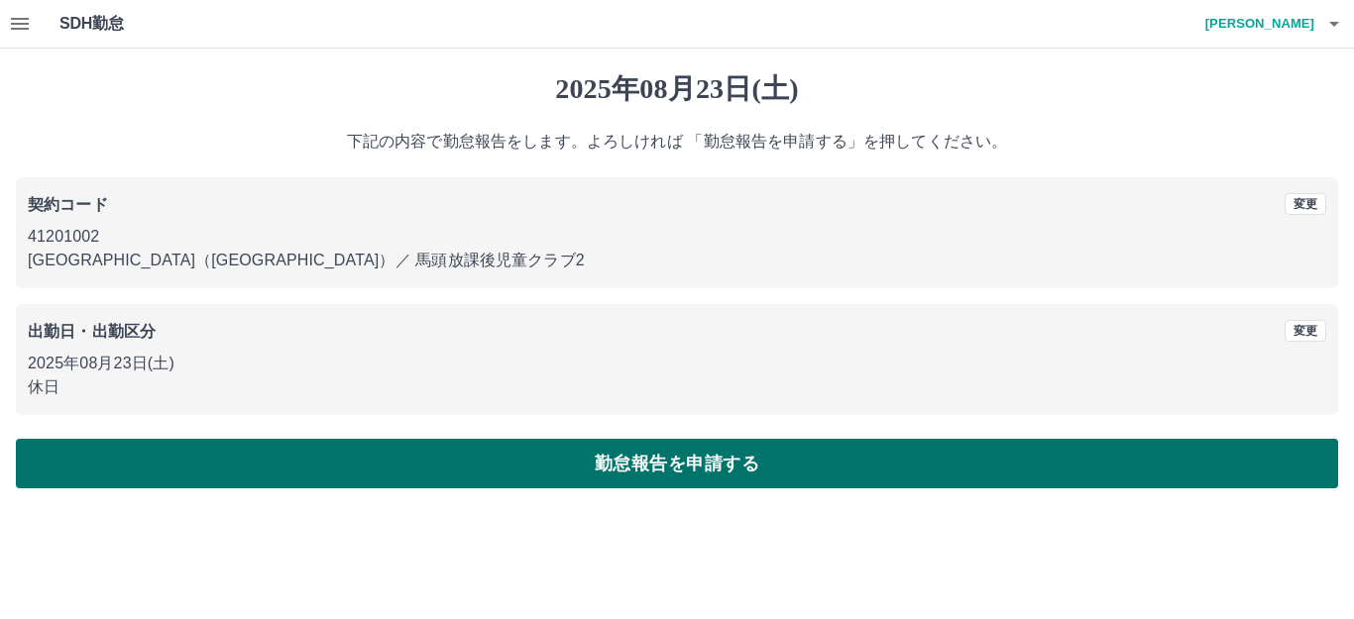
click at [475, 479] on button "勤怠報告を申請する" at bounding box center [677, 464] width 1322 height 50
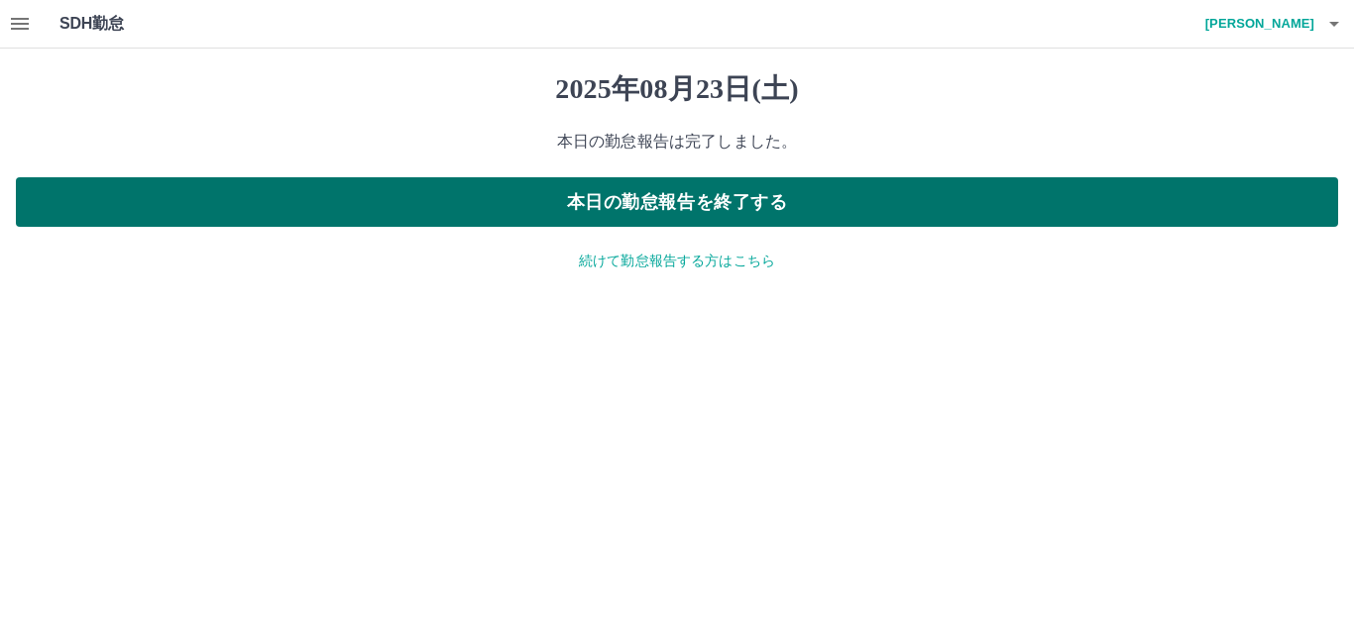
click at [677, 216] on button "本日の勤怠報告を終了する" at bounding box center [677, 202] width 1322 height 50
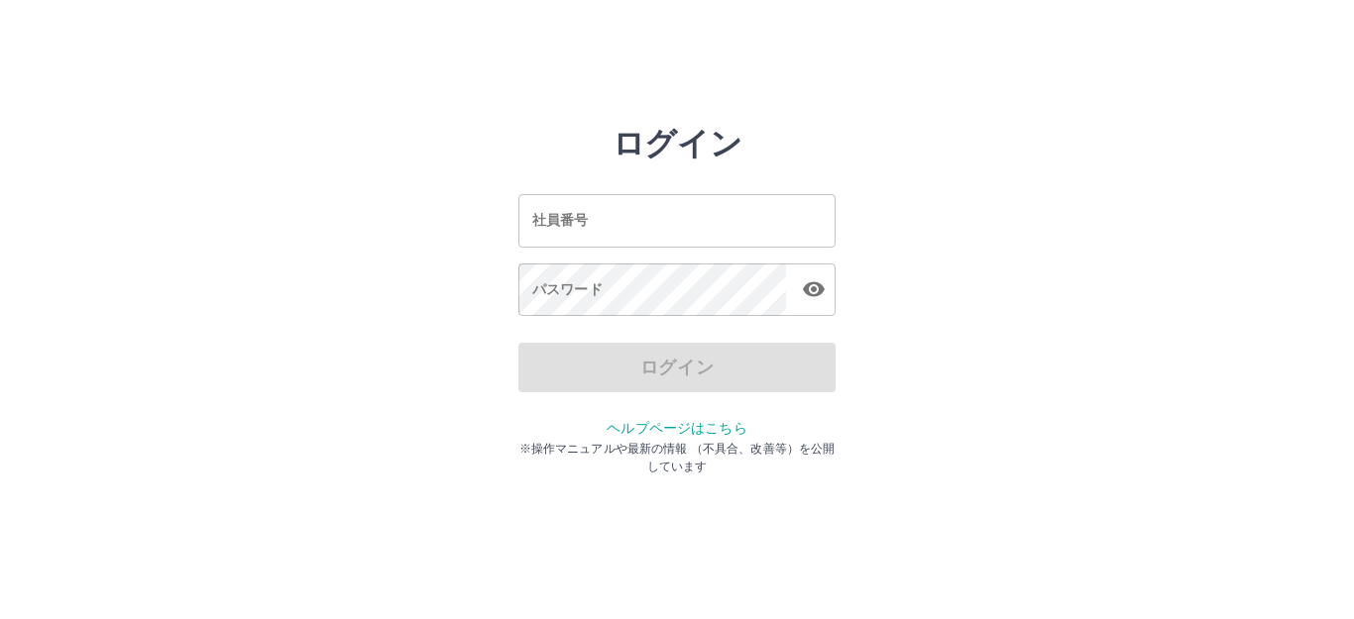
drag, startPoint x: 0, startPoint y: 0, endPoint x: 677, endPoint y: 216, distance: 710.6
click at [677, 216] on input "社員番号" at bounding box center [676, 220] width 317 height 53
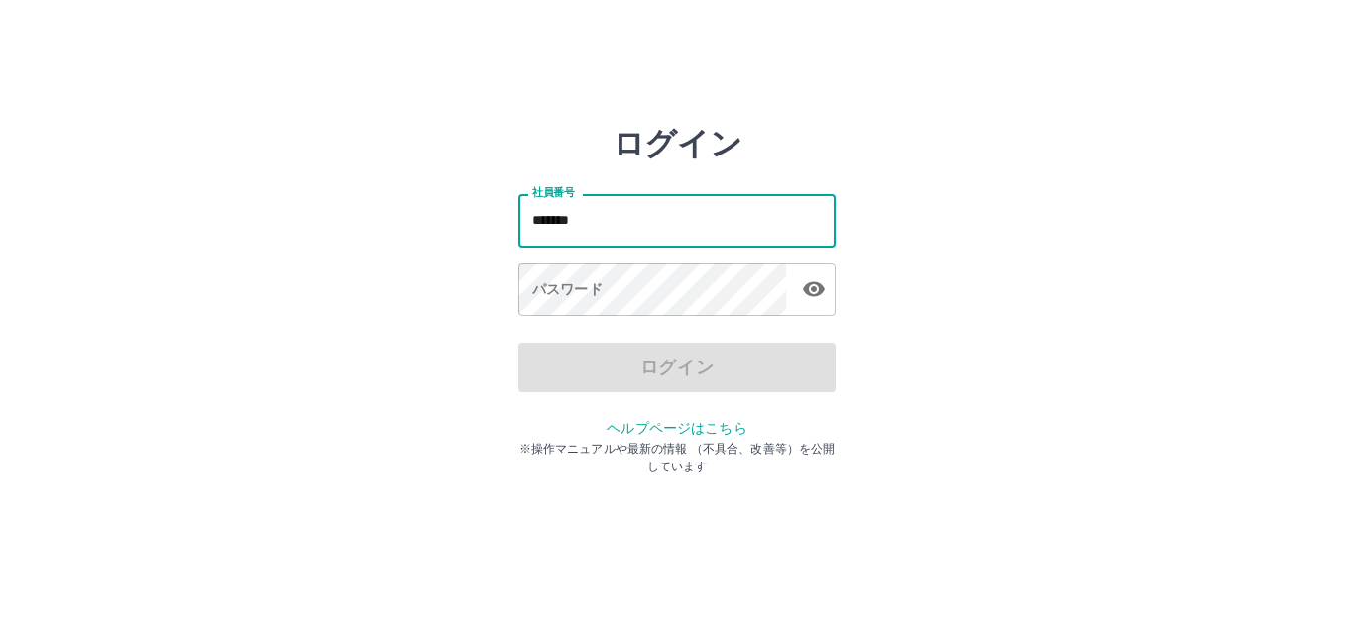
type input "*******"
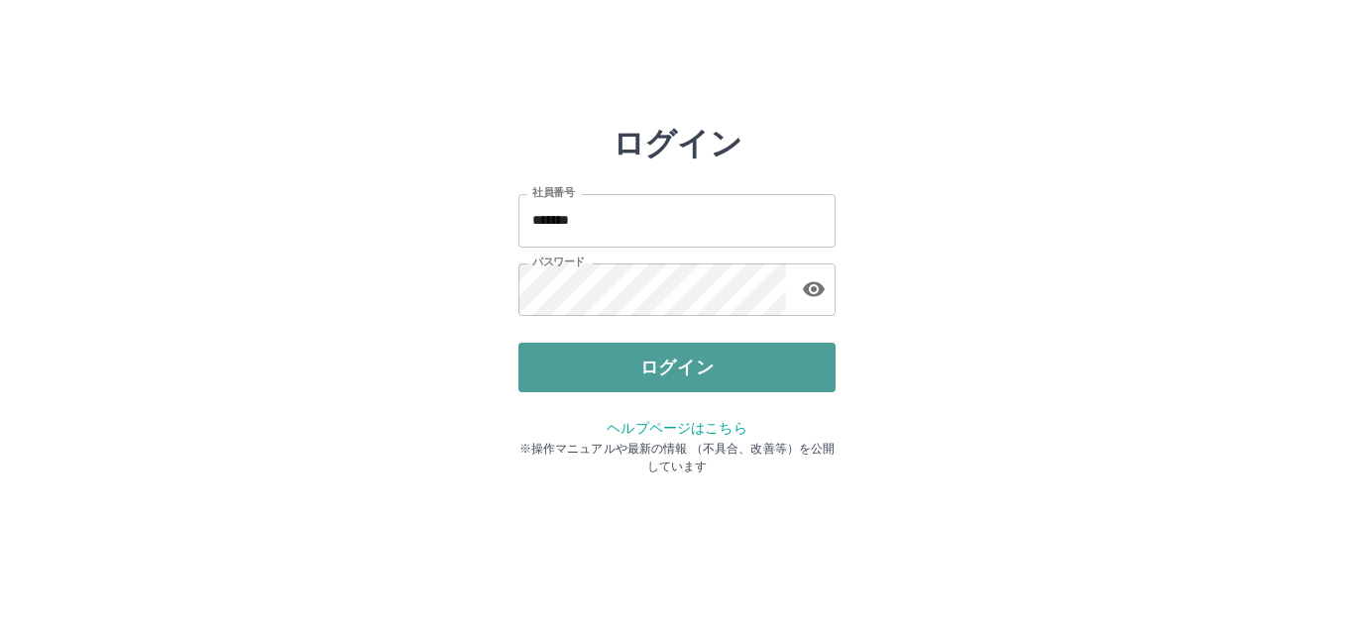
click at [566, 361] on button "ログイン" at bounding box center [676, 368] width 317 height 50
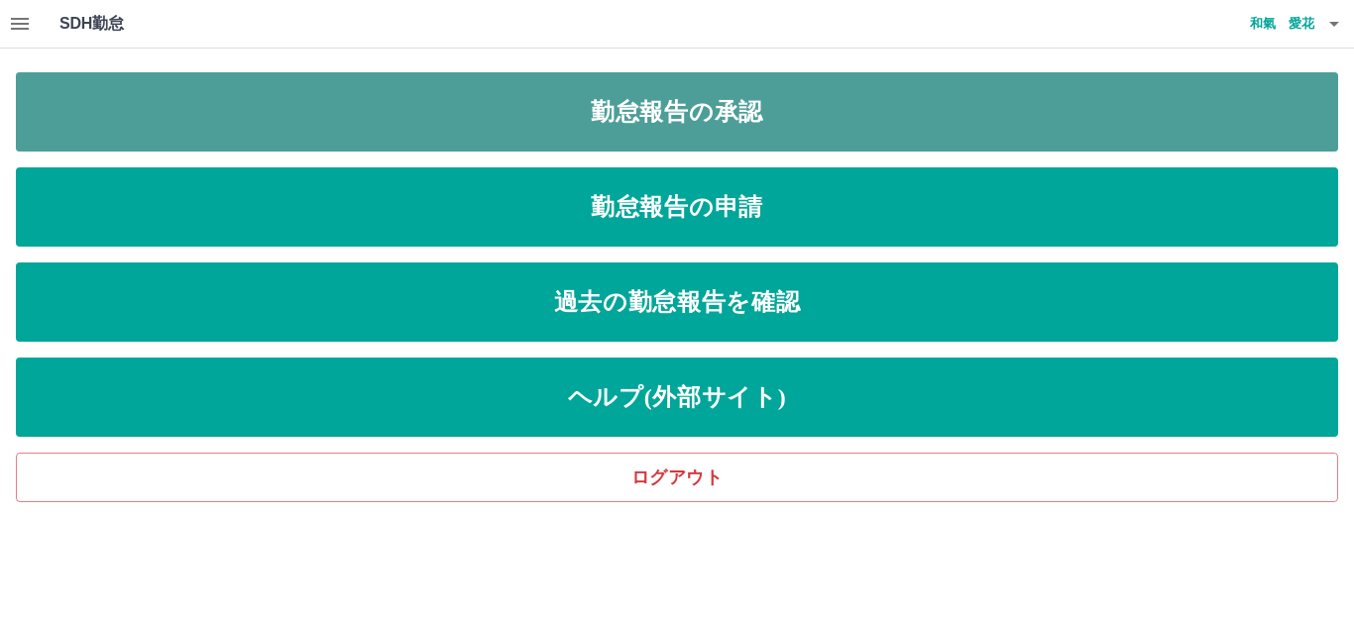
click at [633, 121] on link "勤怠報告の承認" at bounding box center [677, 111] width 1322 height 79
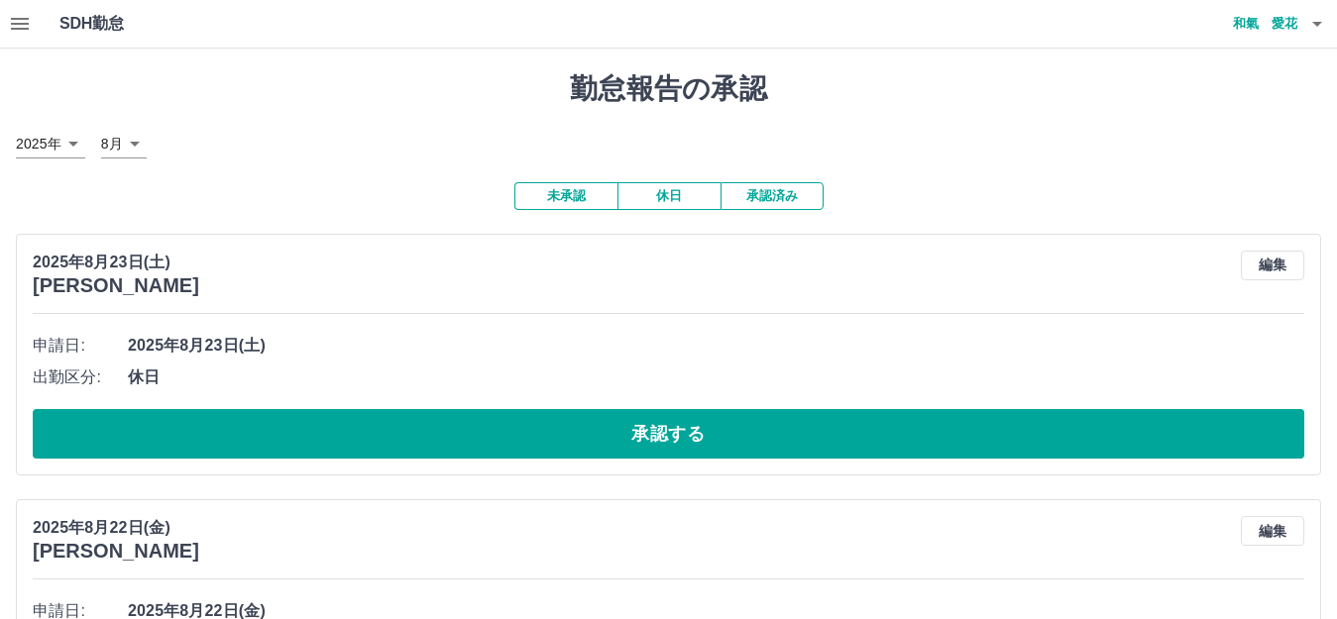
scroll to position [99, 0]
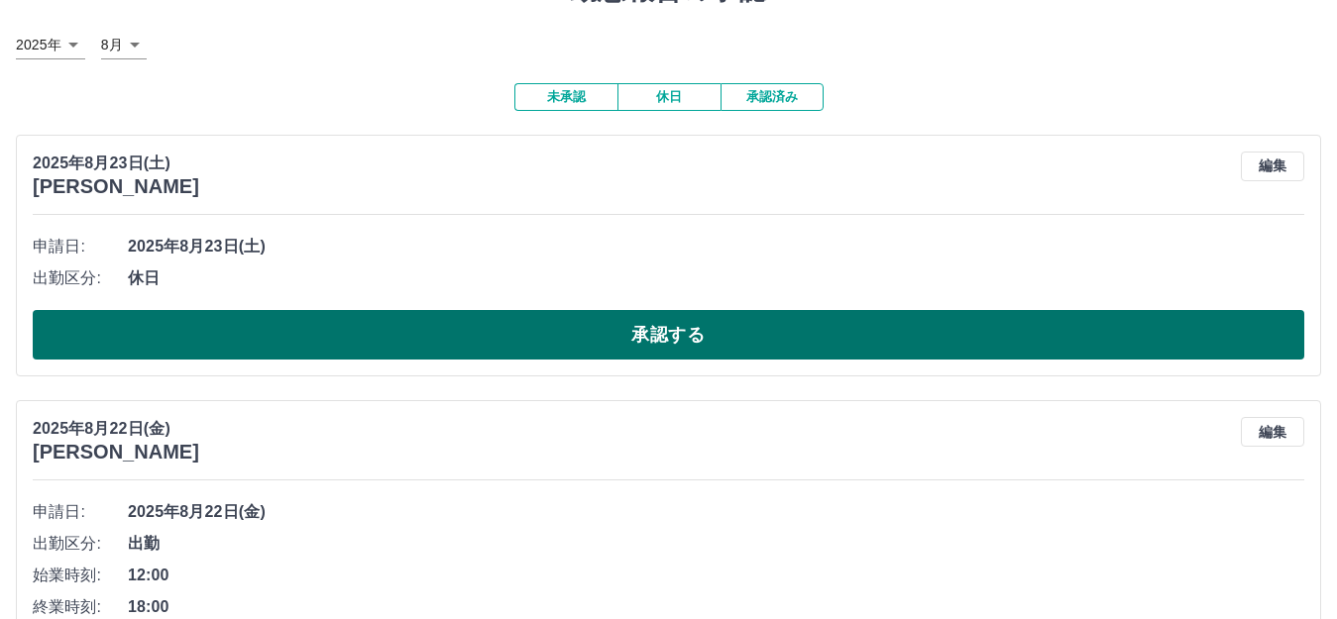
click at [516, 331] on button "承認する" at bounding box center [669, 335] width 1272 height 50
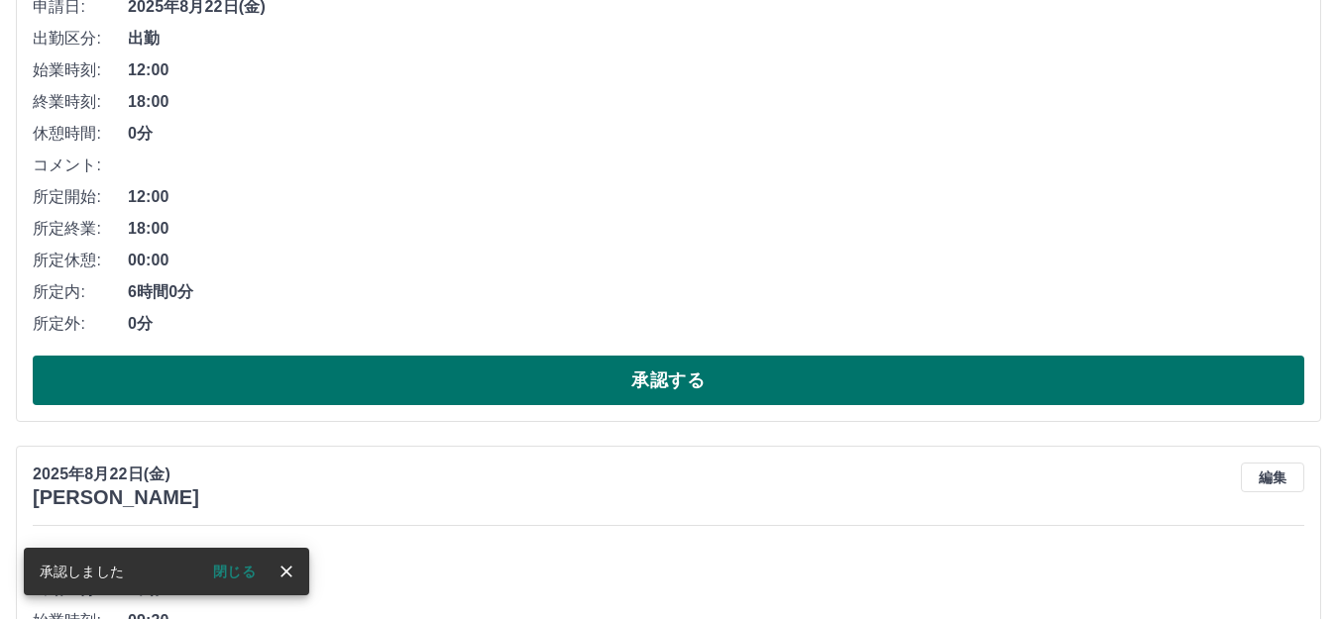
scroll to position [396, 0]
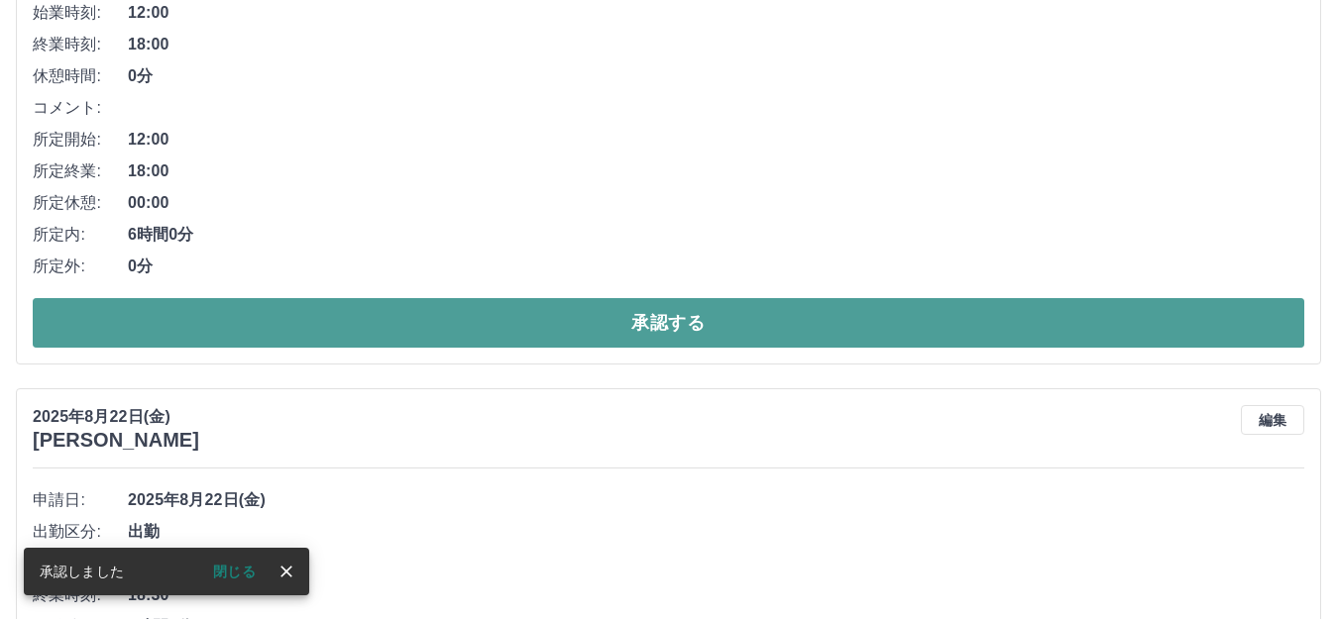
click at [517, 318] on button "承認する" at bounding box center [669, 323] width 1272 height 50
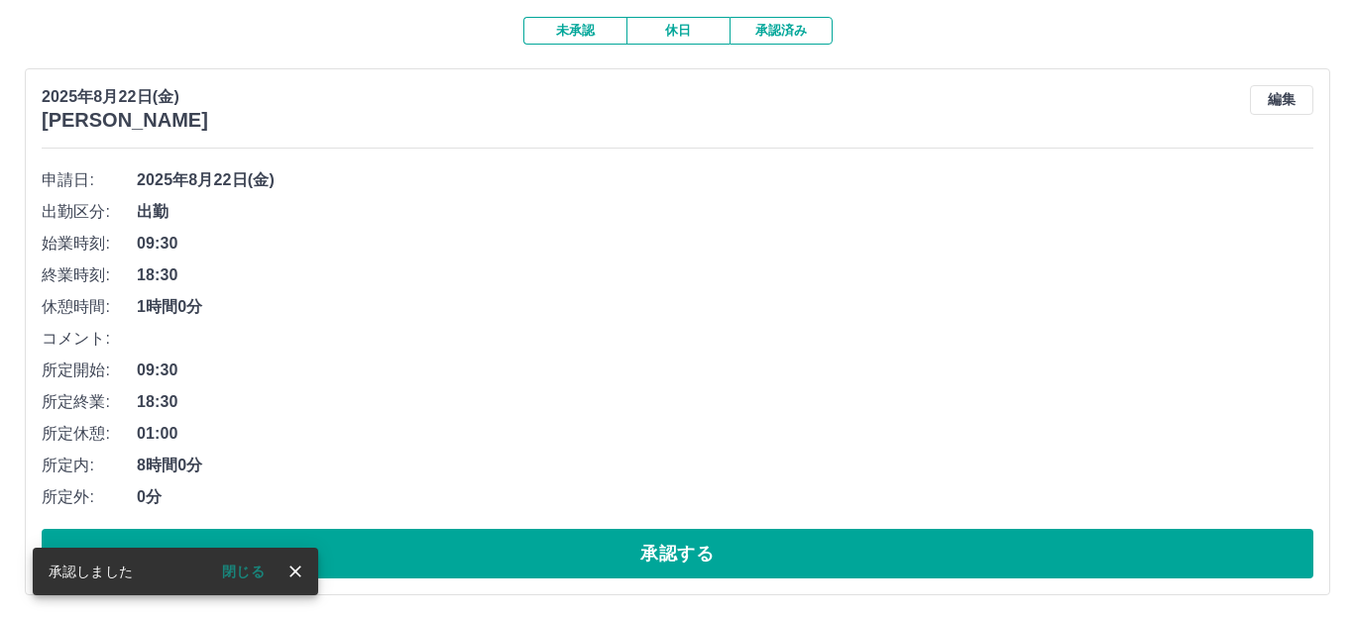
scroll to position [0, 0]
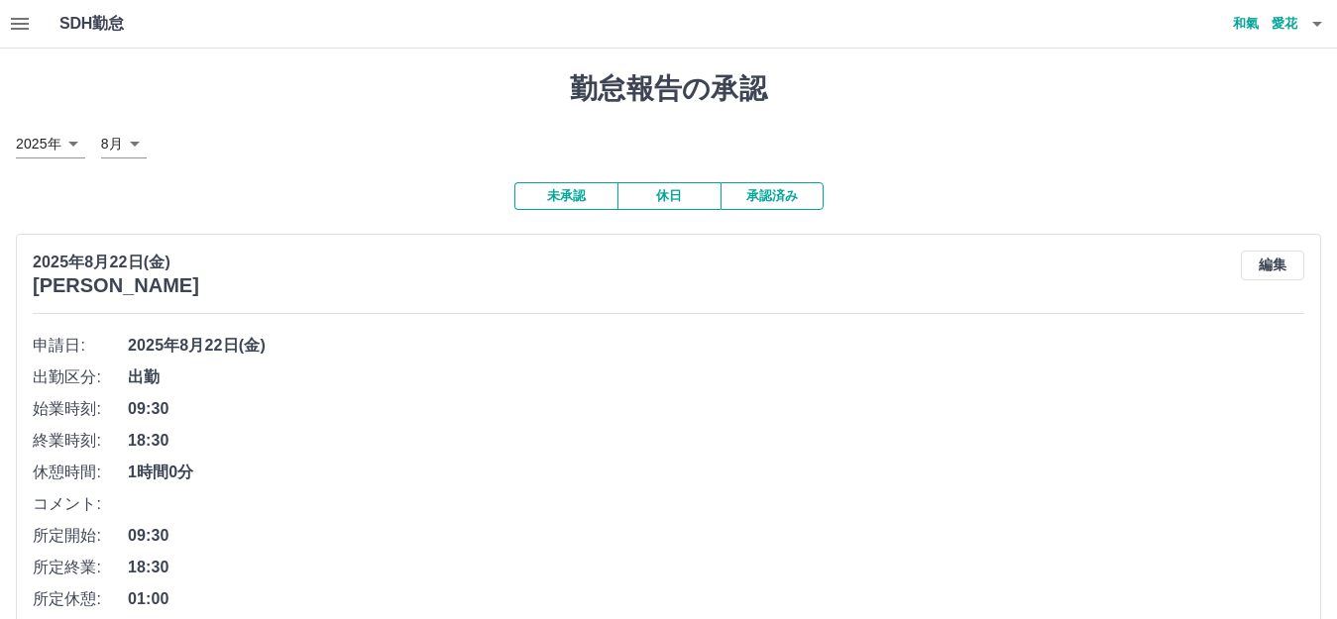
click at [1317, 21] on icon "button" at bounding box center [1317, 24] width 24 height 24
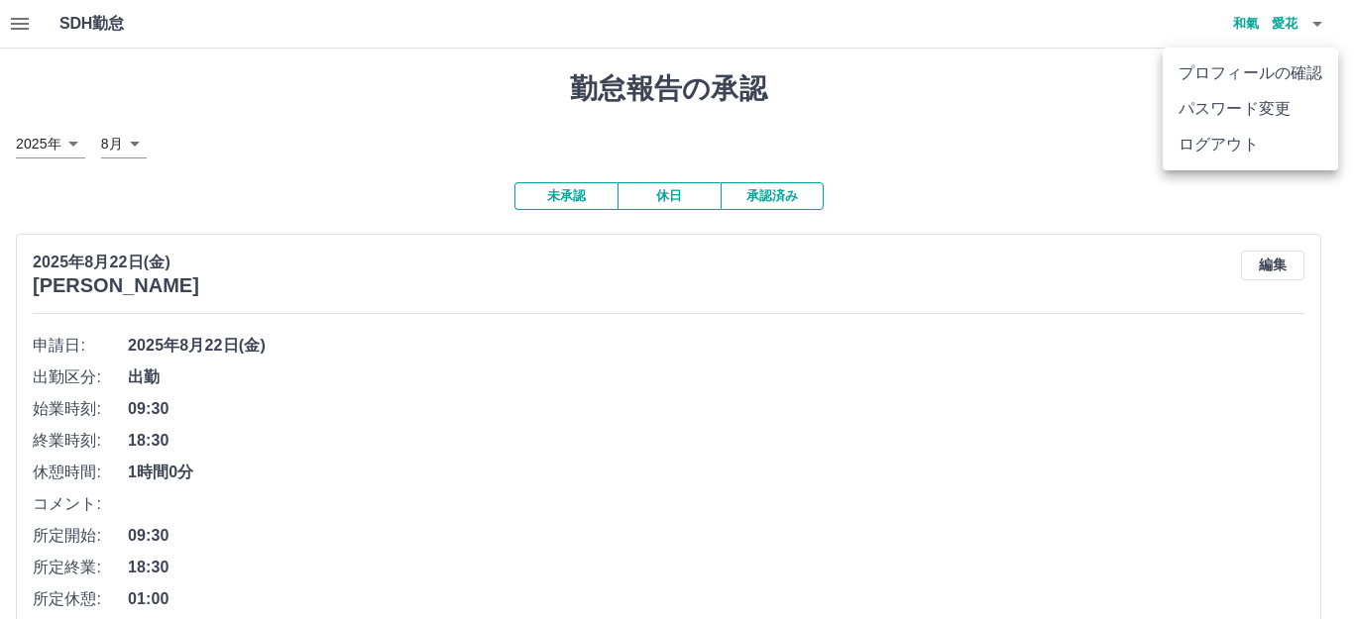
click at [1251, 144] on li "ログアウト" at bounding box center [1250, 145] width 175 height 36
